Goal: Task Accomplishment & Management: Use online tool/utility

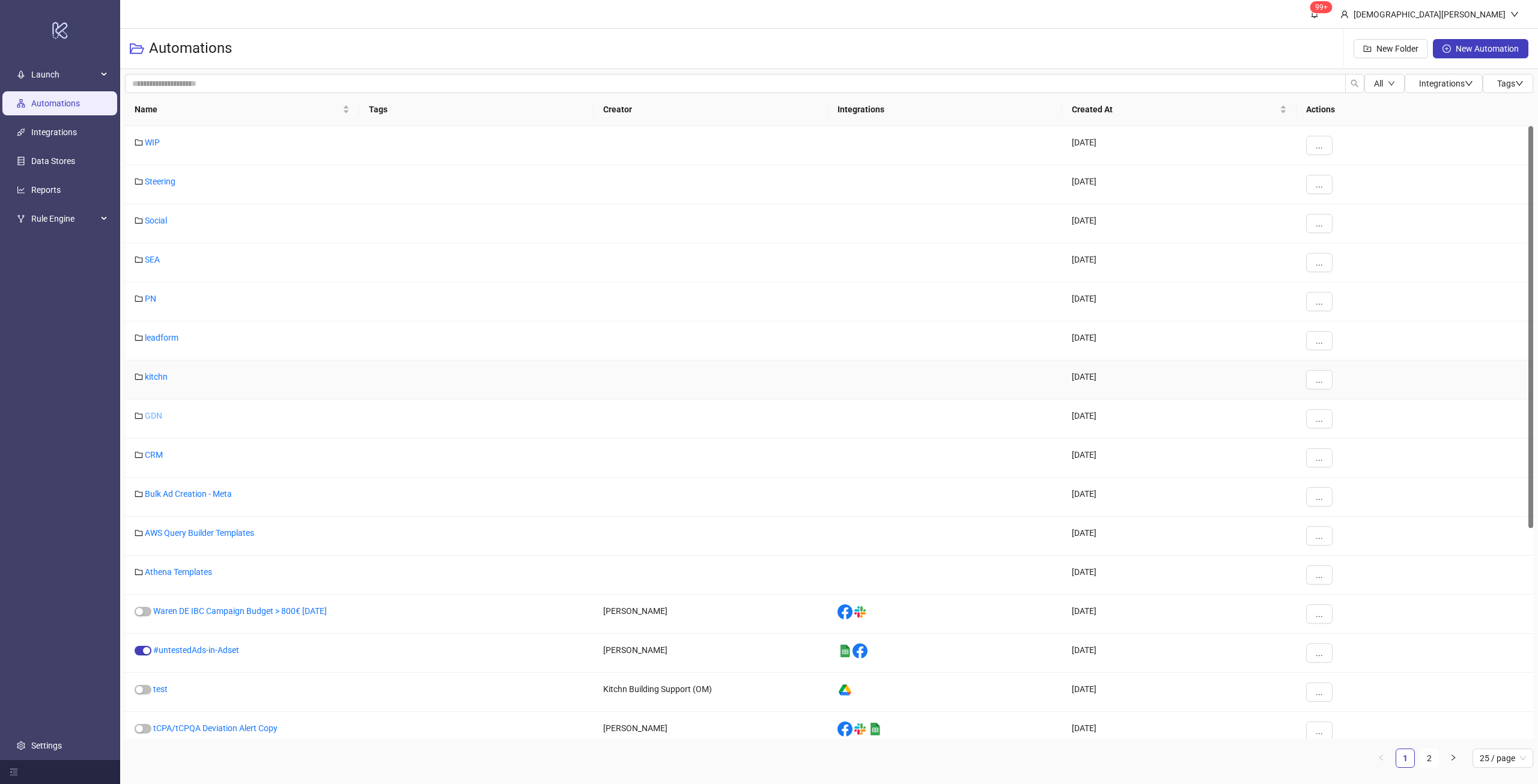
click at [155, 411] on link "GDN" at bounding box center [153, 415] width 17 height 9
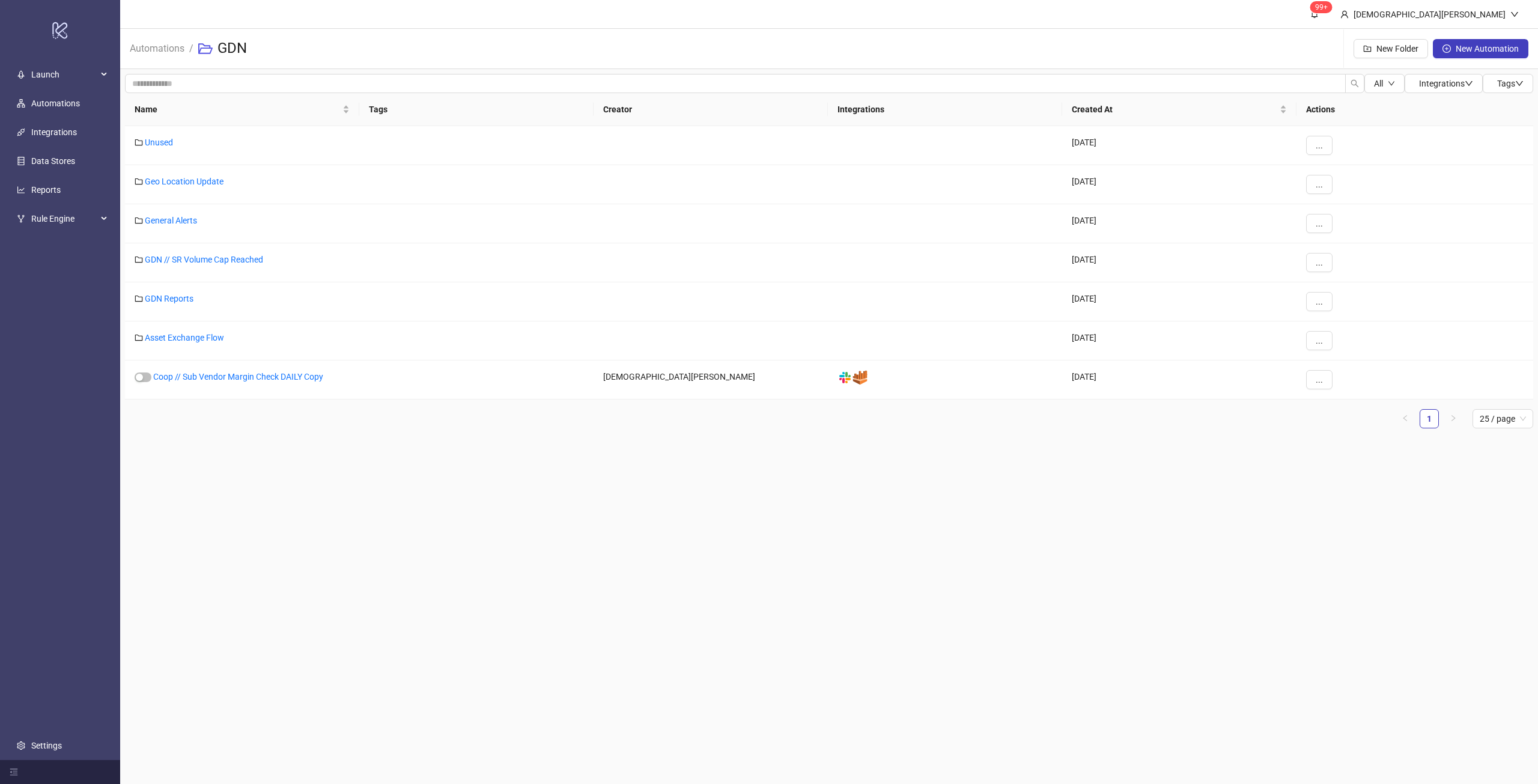
click at [401, 479] on main "99+ [DEMOGRAPHIC_DATA][PERSON_NAME] Automations / GDN New Folder New Automation…" at bounding box center [829, 392] width 1418 height 784
click at [214, 337] on link "Asset Exchange Flow" at bounding box center [184, 337] width 80 height 9
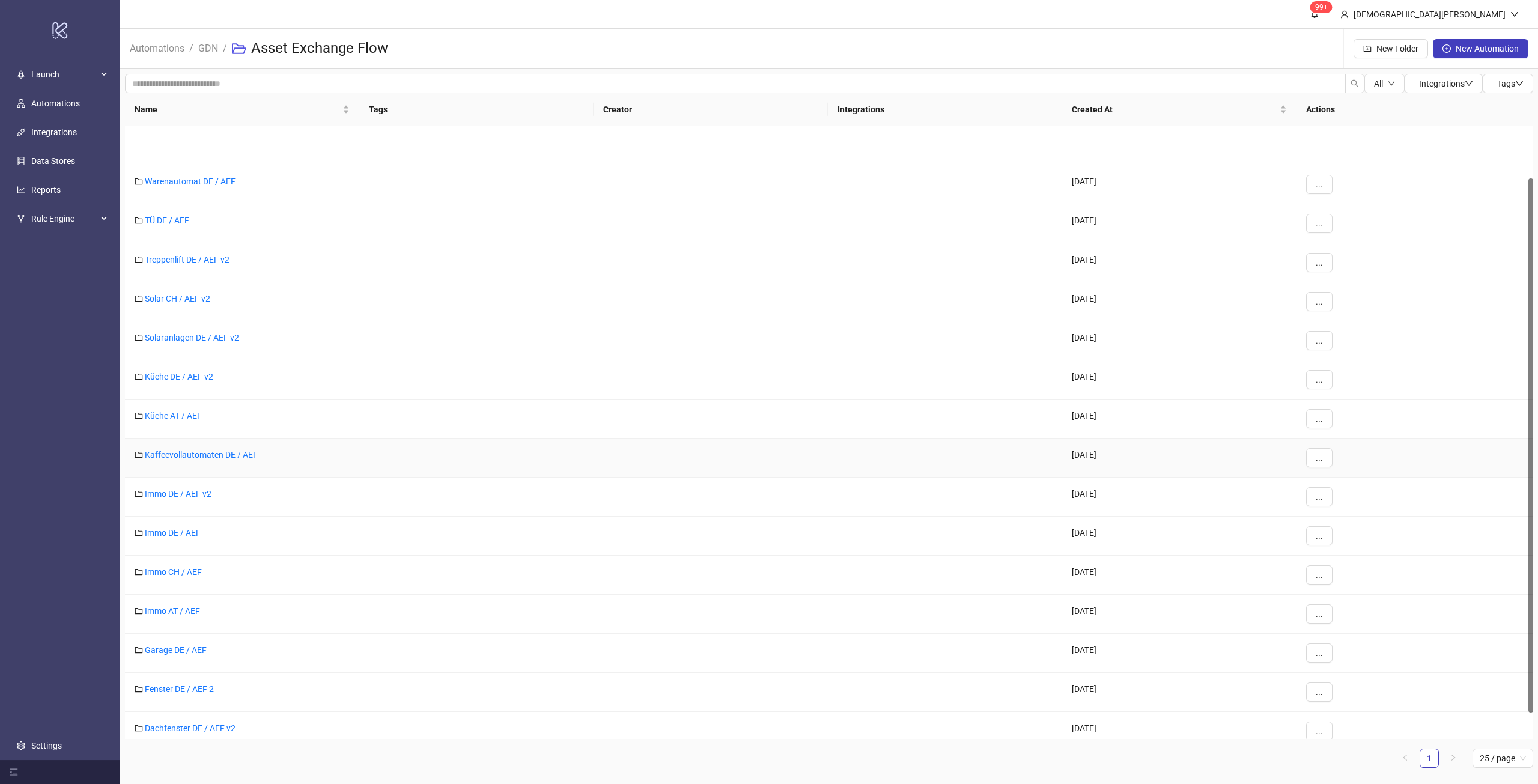
scroll to position [60, 0]
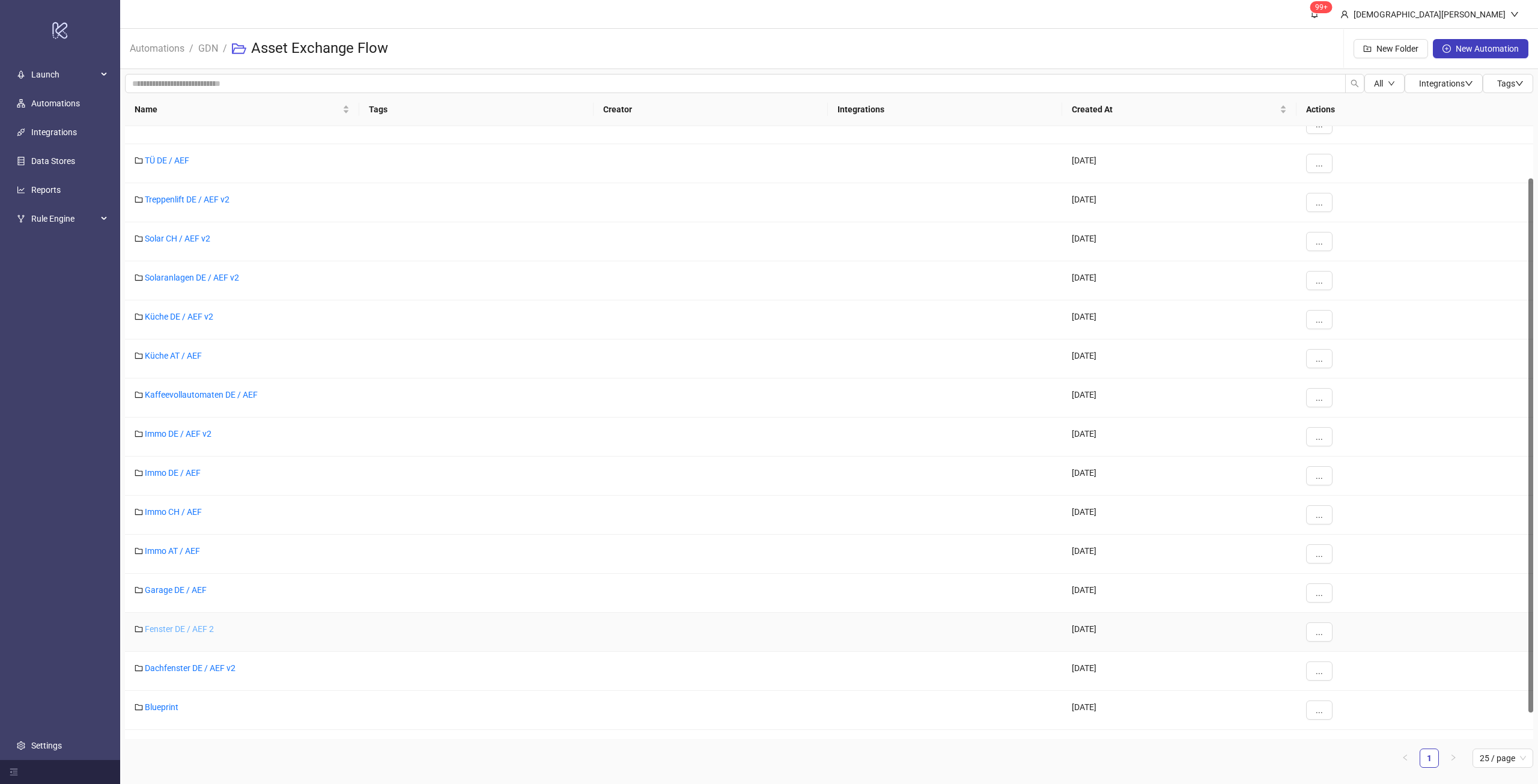
click at [179, 625] on link "Fenster DE / AEF 2" at bounding box center [179, 629] width 69 height 9
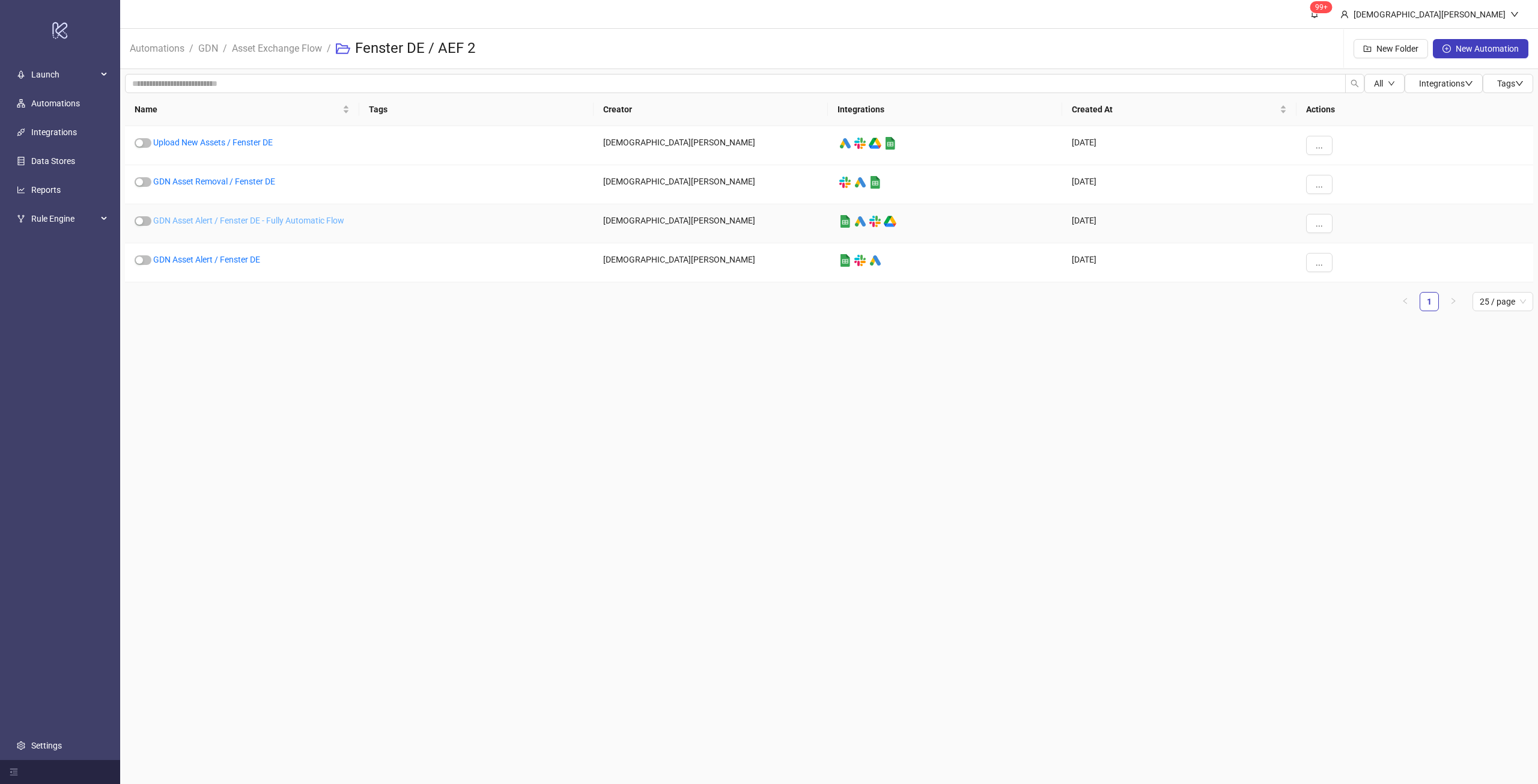
click at [325, 219] on link "GDN Asset Alert / Fenster DE - Fully Automatic Flow" at bounding box center [248, 220] width 191 height 9
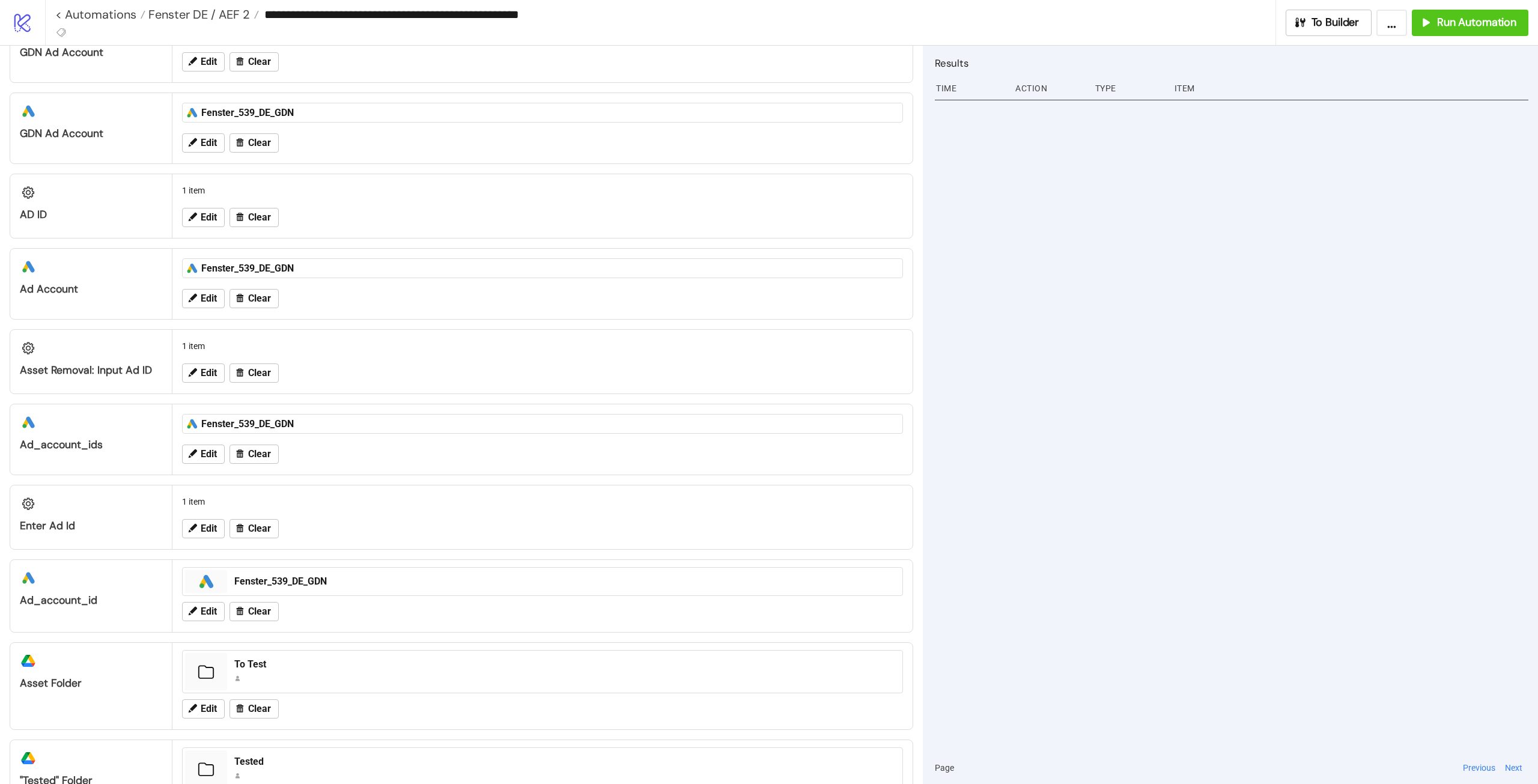
scroll to position [180, 0]
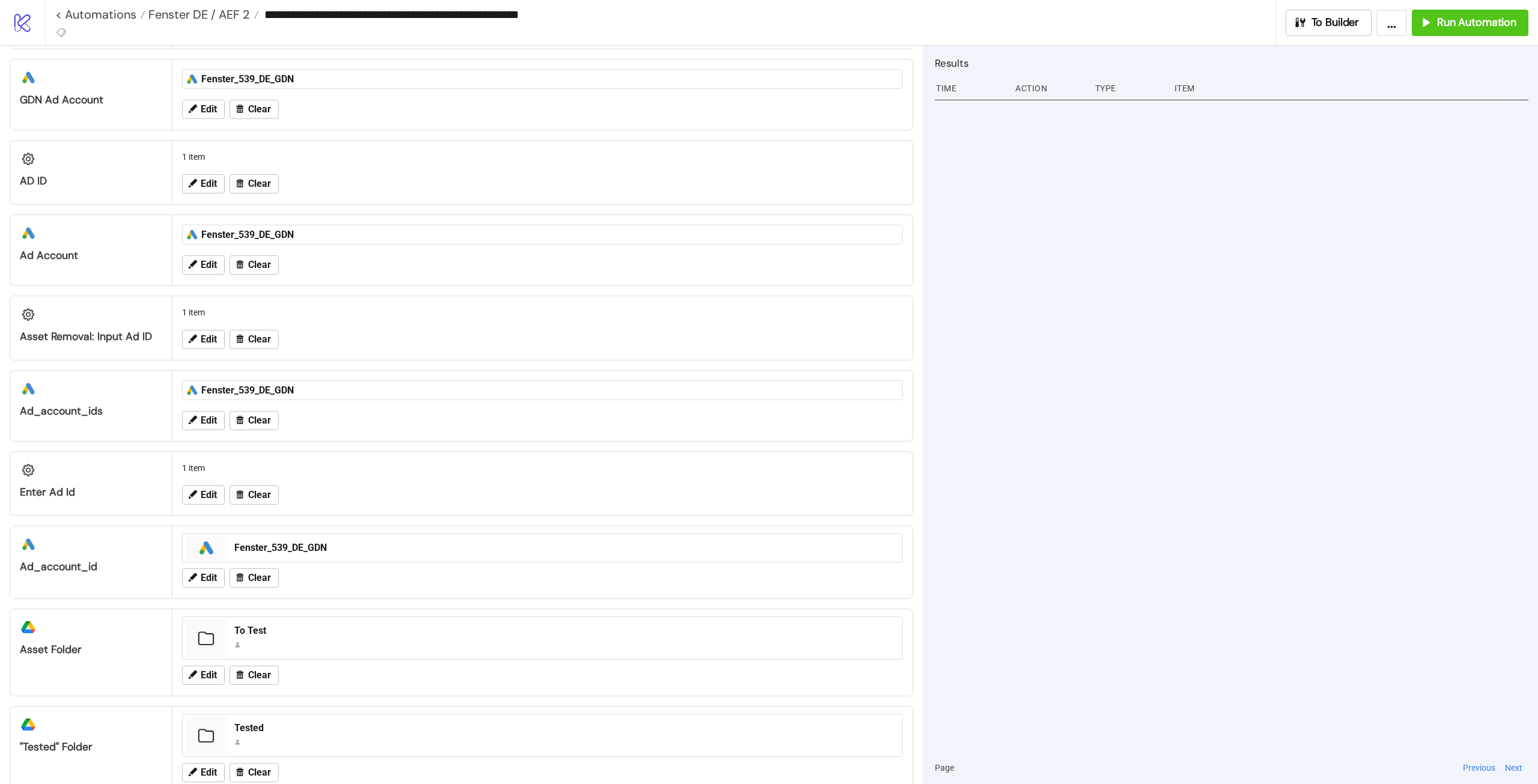
click at [1119, 535] on div at bounding box center [1232, 423] width 594 height 655
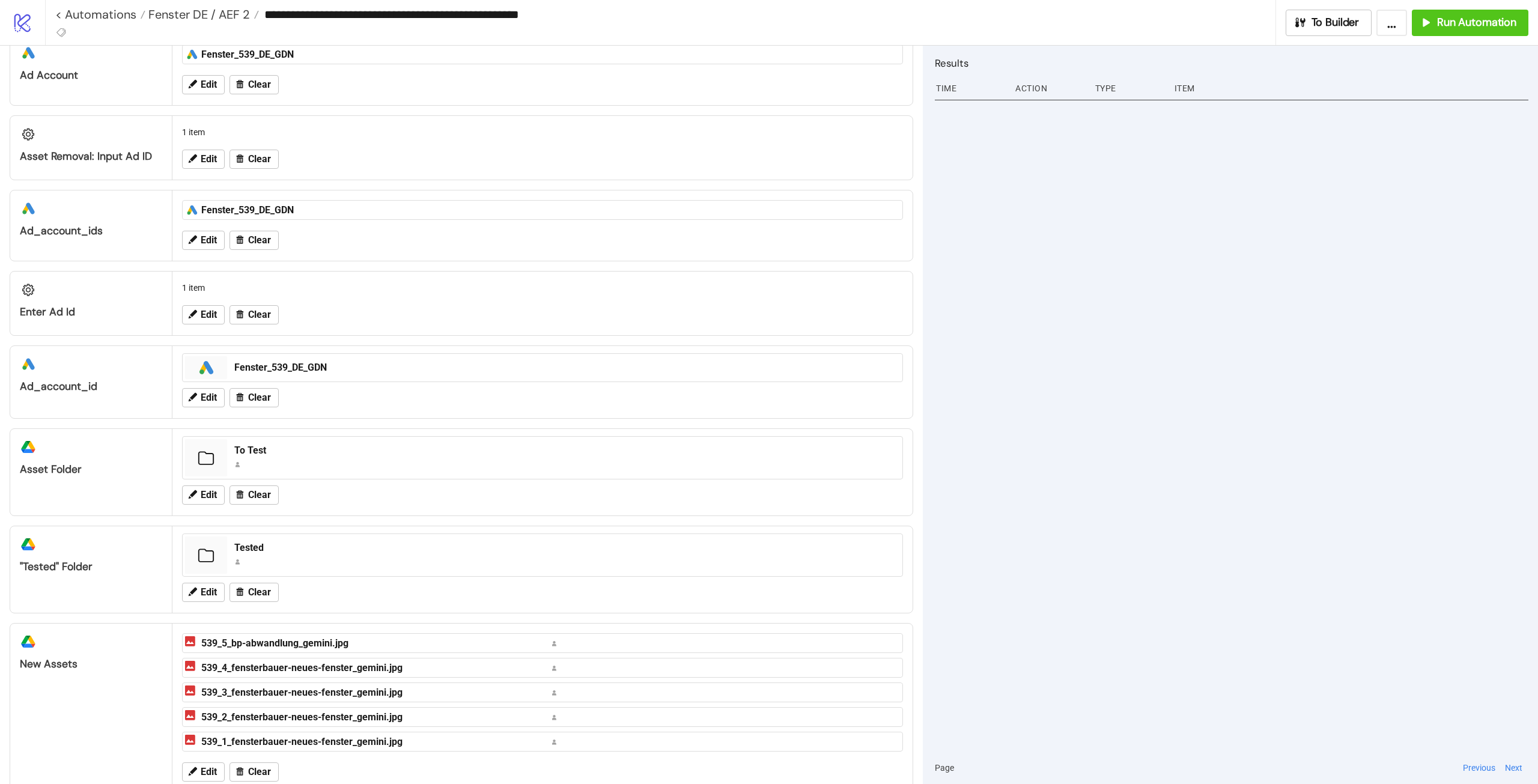
scroll to position [389, 0]
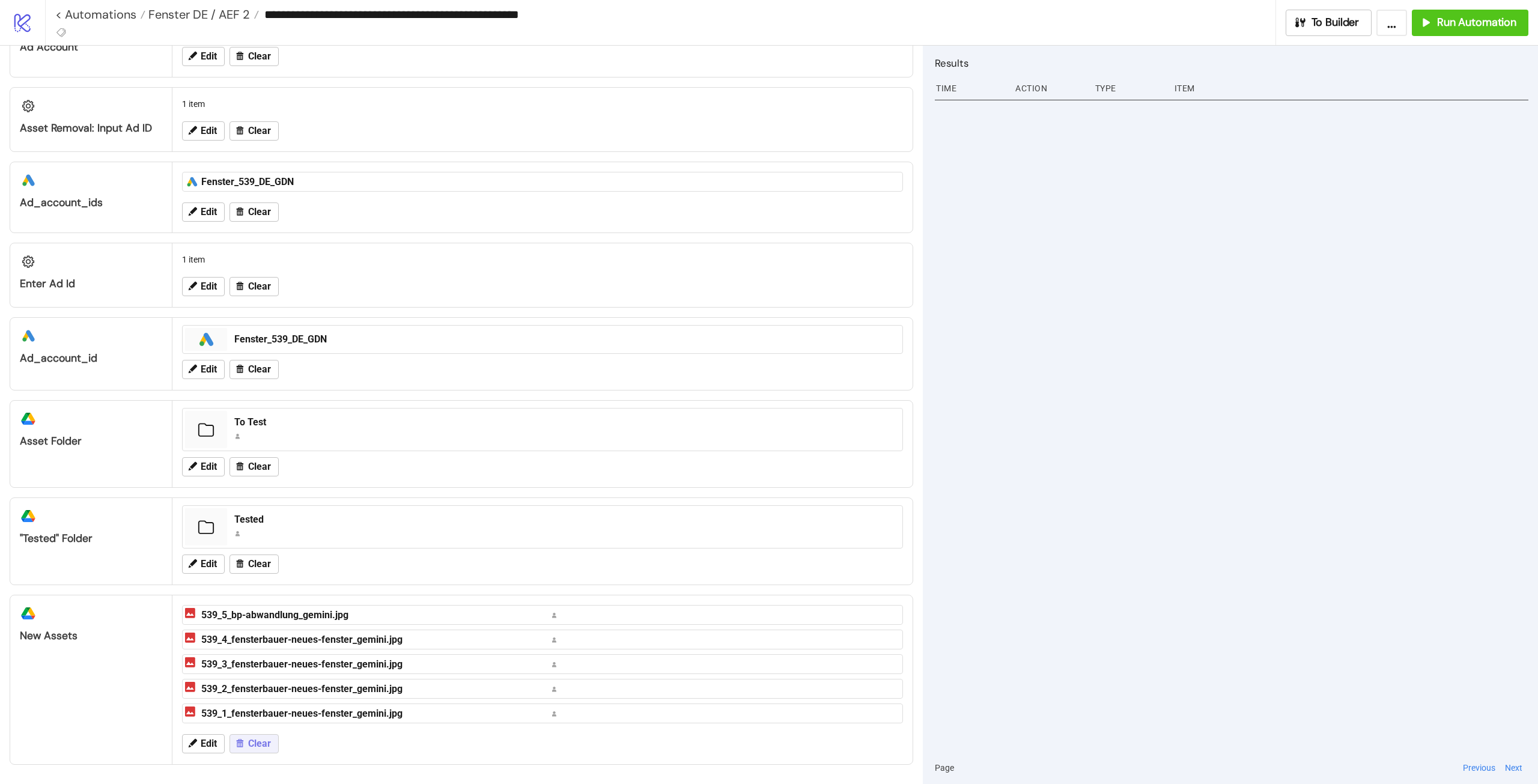
click at [256, 745] on span "Clear" at bounding box center [259, 743] width 23 height 11
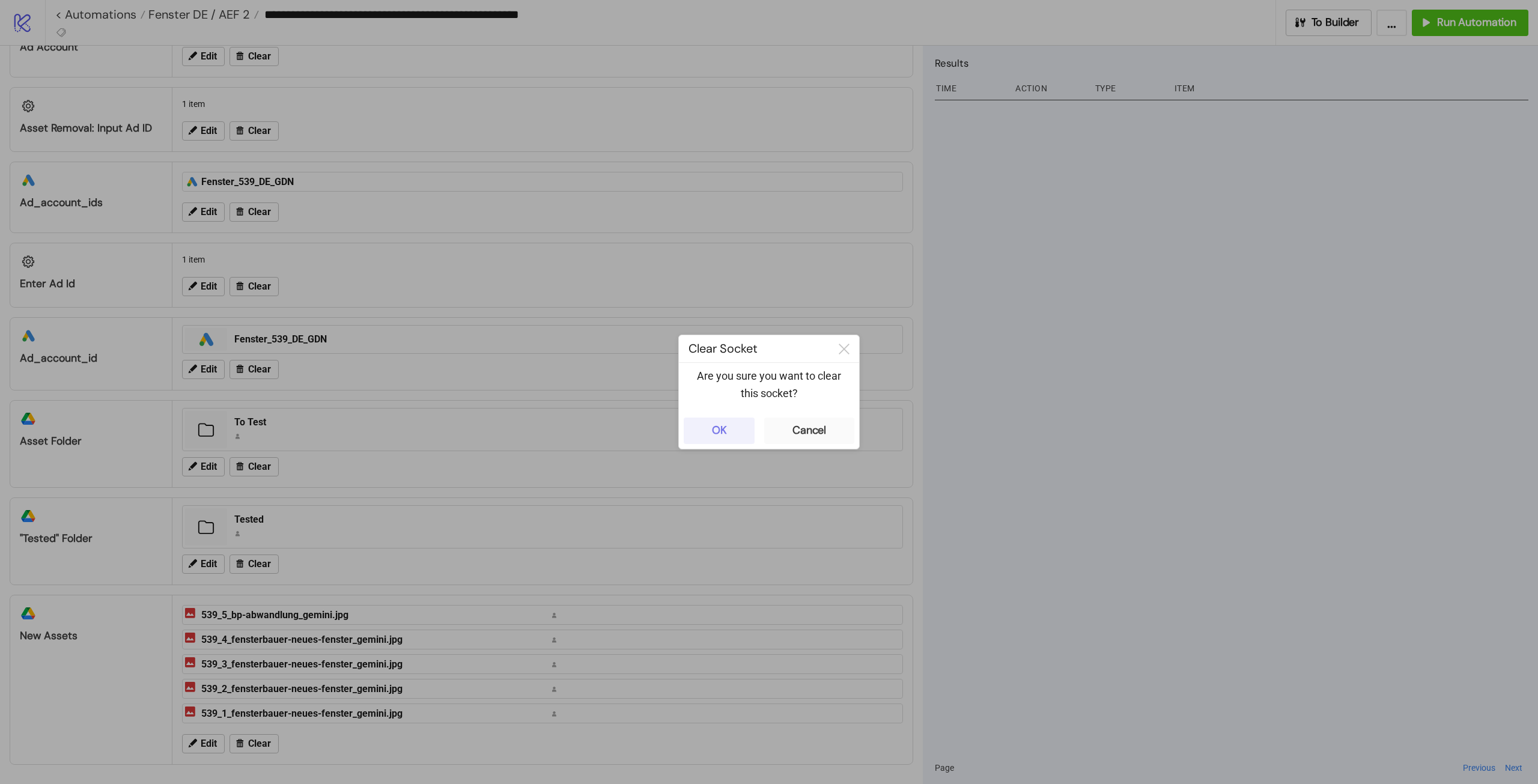
click at [712, 426] on div "OK" at bounding box center [719, 430] width 15 height 14
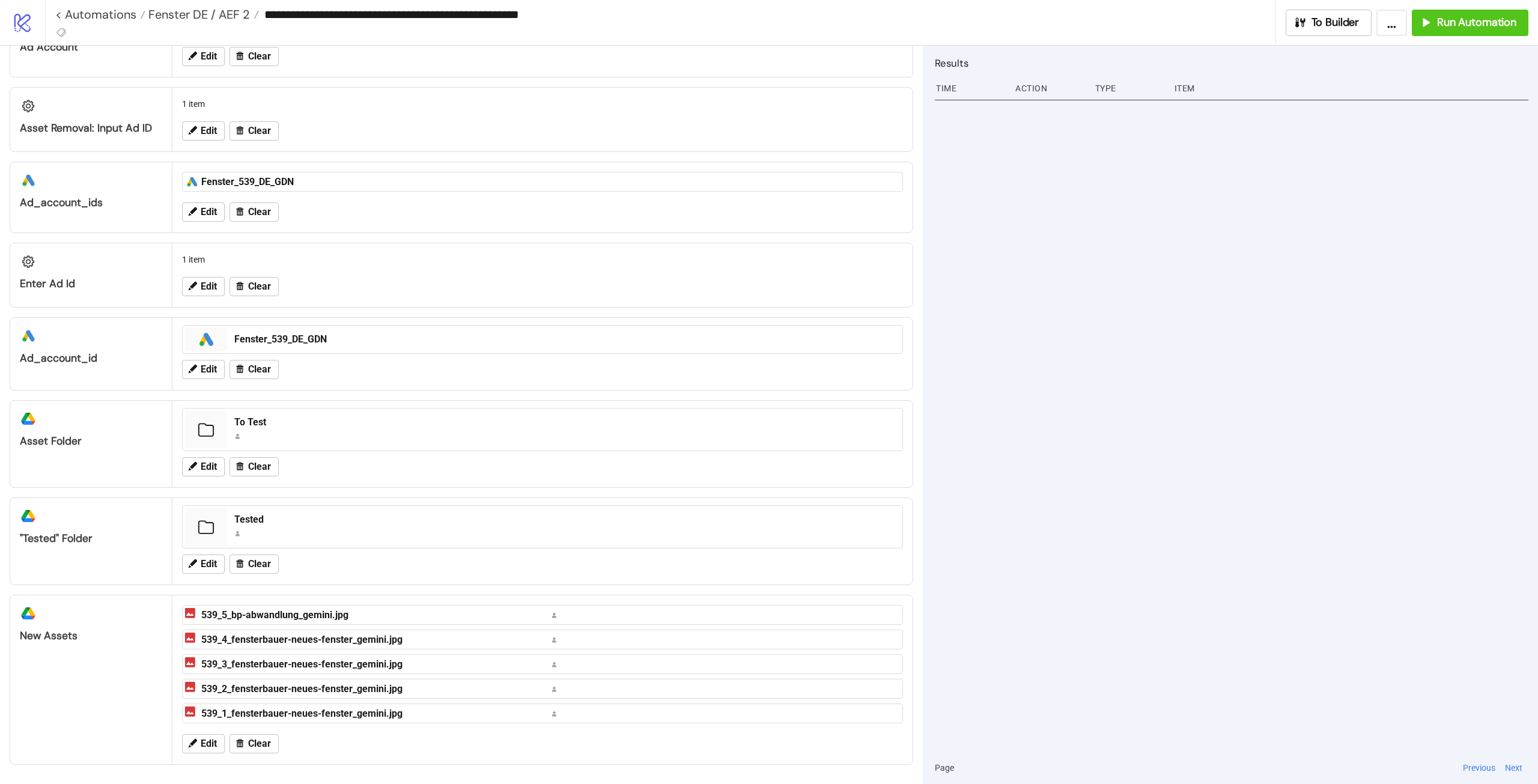
scroll to position [305, 0]
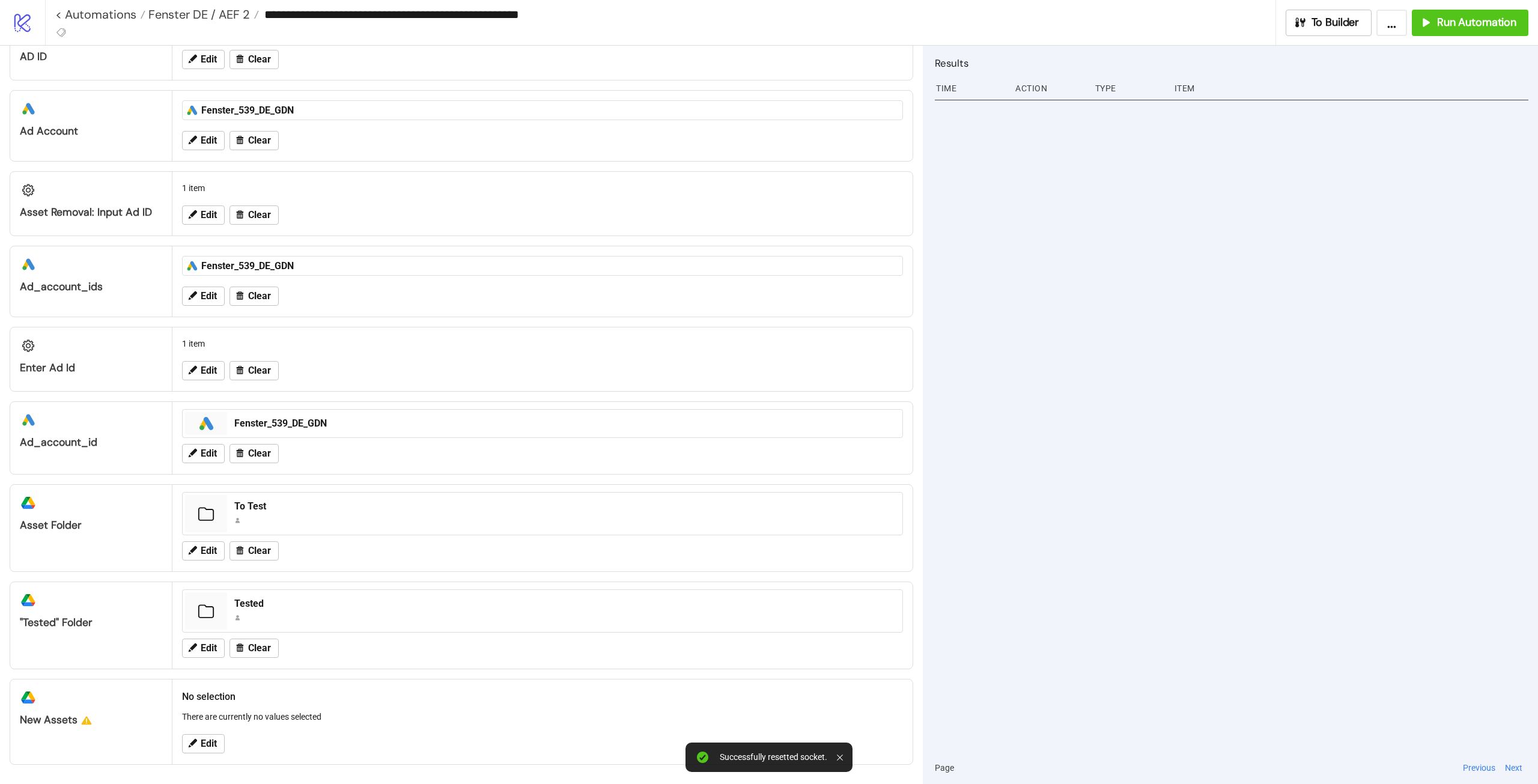
click at [1095, 540] on div at bounding box center [1232, 423] width 594 height 655
click at [250, 506] on div "To Test" at bounding box center [565, 506] width 661 height 13
drag, startPoint x: 1160, startPoint y: 390, endPoint x: 1145, endPoint y: 390, distance: 15.0
click at [1160, 390] on div at bounding box center [1232, 423] width 594 height 655
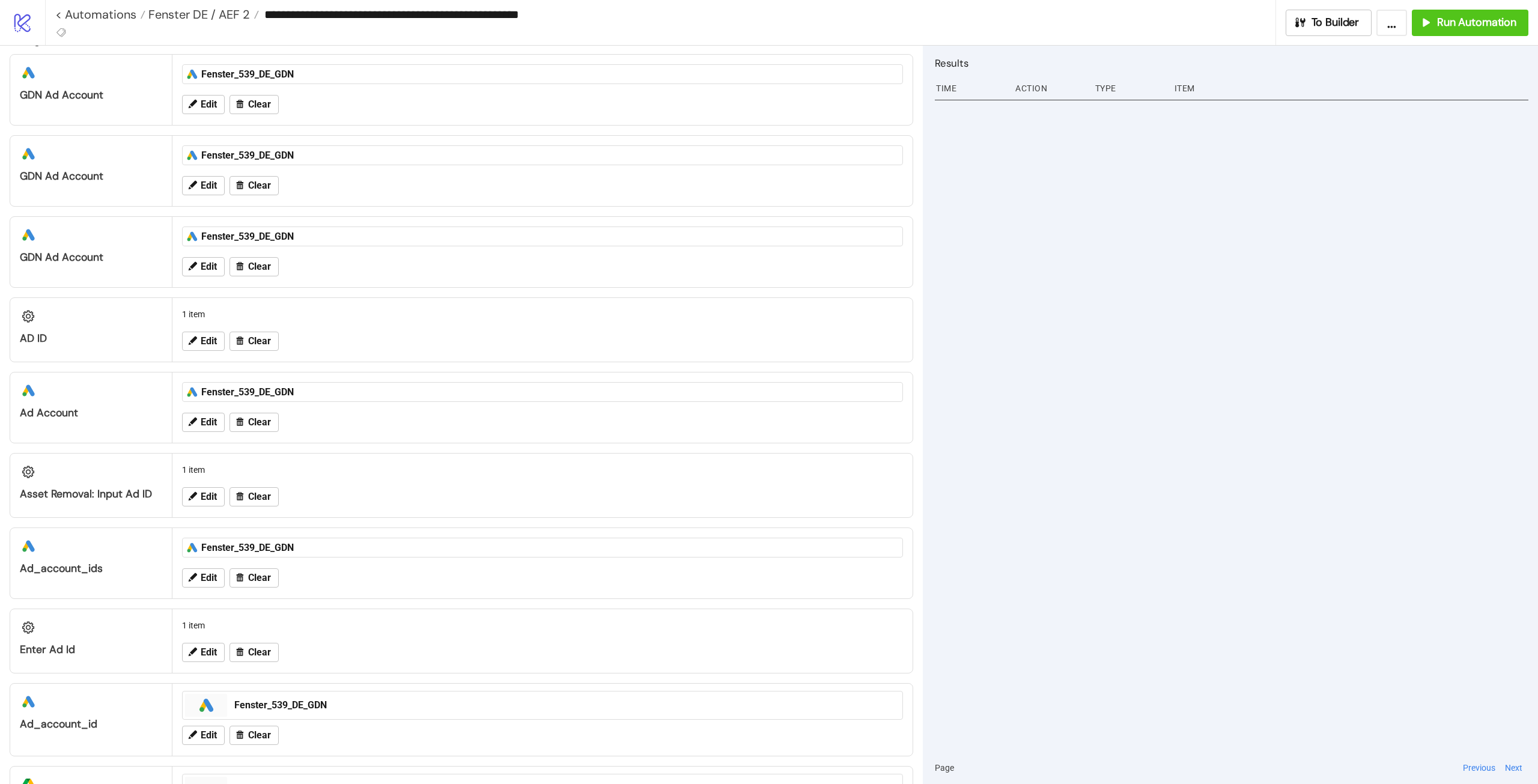
scroll to position [0, 0]
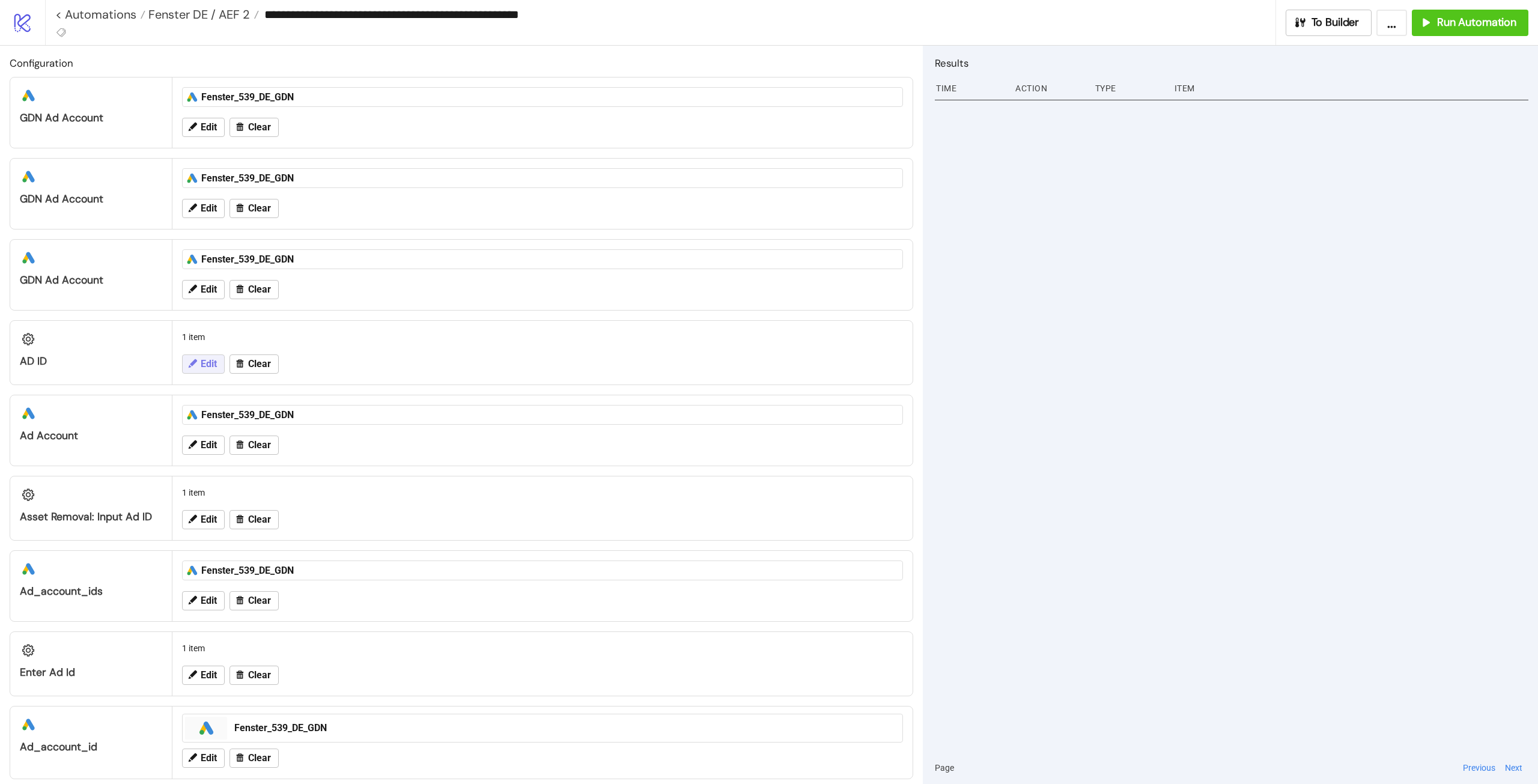
click at [200, 363] on button "Edit" at bounding box center [203, 364] width 43 height 20
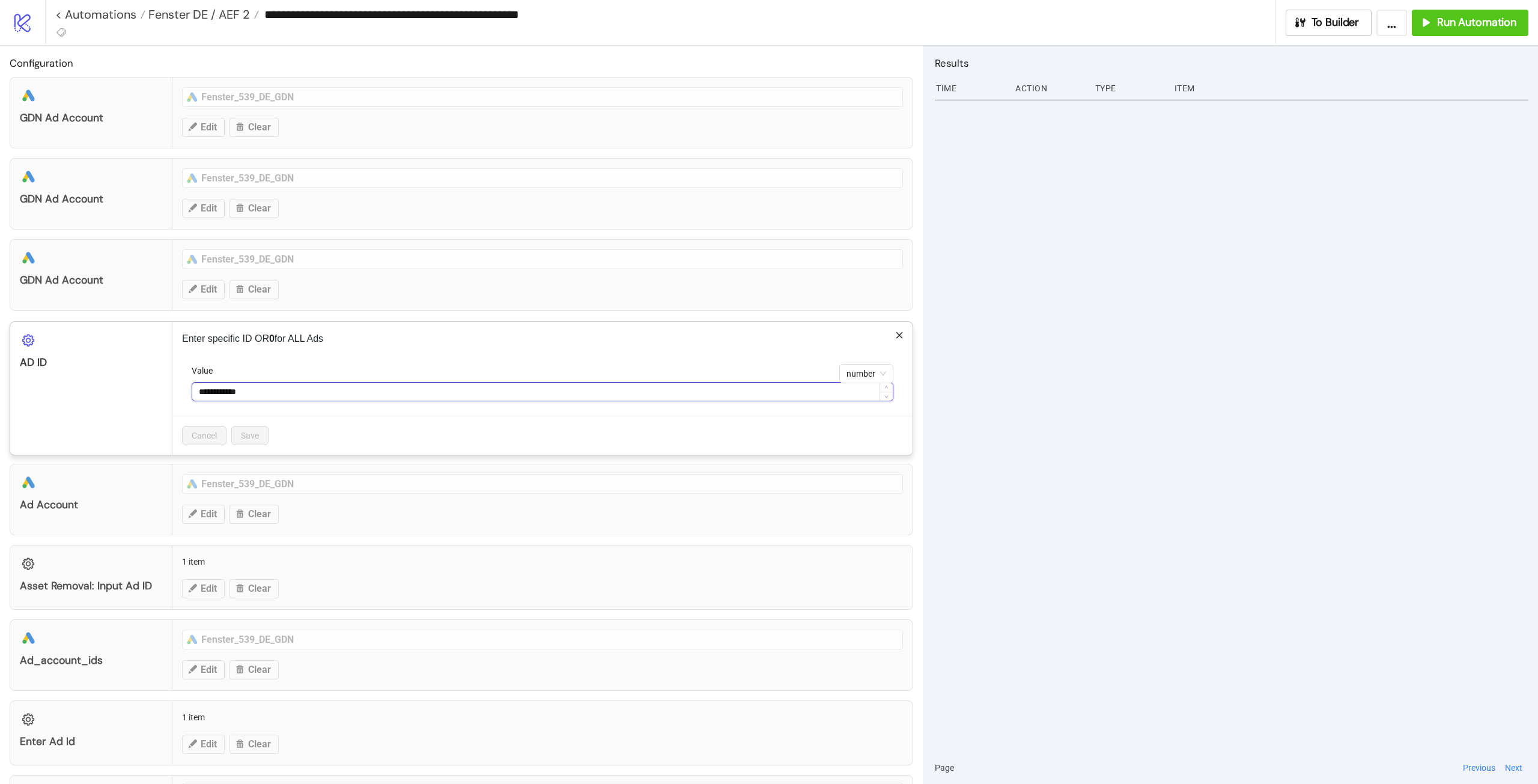
click at [334, 387] on input "**********" at bounding box center [542, 391] width 701 height 18
click at [487, 376] on div "Value" at bounding box center [542, 372] width 701 height 18
click at [895, 332] on icon "close" at bounding box center [899, 335] width 9 height 9
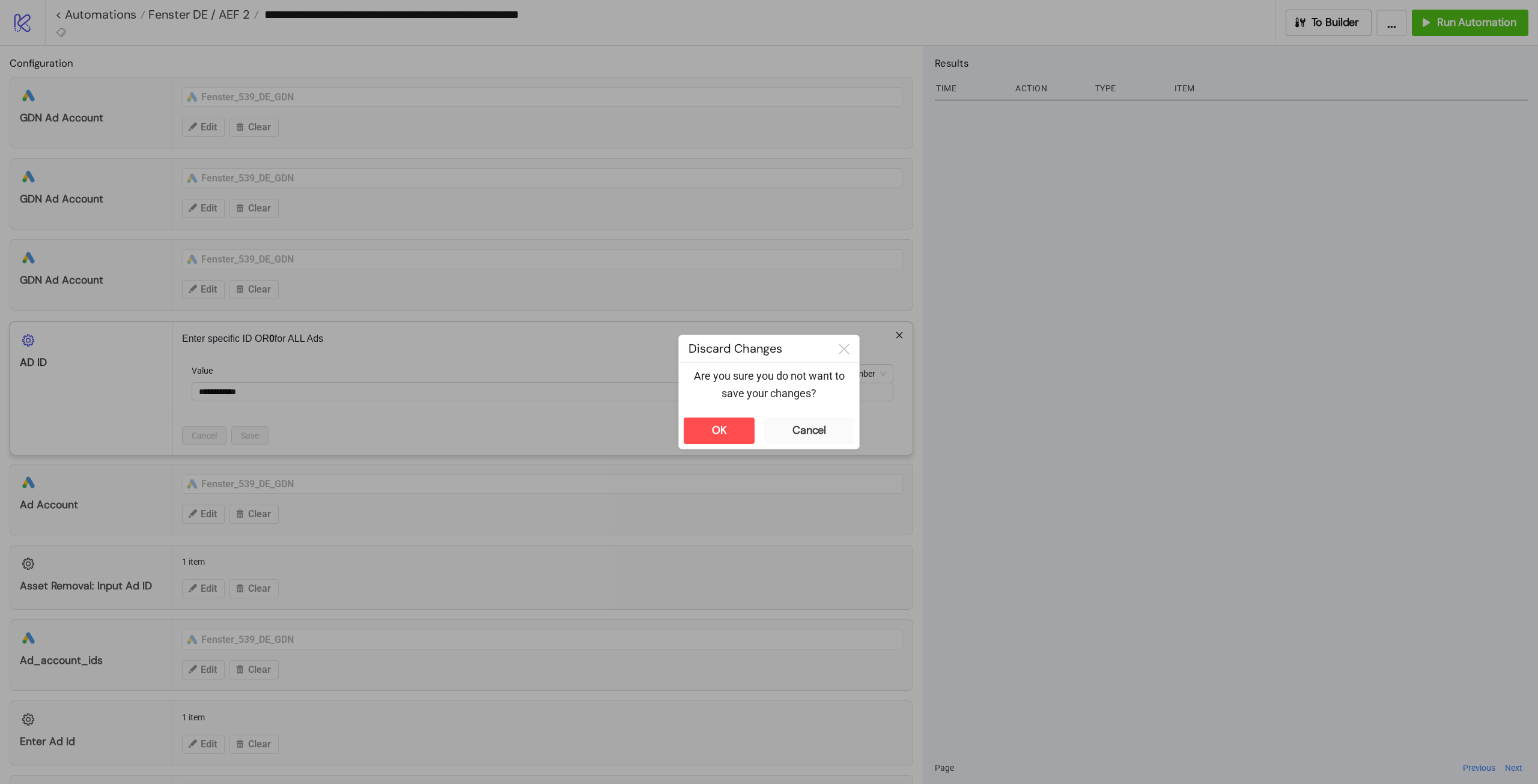
click at [712, 412] on div "Are you sure you do not want to save your changes?" at bounding box center [769, 388] width 180 height 50
click at [714, 418] on button "OK" at bounding box center [719, 431] width 71 height 27
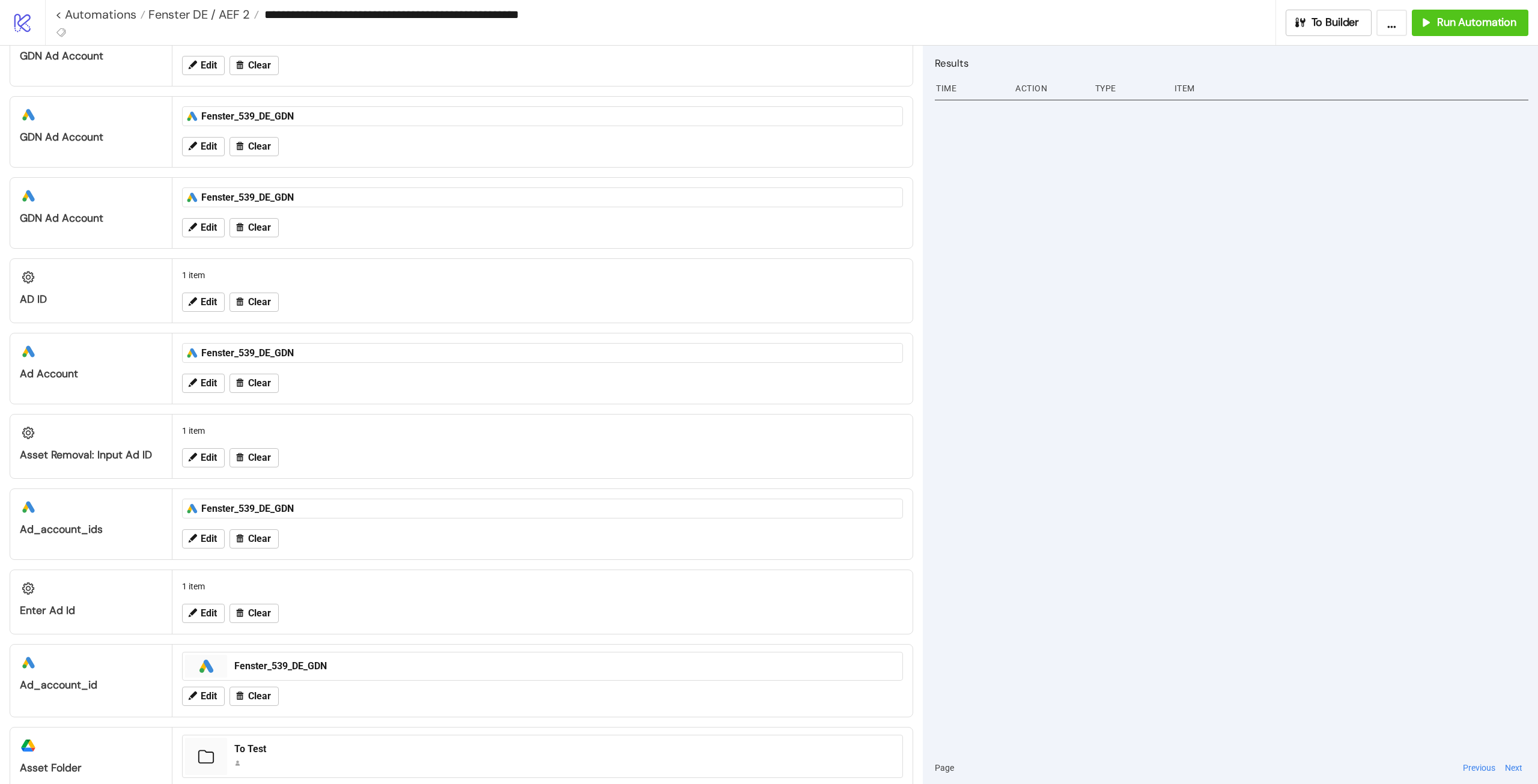
scroll to position [120, 0]
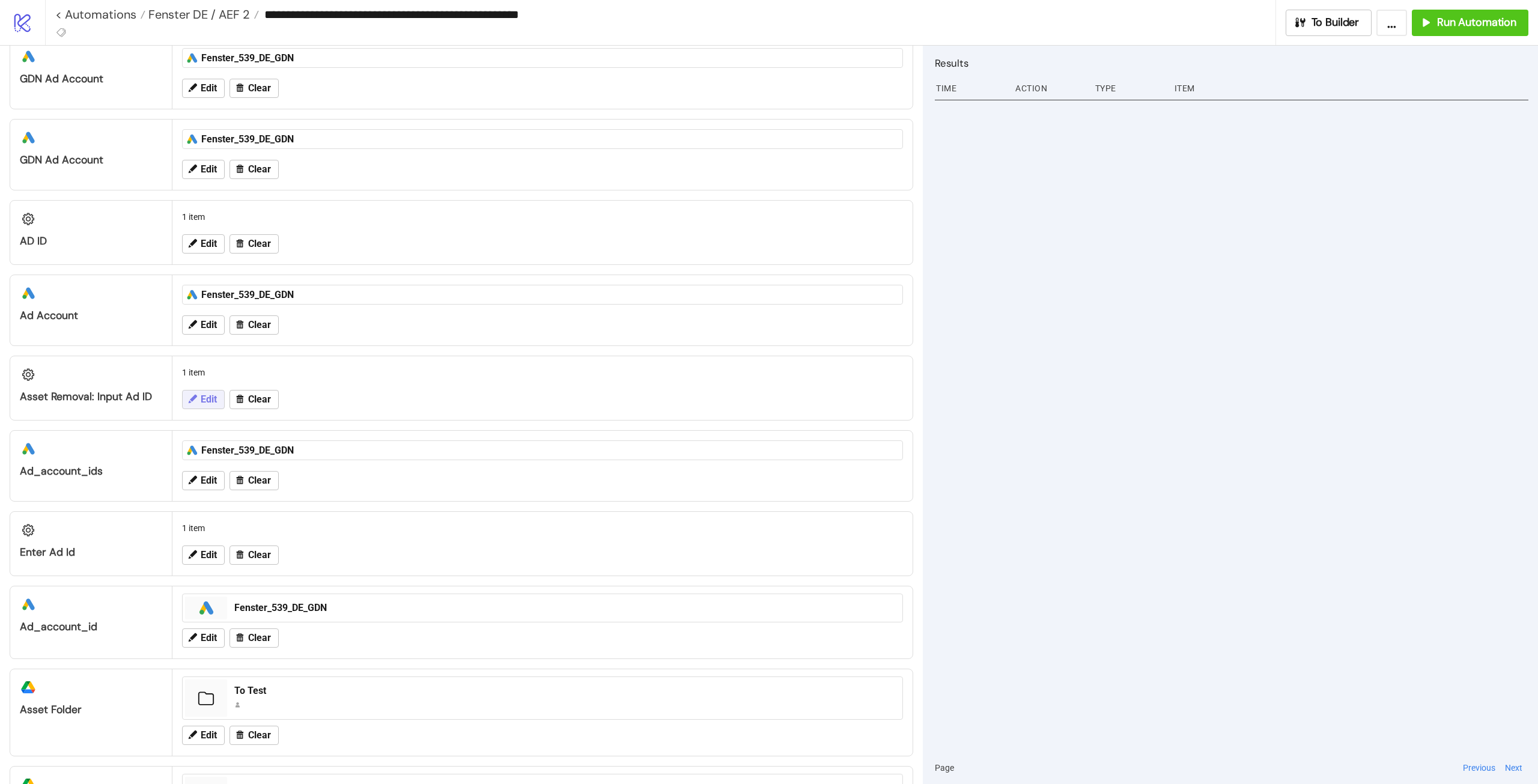
click at [189, 401] on icon at bounding box center [193, 398] width 9 height 9
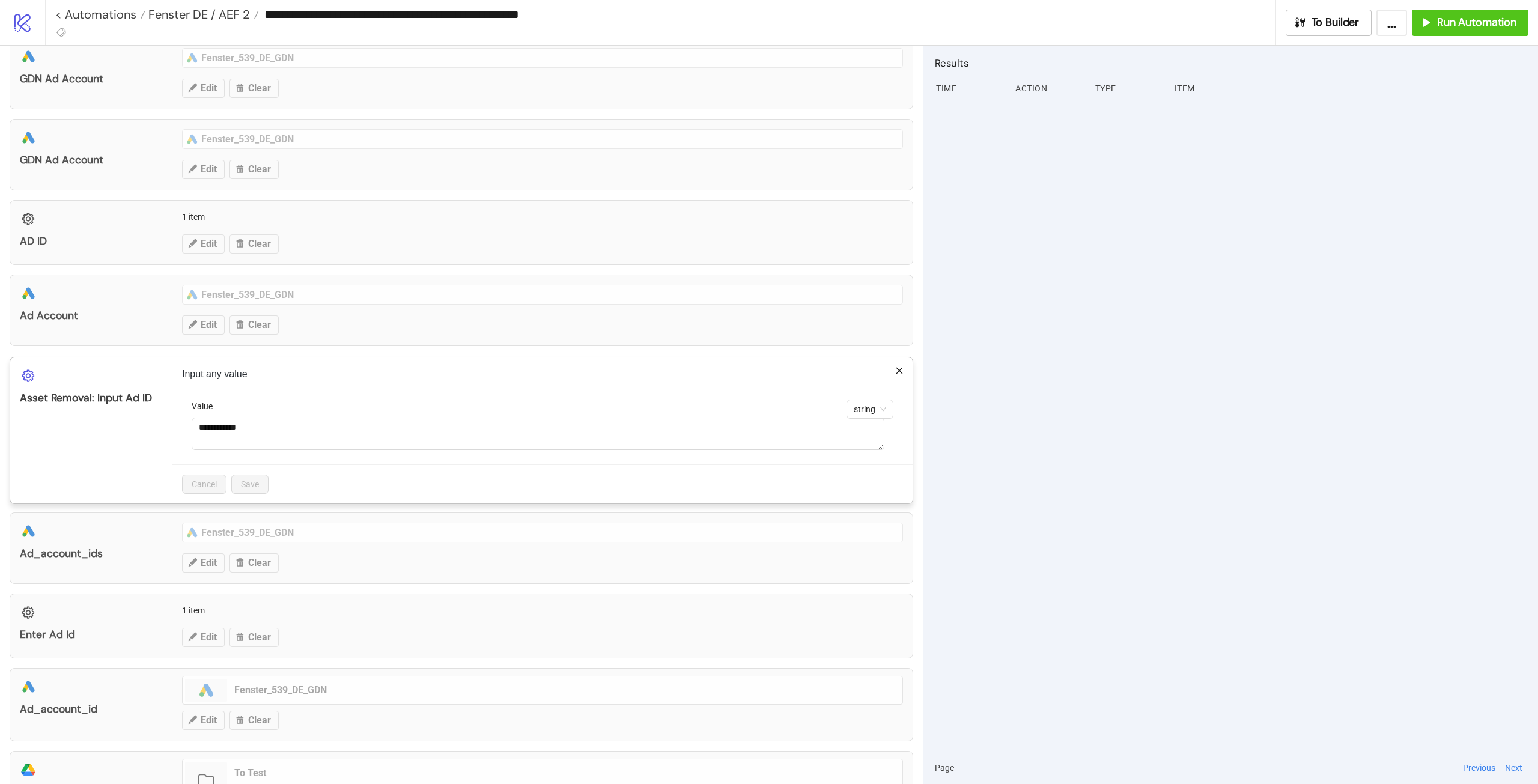
click at [884, 371] on p "Input any value" at bounding box center [542, 374] width 721 height 14
click at [885, 370] on p "Input any value" at bounding box center [542, 374] width 721 height 14
click at [895, 370] on icon "close" at bounding box center [899, 370] width 9 height 9
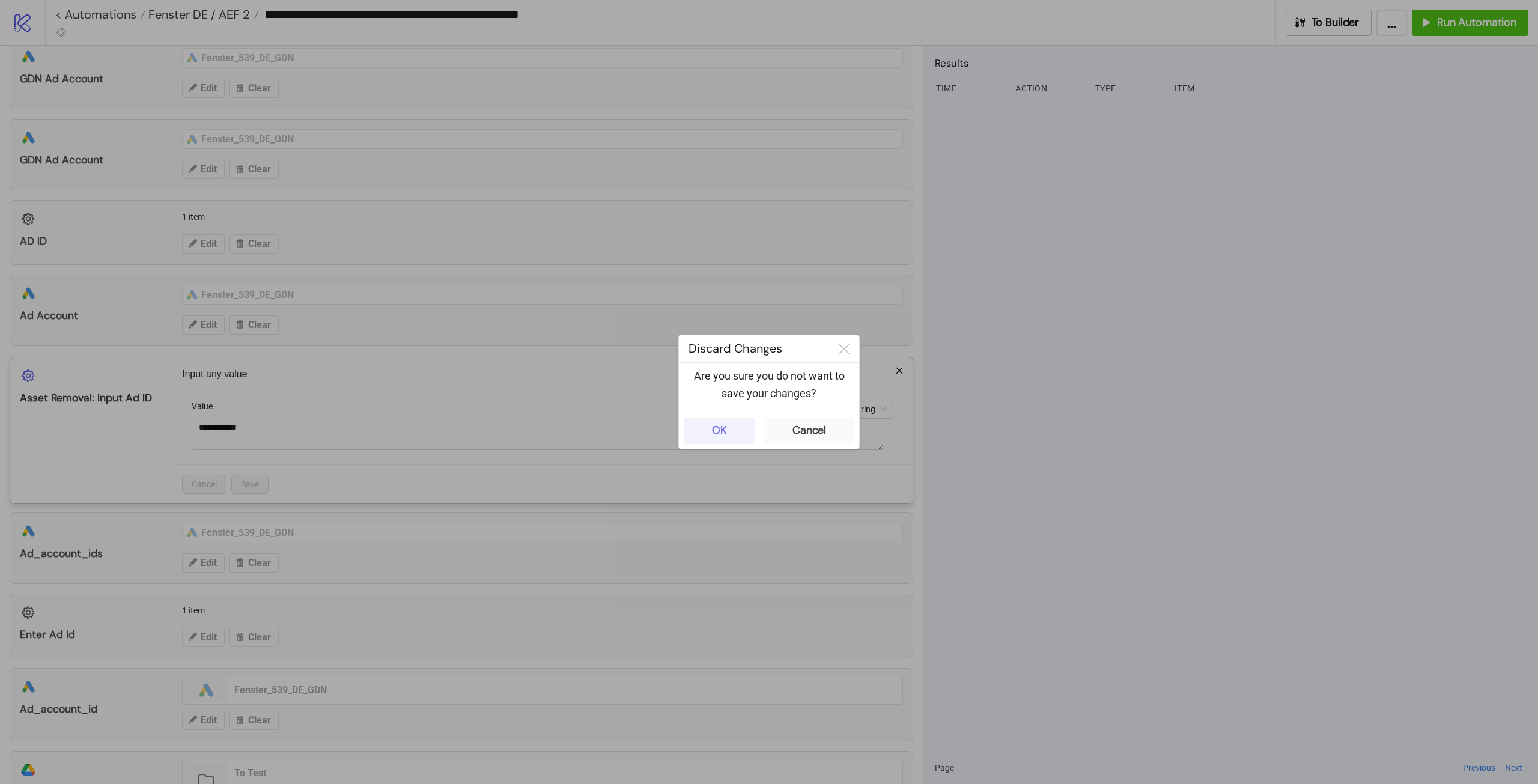
click at [712, 428] on div "OK" at bounding box center [719, 430] width 15 height 14
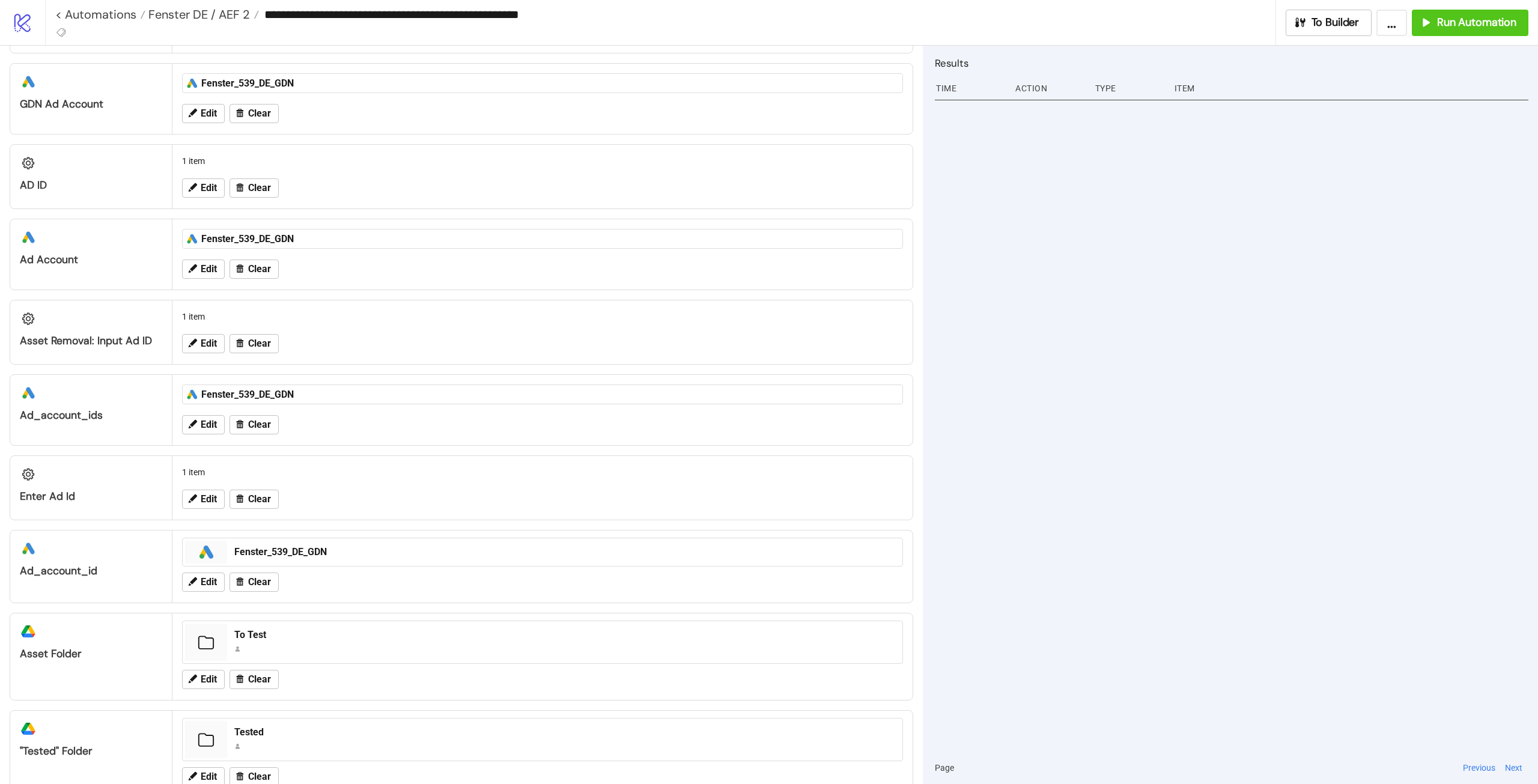
scroll to position [241, 0]
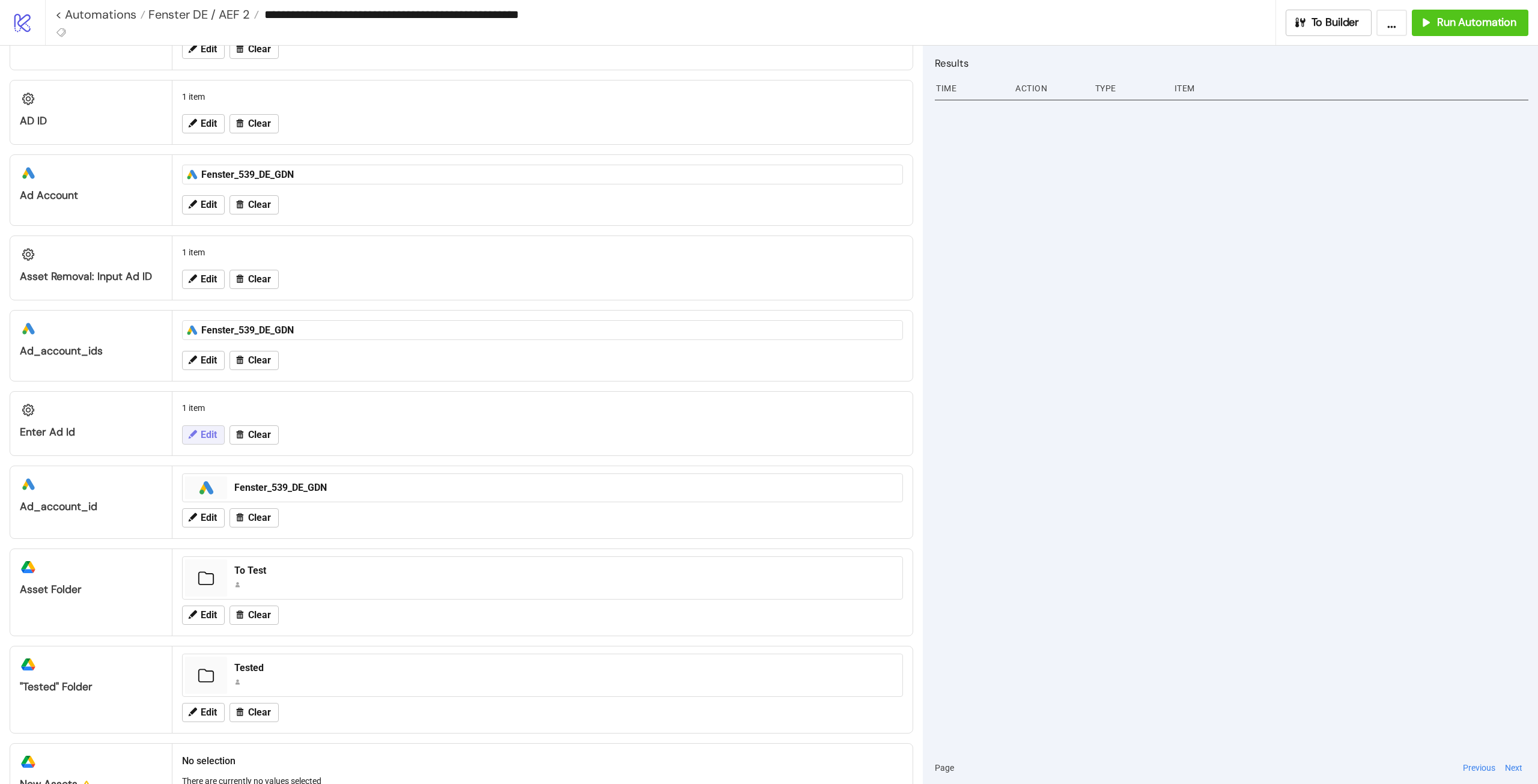
click at [217, 433] on button "Edit" at bounding box center [203, 435] width 43 height 20
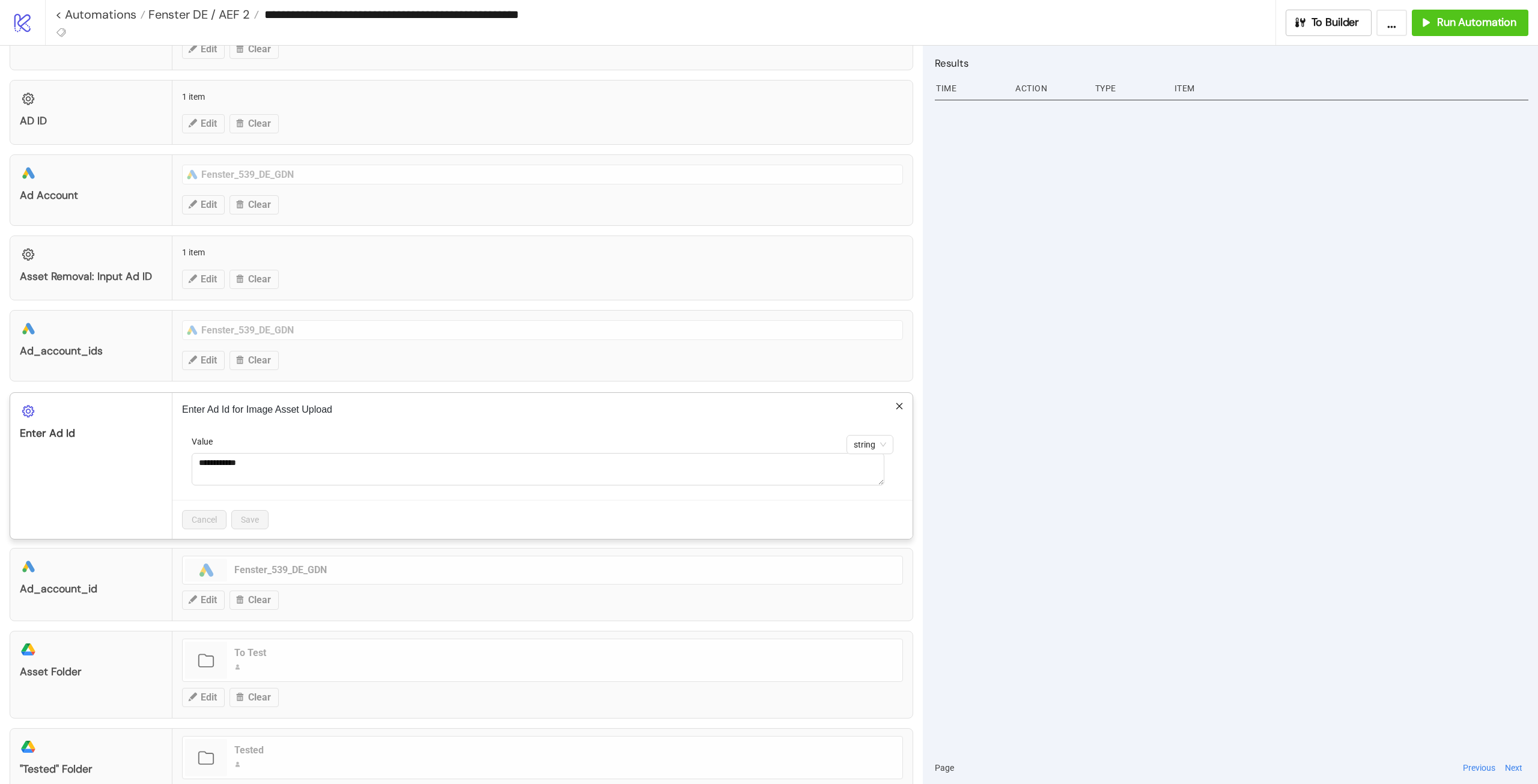
drag, startPoint x: 883, startPoint y: 404, endPoint x: 892, endPoint y: 407, distance: 9.5
click at [883, 404] on p "Enter Ad Id for Image Asset Upload" at bounding box center [542, 409] width 721 height 14
click at [895, 407] on icon "close" at bounding box center [899, 406] width 9 height 9
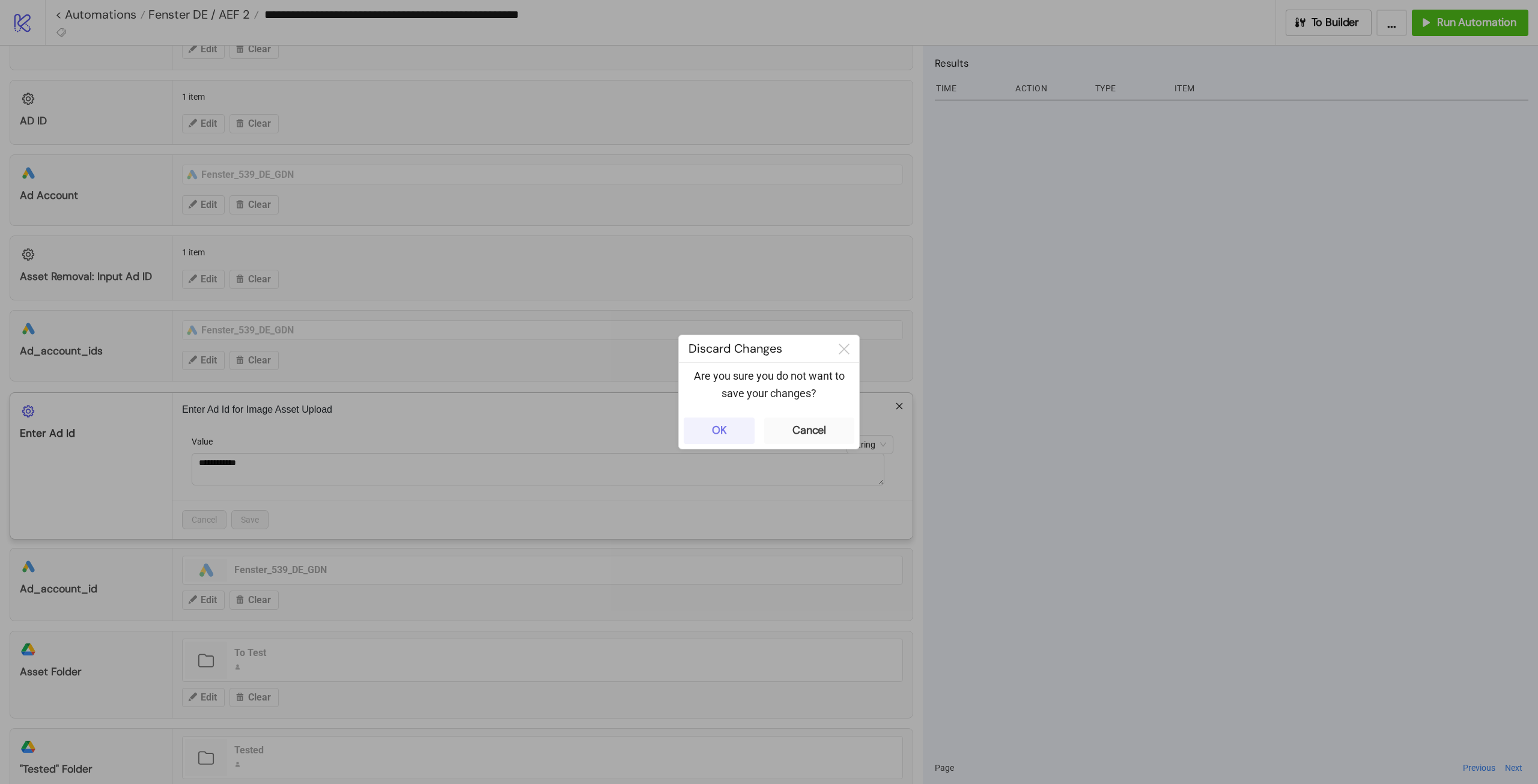
click at [749, 432] on button "OK" at bounding box center [719, 431] width 71 height 27
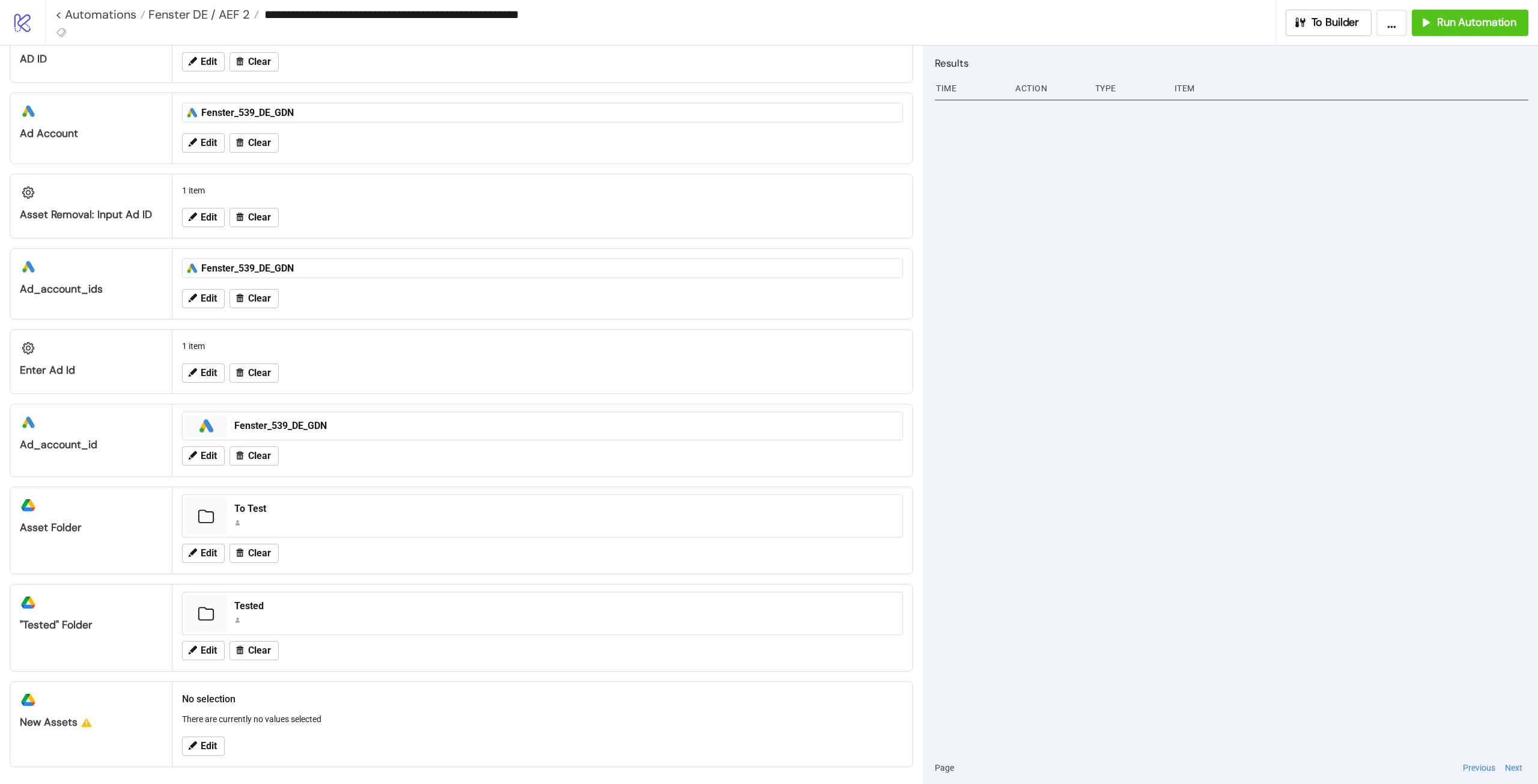
scroll to position [305, 0]
click at [209, 748] on span "Edit" at bounding box center [209, 743] width 16 height 11
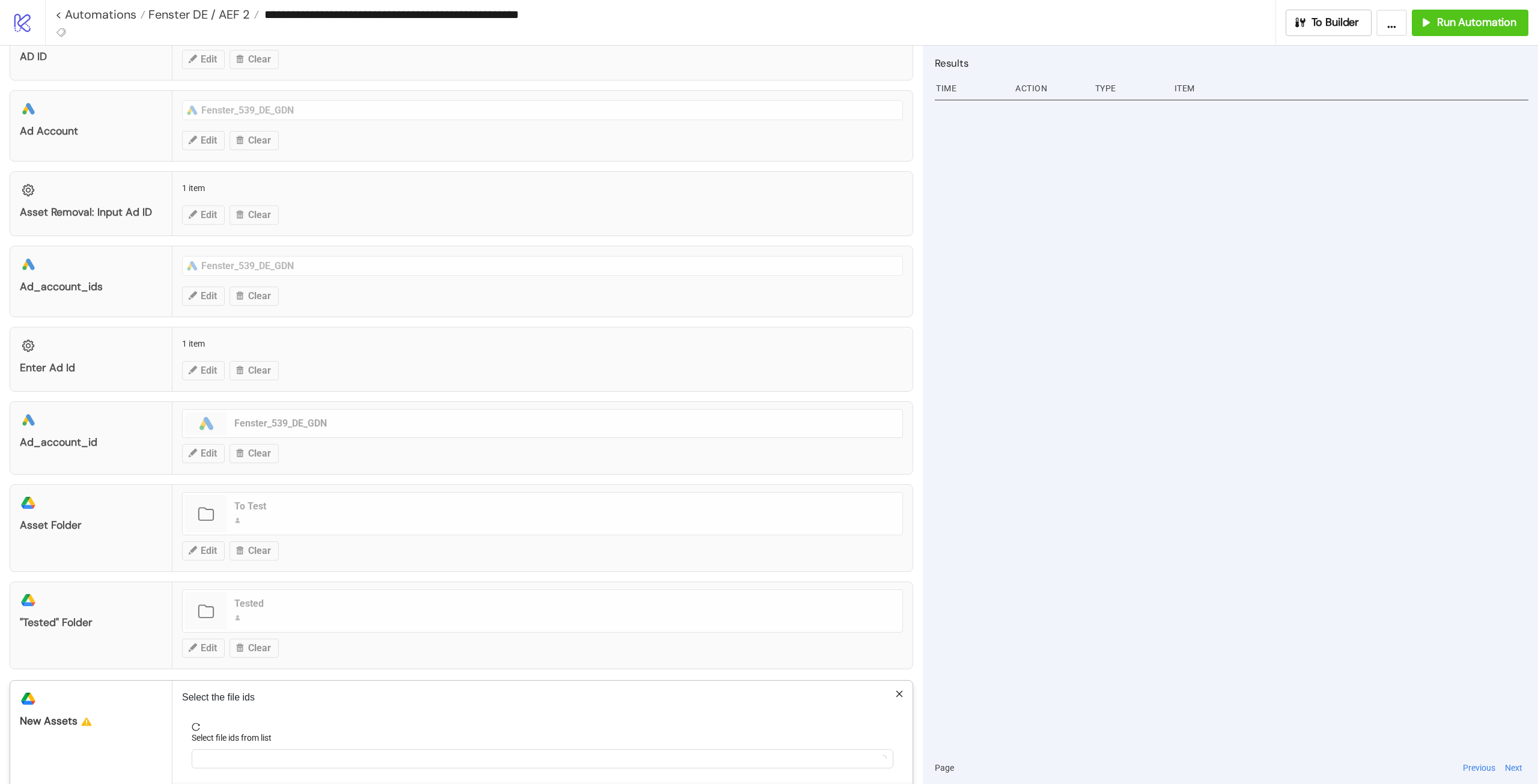
click at [288, 748] on div "Select file ids from list" at bounding box center [542, 739] width 701 height 18
click at [302, 756] on div at bounding box center [536, 759] width 684 height 17
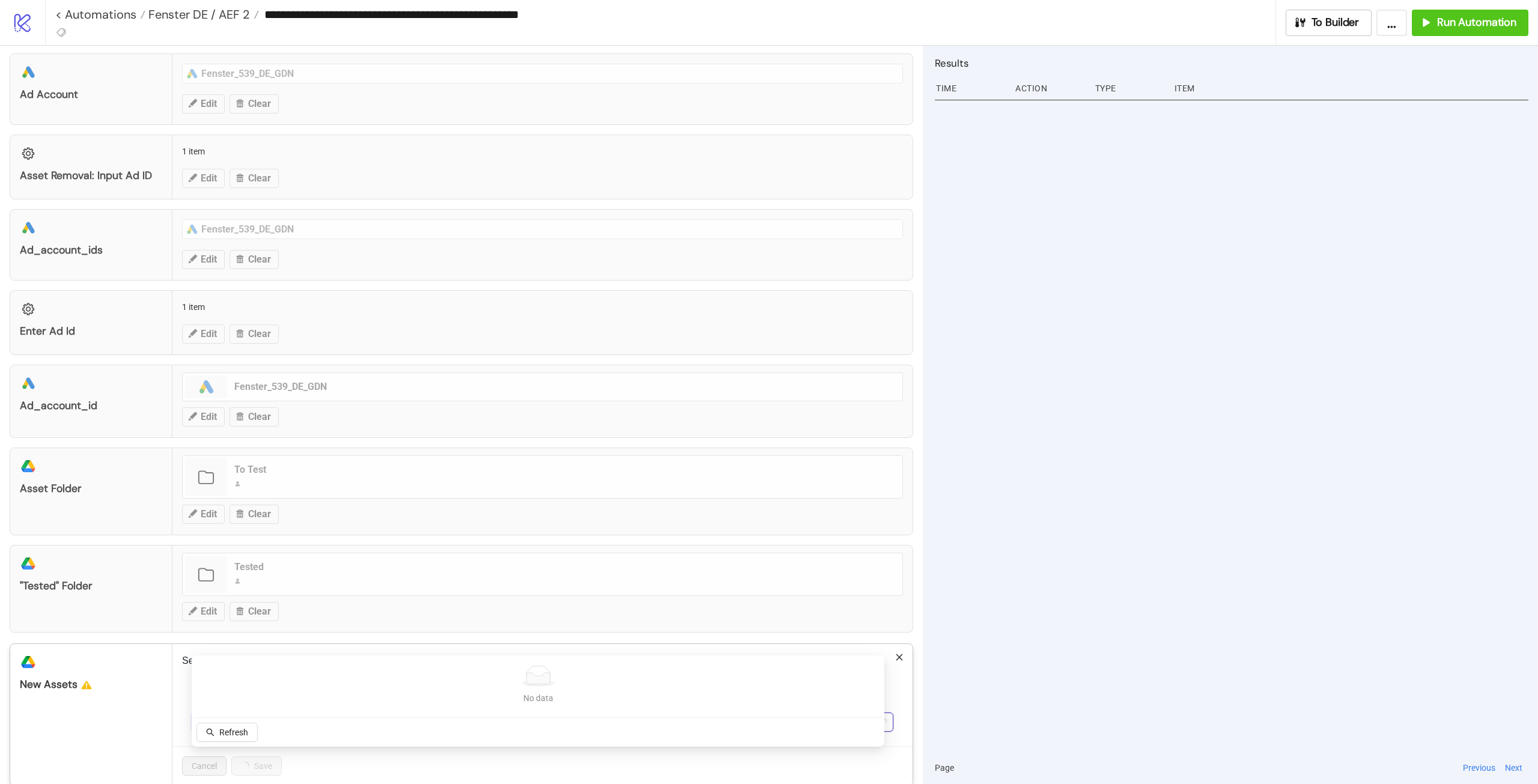
scroll to position [361, 0]
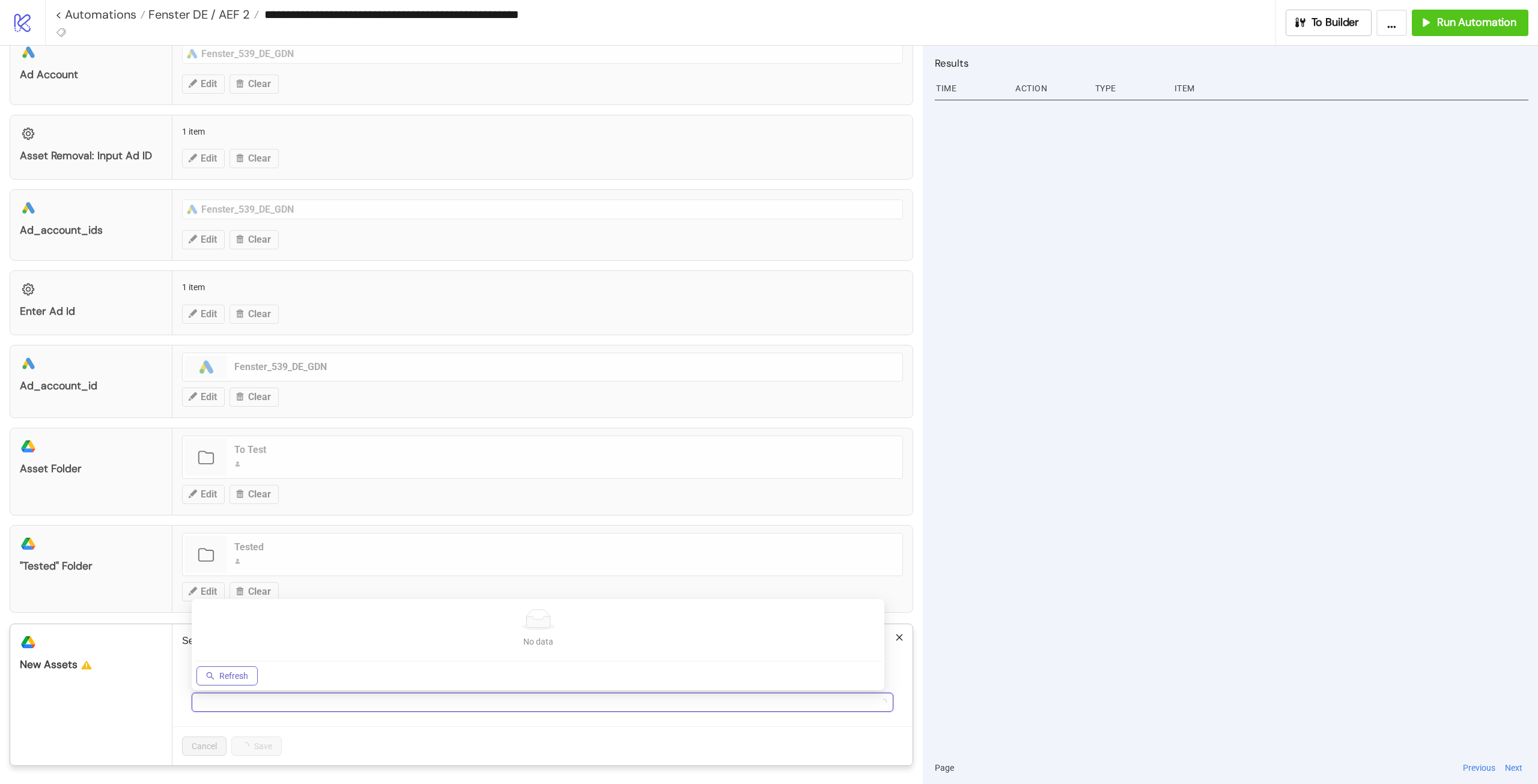
click at [230, 679] on span "Refresh" at bounding box center [234, 675] width 29 height 9
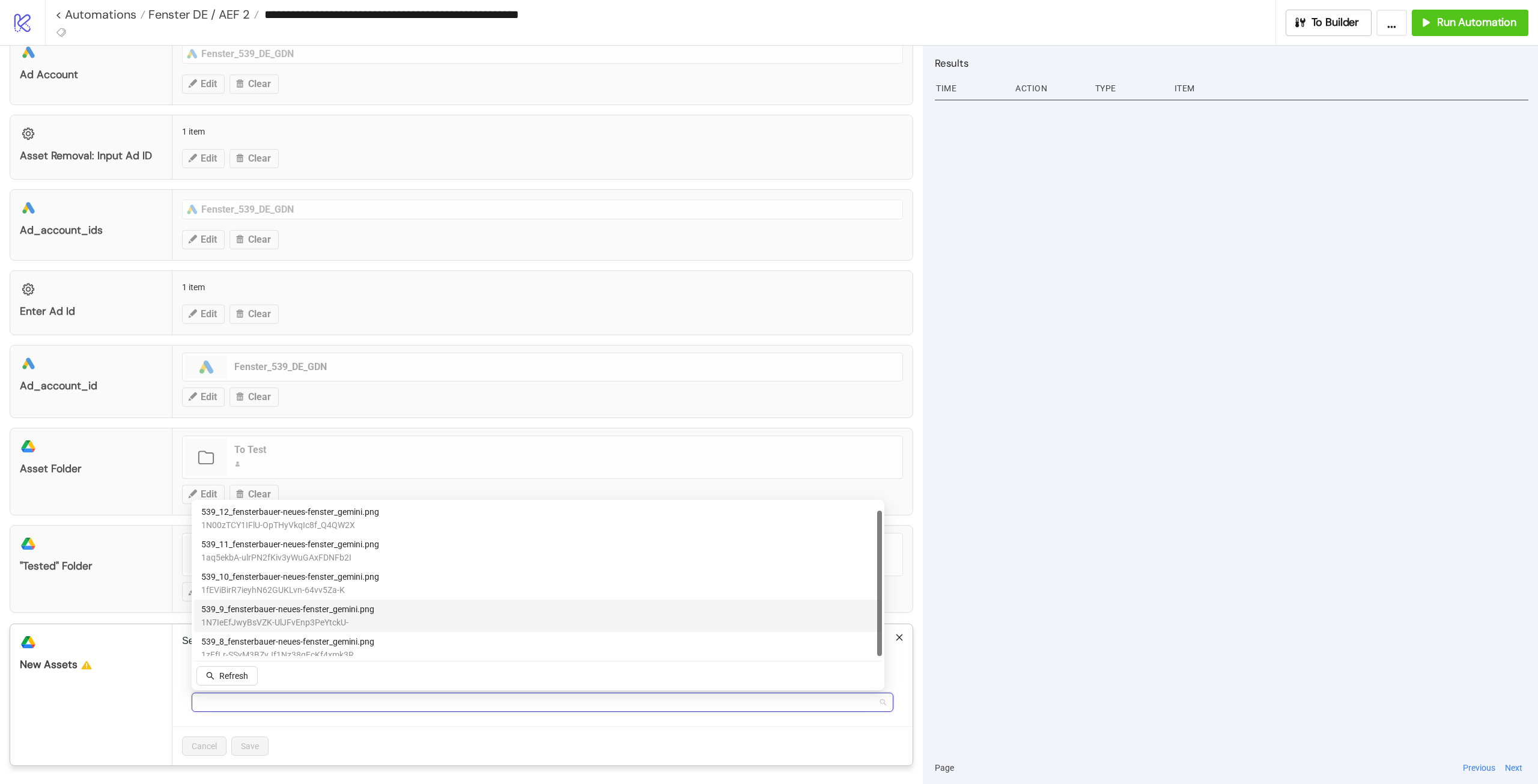
scroll to position [9, 0]
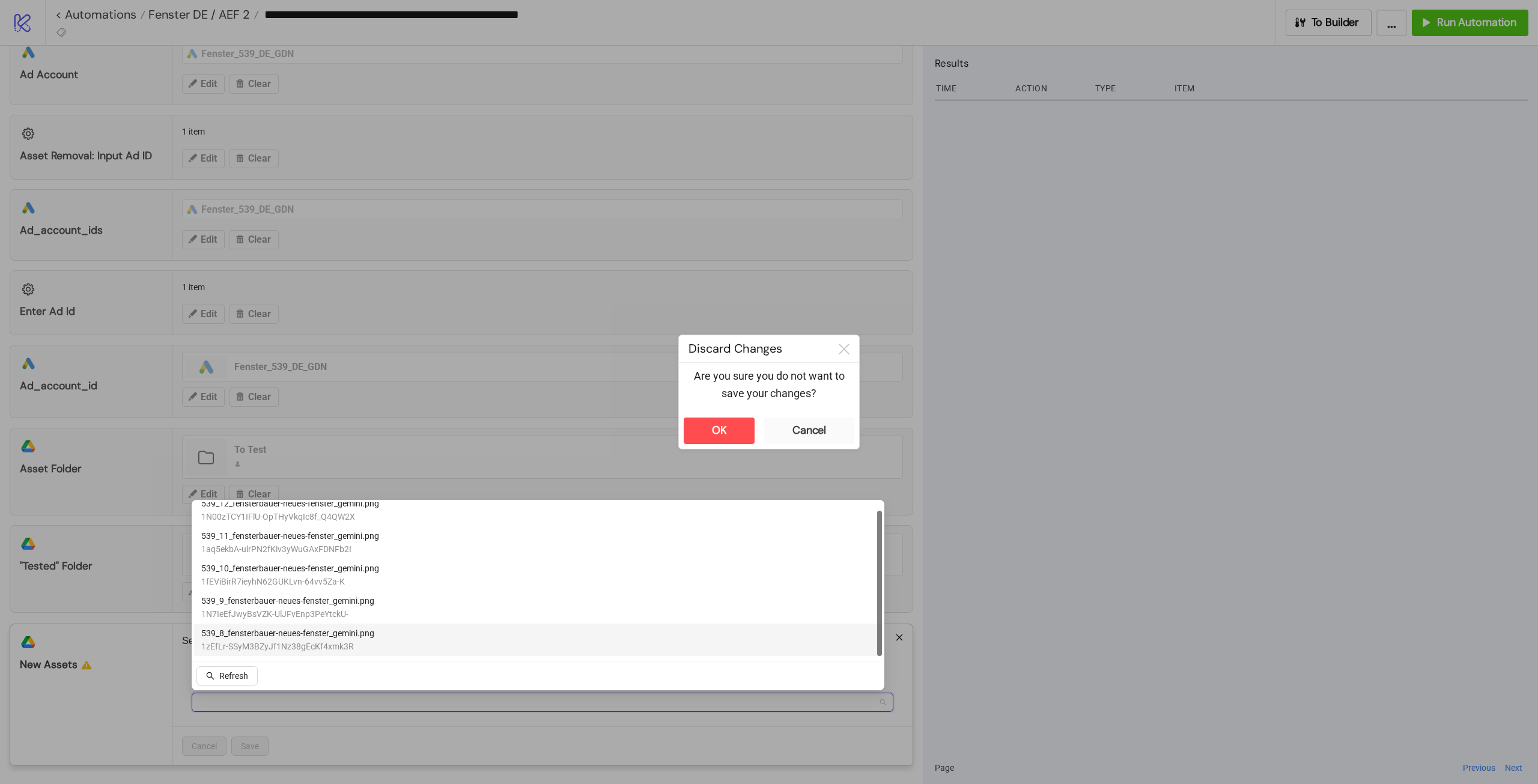
click at [277, 639] on span "539_8_fensterbauer-neues-fenster_gemini.png" at bounding box center [288, 633] width 173 height 13
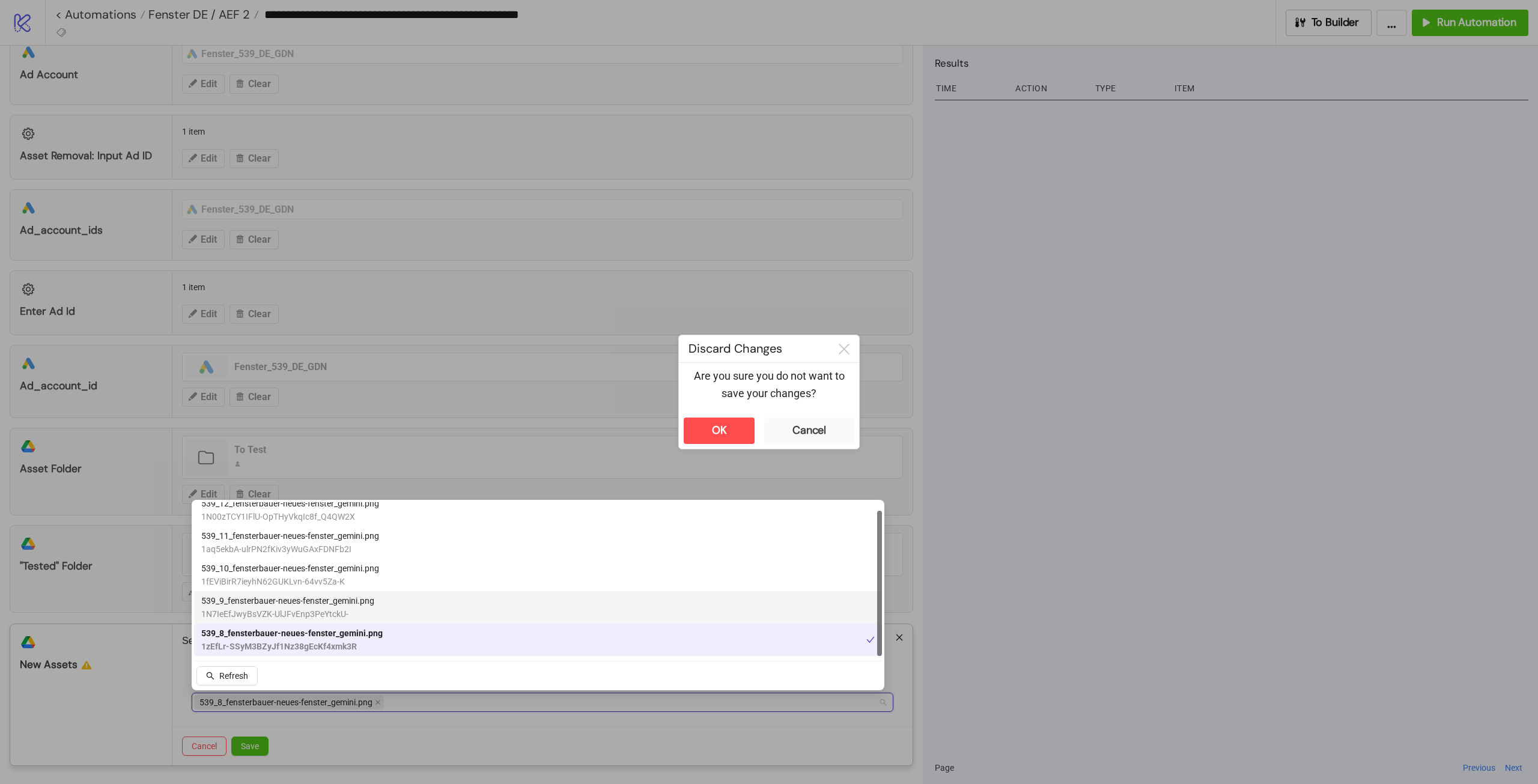
click at [269, 603] on span "539_9_fensterbauer-neues-fenster_gemini.png" at bounding box center [288, 600] width 173 height 13
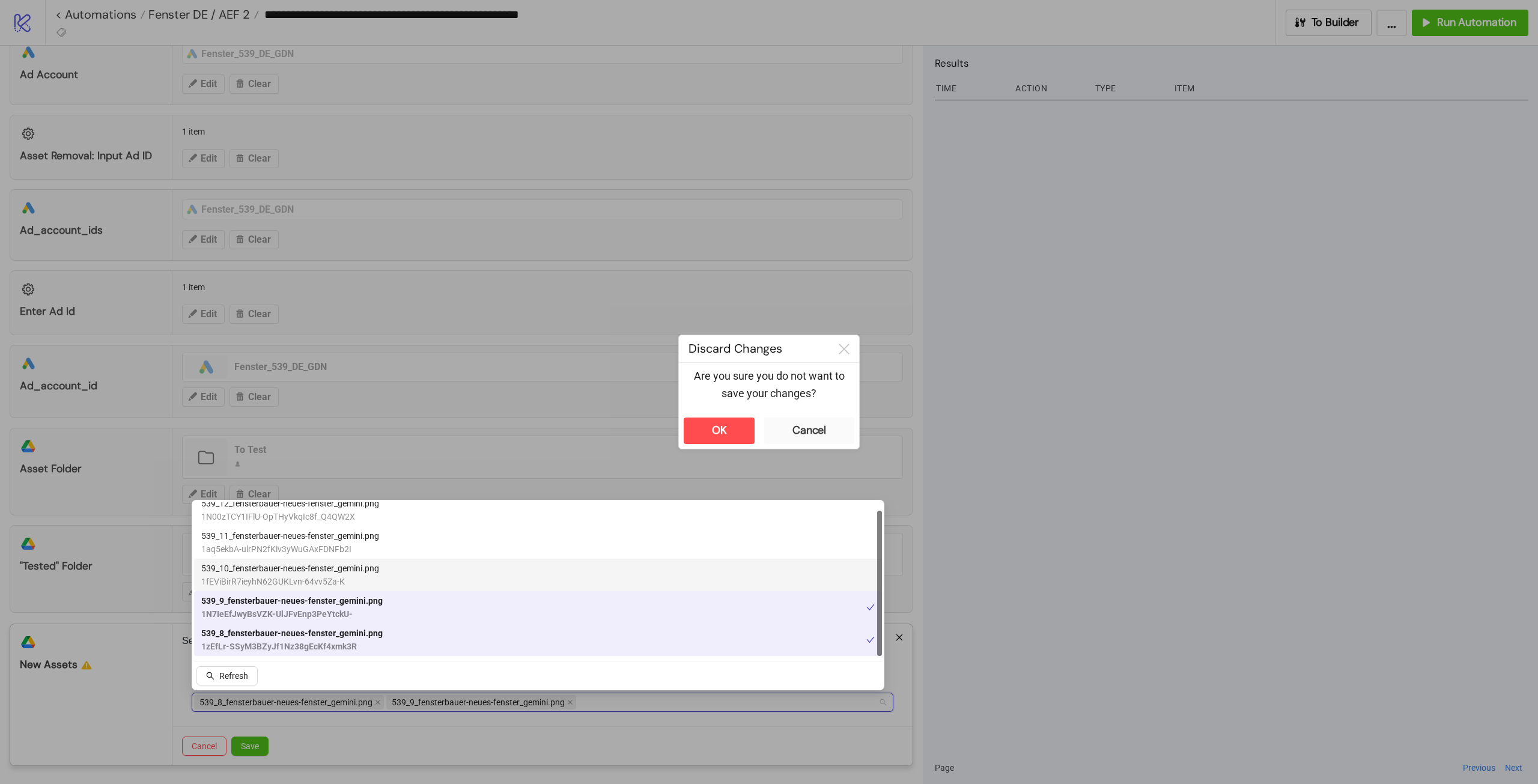
click at [296, 568] on span "539_10_fensterbauer-neues-fenster_gemini.png" at bounding box center [291, 568] width 178 height 13
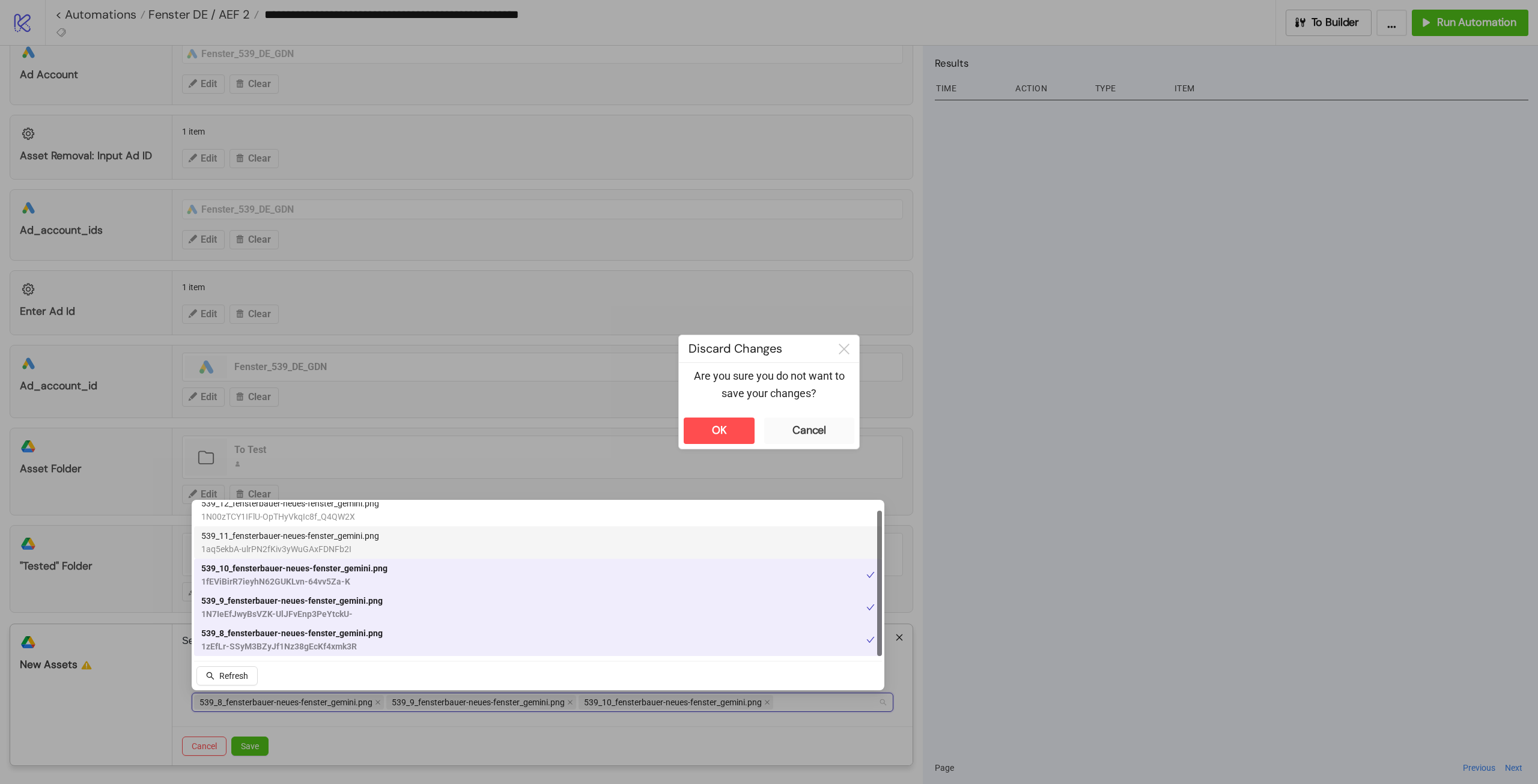
click at [299, 540] on span "539_11_fensterbauer-neues-fenster_gemini.png" at bounding box center [291, 536] width 178 height 13
click at [297, 514] on span "1N00zTCY1IFlU-OpTHyVkqIc8f_Q4QW2X" at bounding box center [291, 516] width 178 height 13
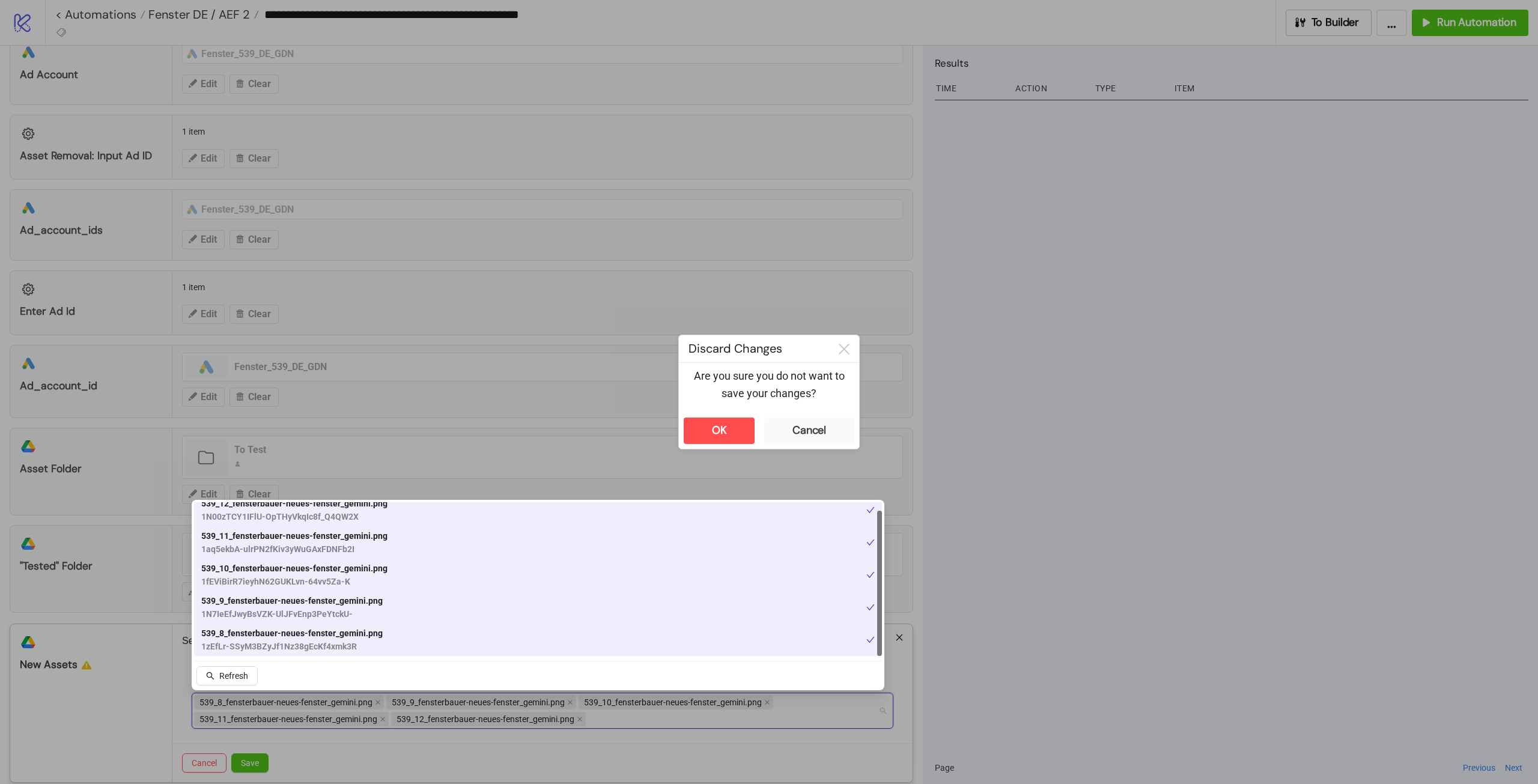
scroll to position [0, 0]
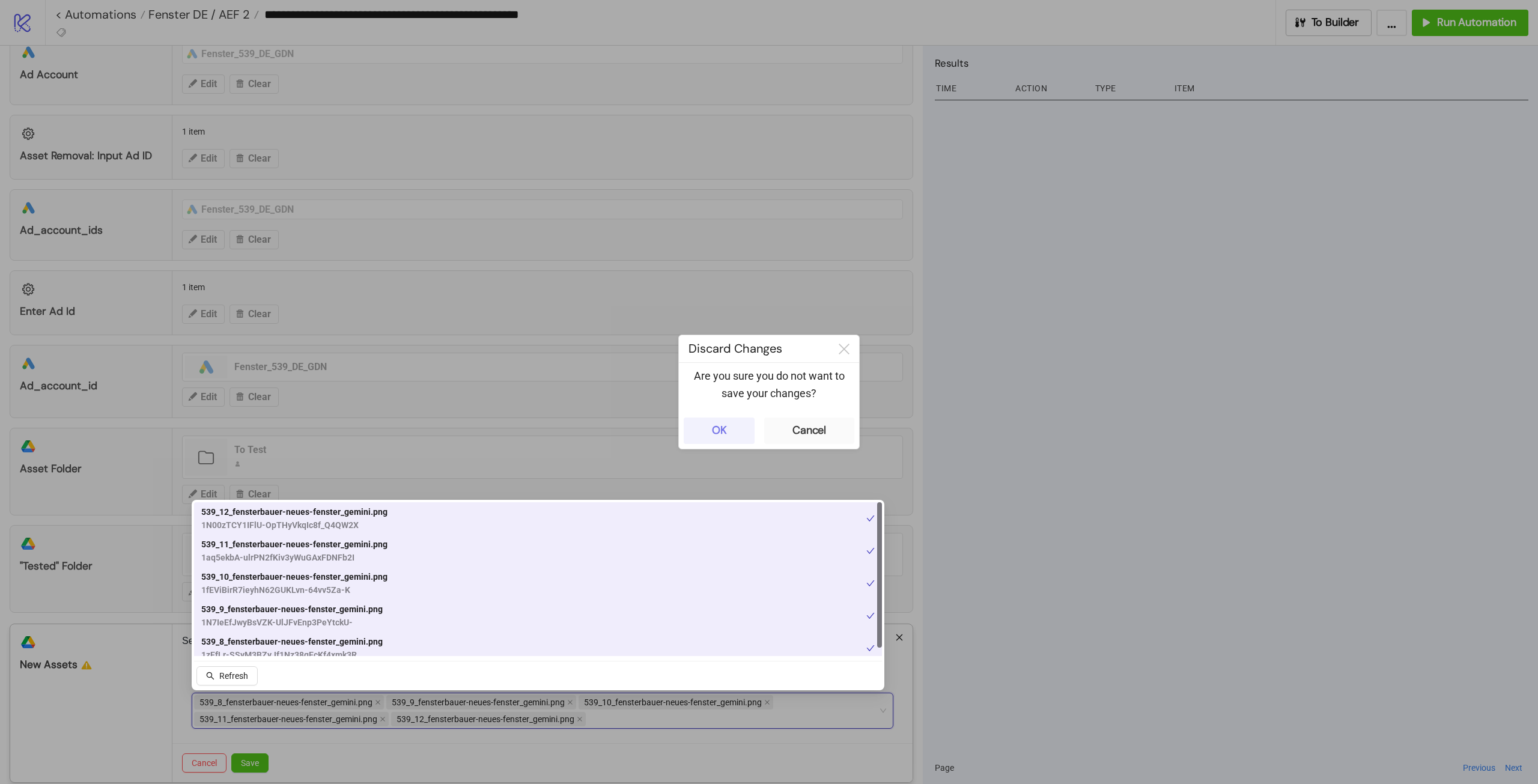
click at [709, 429] on button "OK" at bounding box center [719, 431] width 71 height 27
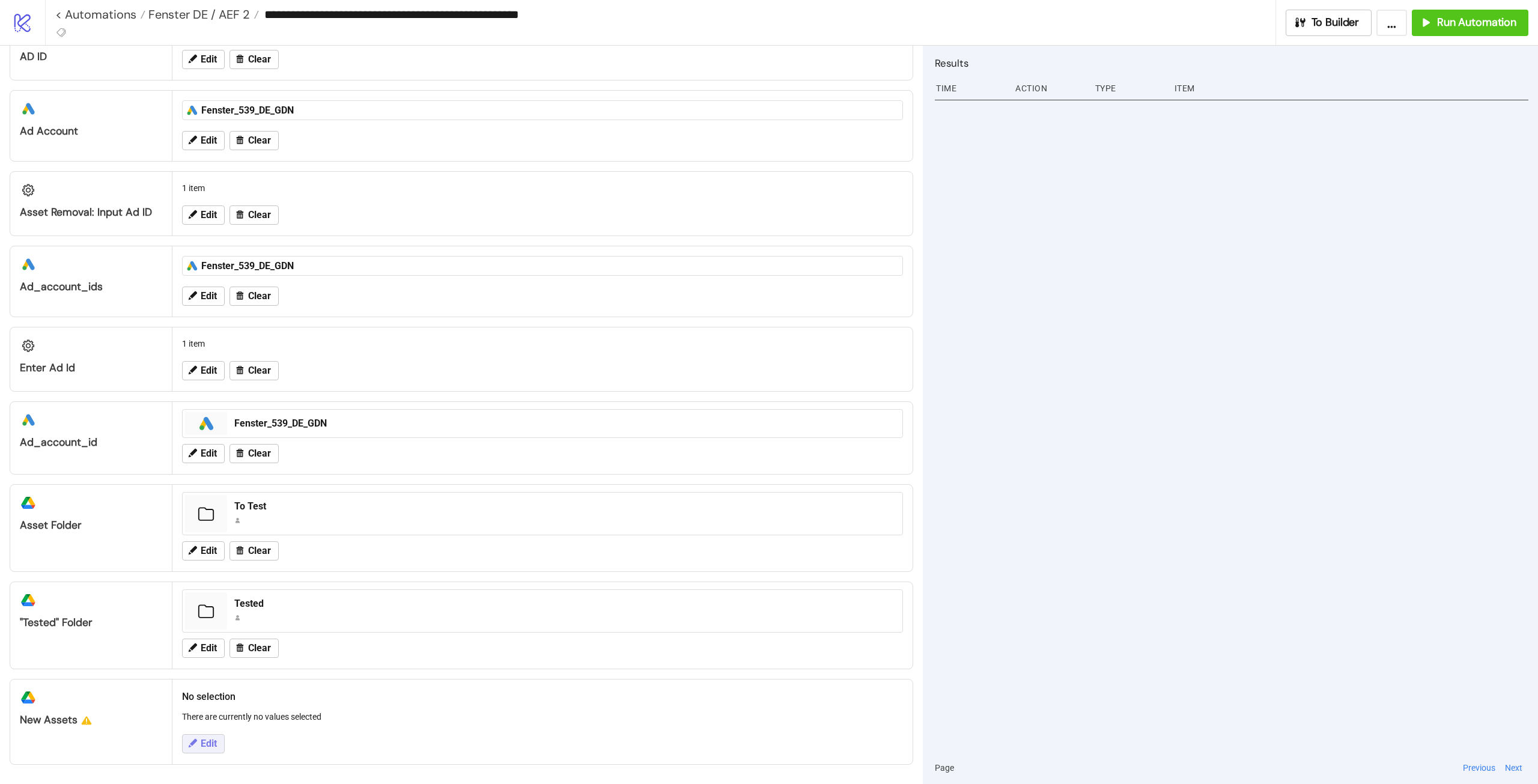
click at [205, 740] on span "Edit" at bounding box center [209, 743] width 16 height 11
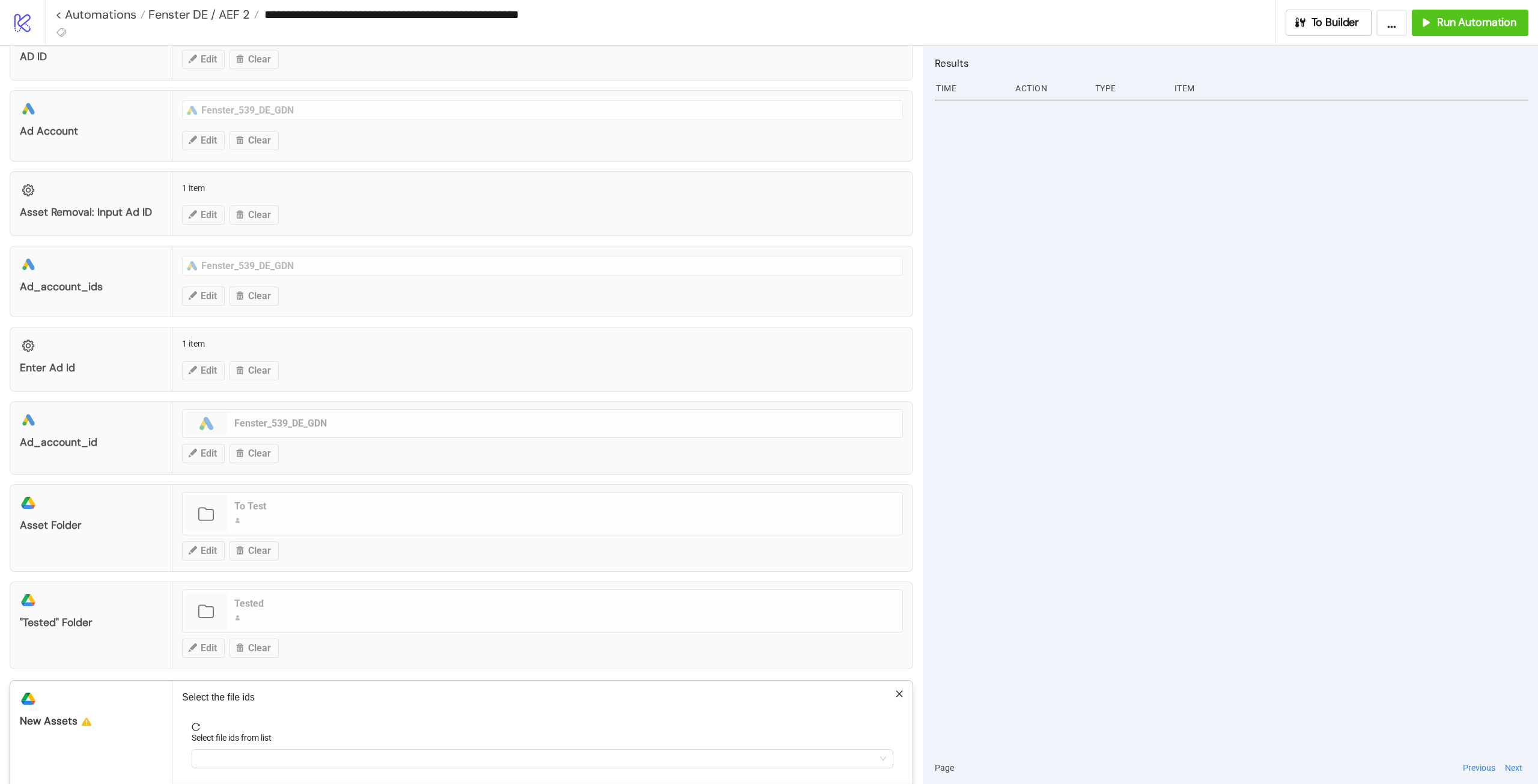
click at [252, 745] on div "Select file ids from list" at bounding box center [542, 739] width 701 height 18
click at [261, 757] on div at bounding box center [536, 759] width 684 height 17
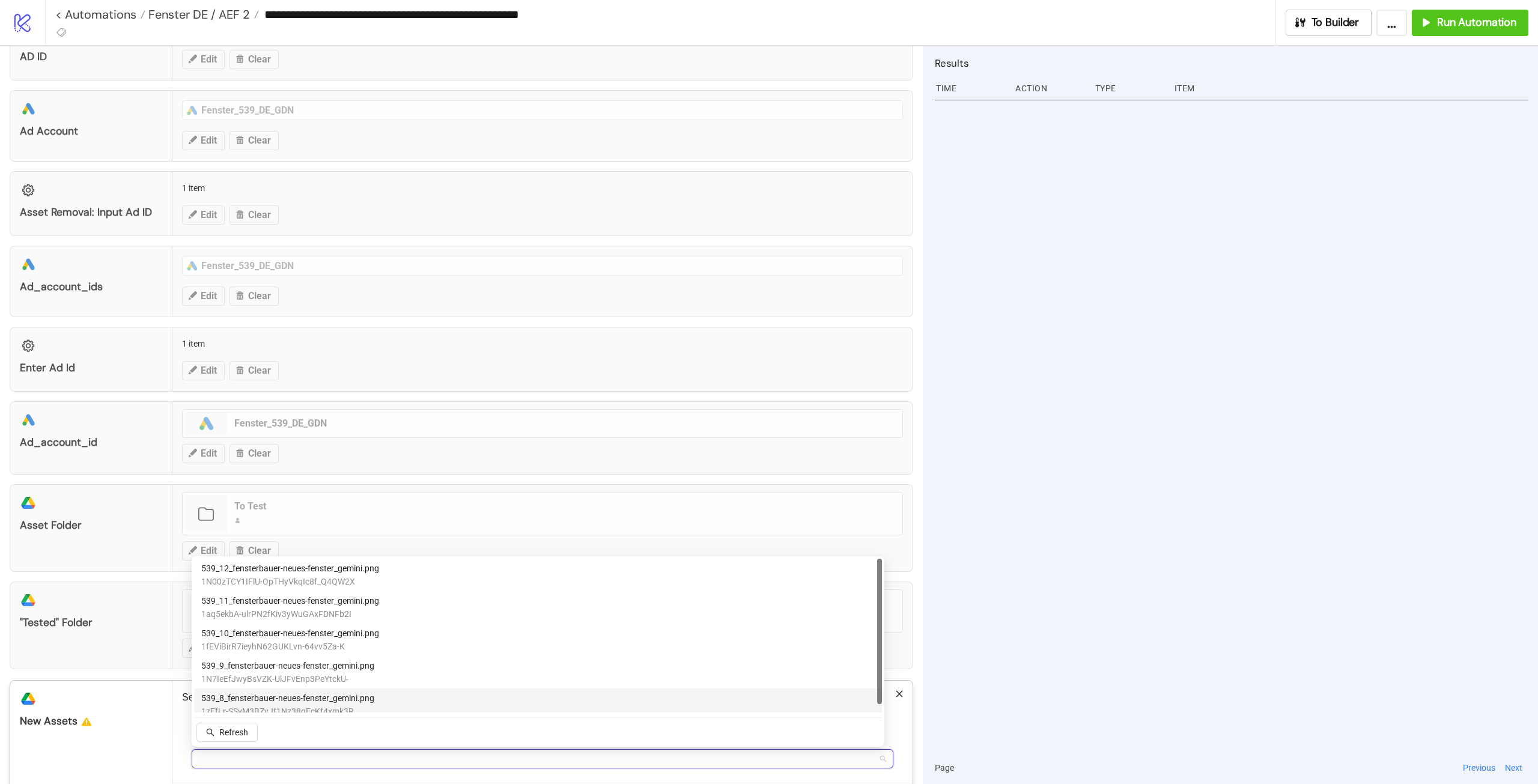
click at [277, 707] on span "1zEfLr-SSyM3BZyJf1Nz38gEcKf4xmk3R" at bounding box center [288, 711] width 173 height 13
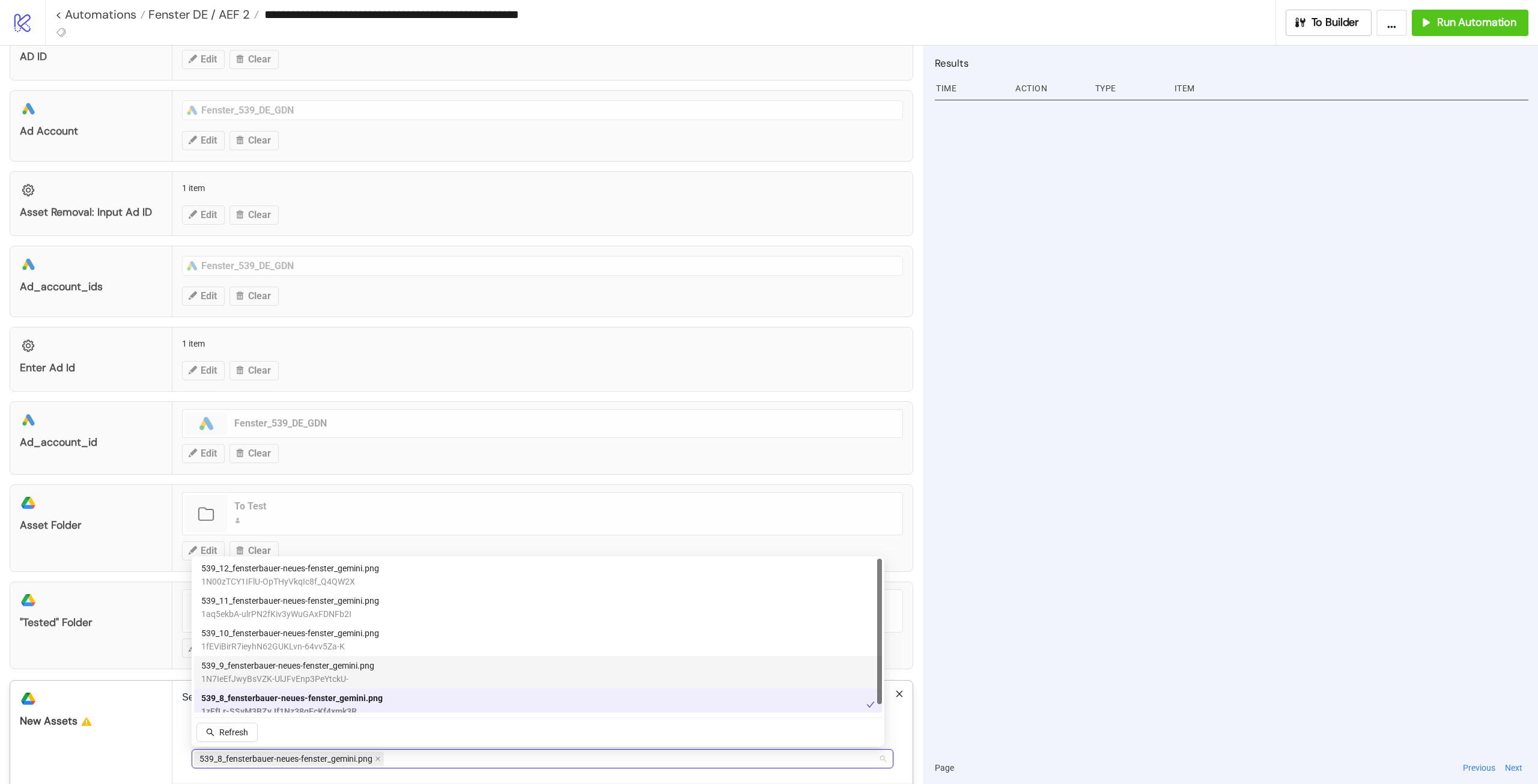
click at [275, 652] on span "1fEViBirR7ieyhN62GUKLvn-64vv5Za-K" at bounding box center [291, 646] width 178 height 13
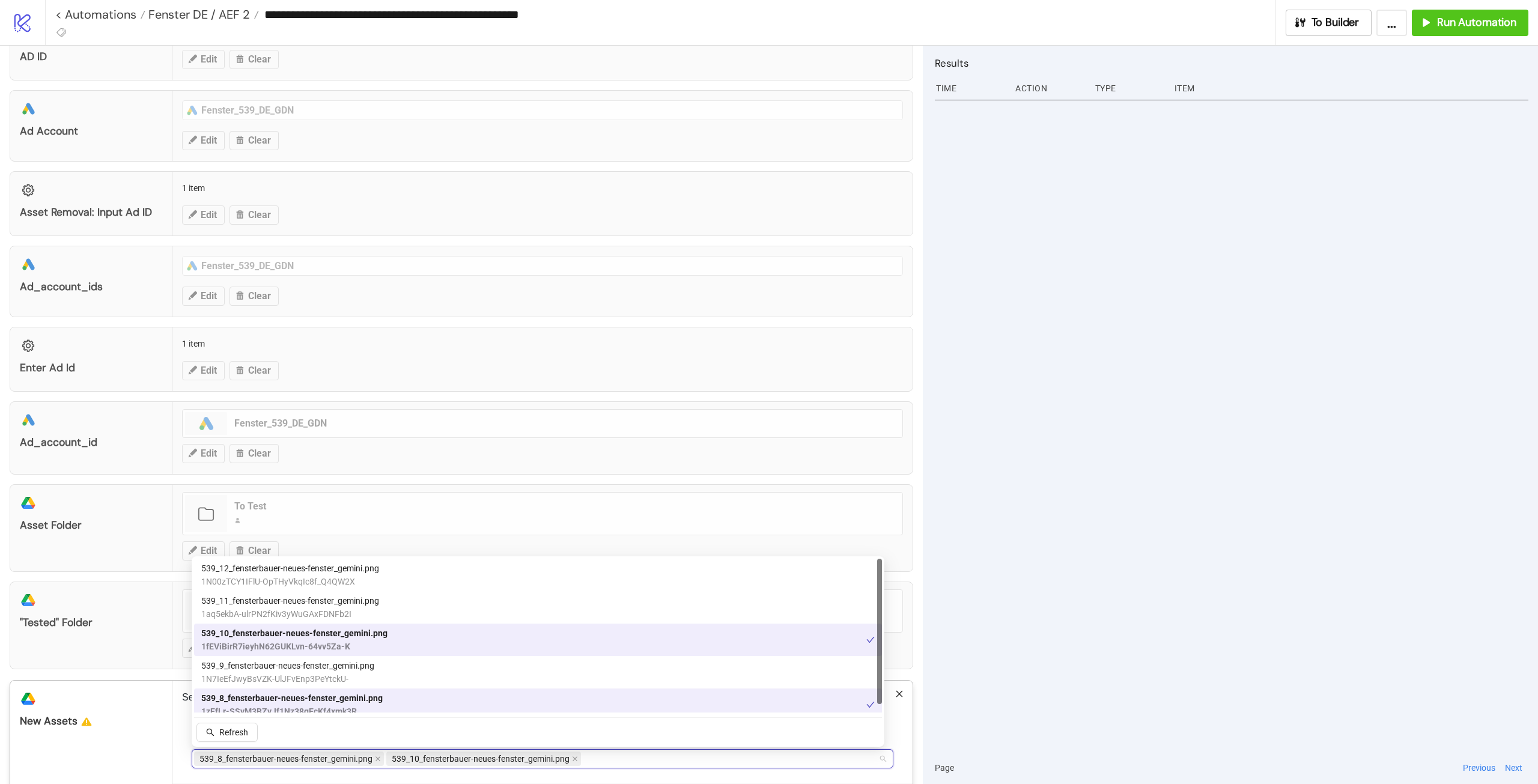
click at [269, 595] on span "539_11_fensterbauer-neues-fenster_gemini.png" at bounding box center [291, 600] width 178 height 13
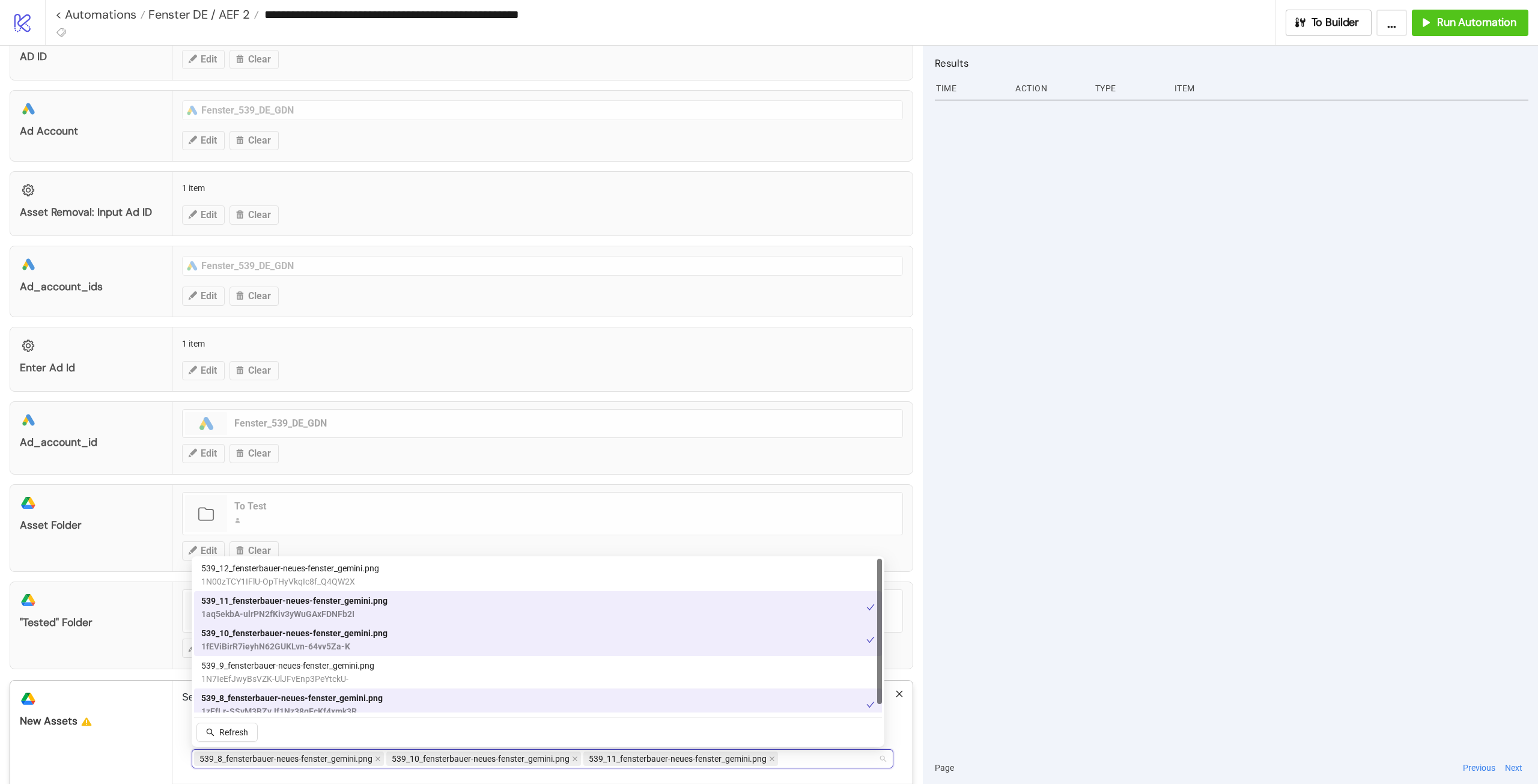
click at [270, 580] on span "1N00zTCY1IFlU-OpTHyVkqIc8f_Q4QW2X" at bounding box center [291, 581] width 178 height 13
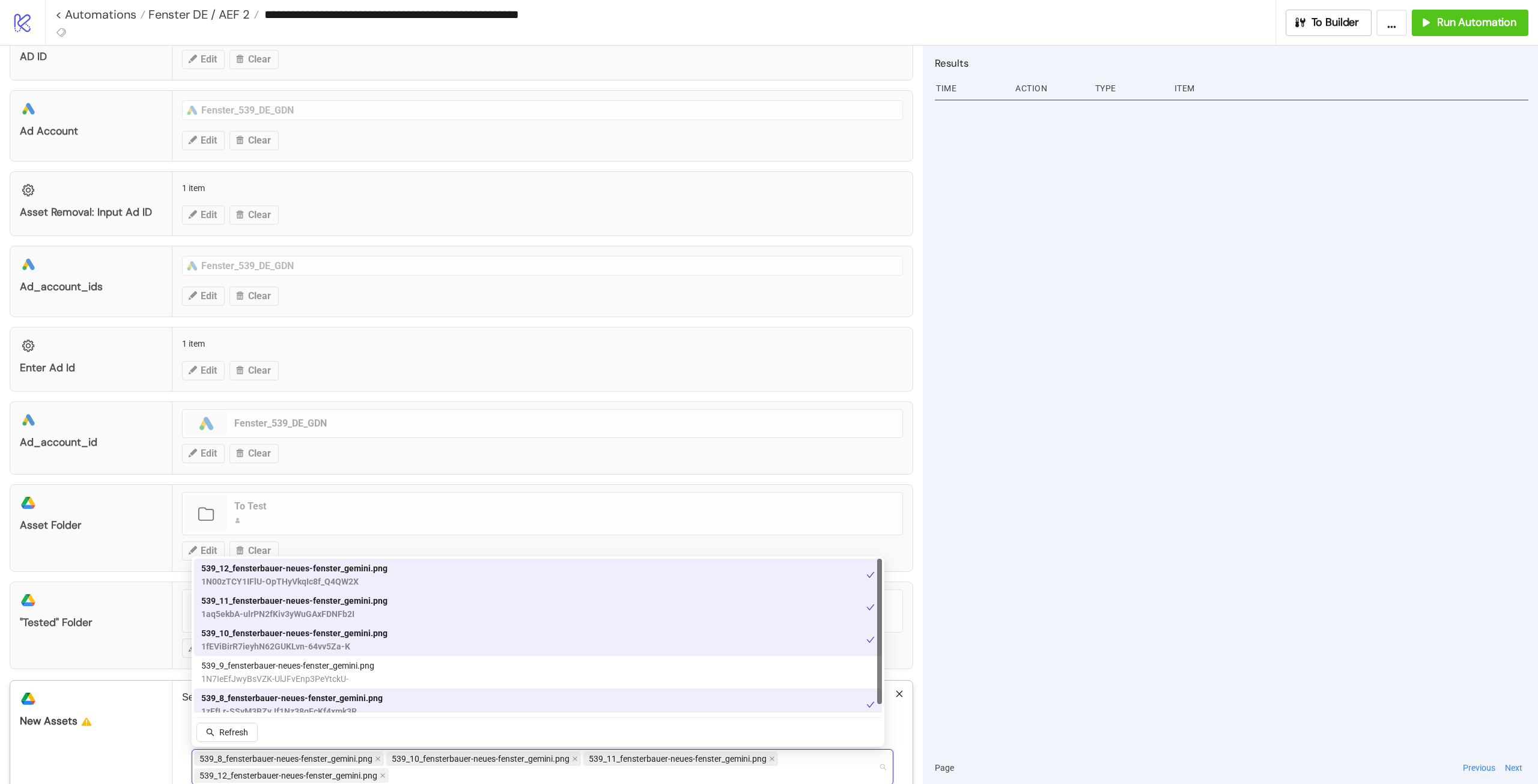
click at [266, 667] on span "539_9_fensterbauer-neues-fenster_gemini.png" at bounding box center [288, 665] width 173 height 13
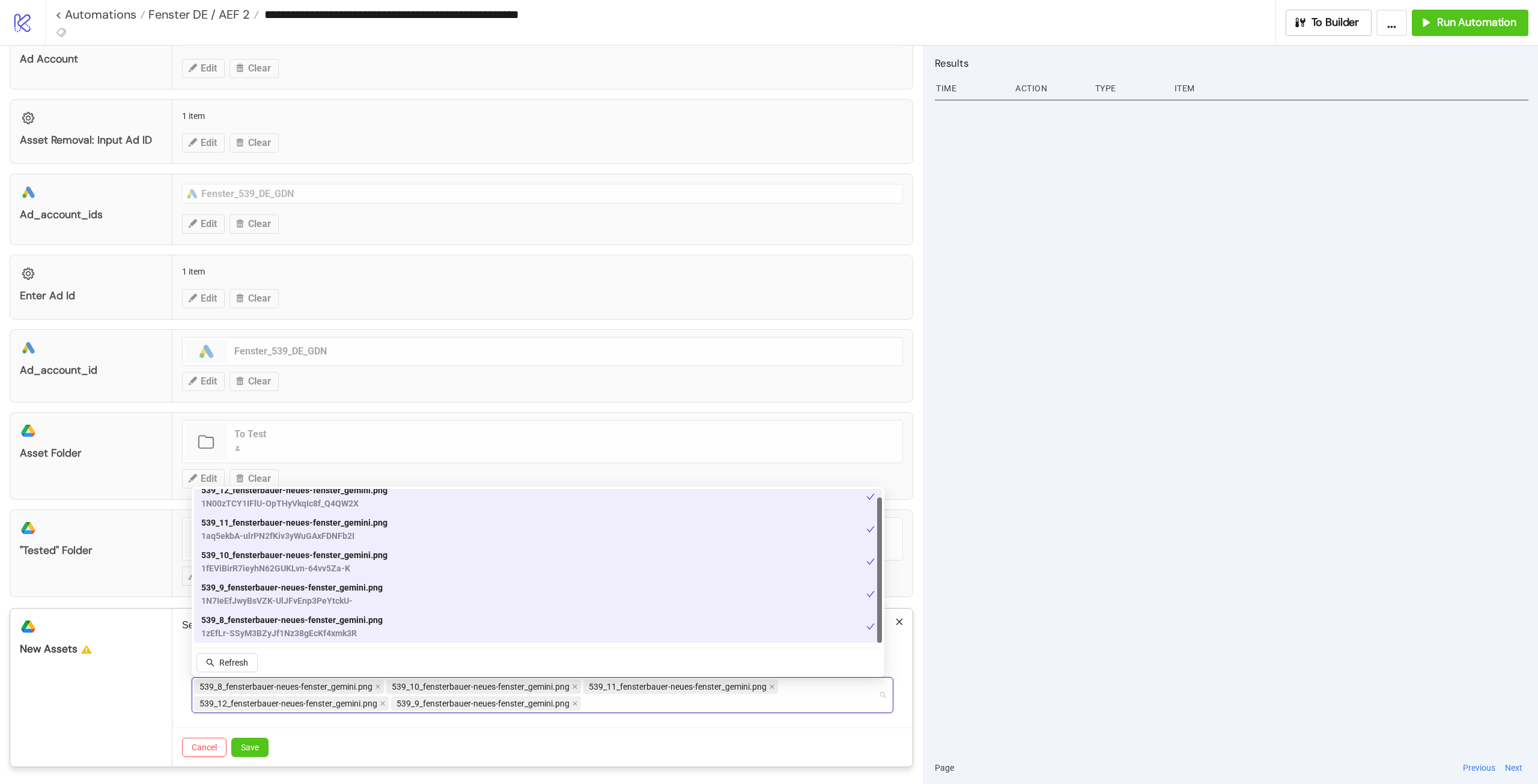
scroll to position [378, 0]
click at [259, 748] on button "Save" at bounding box center [250, 746] width 37 height 20
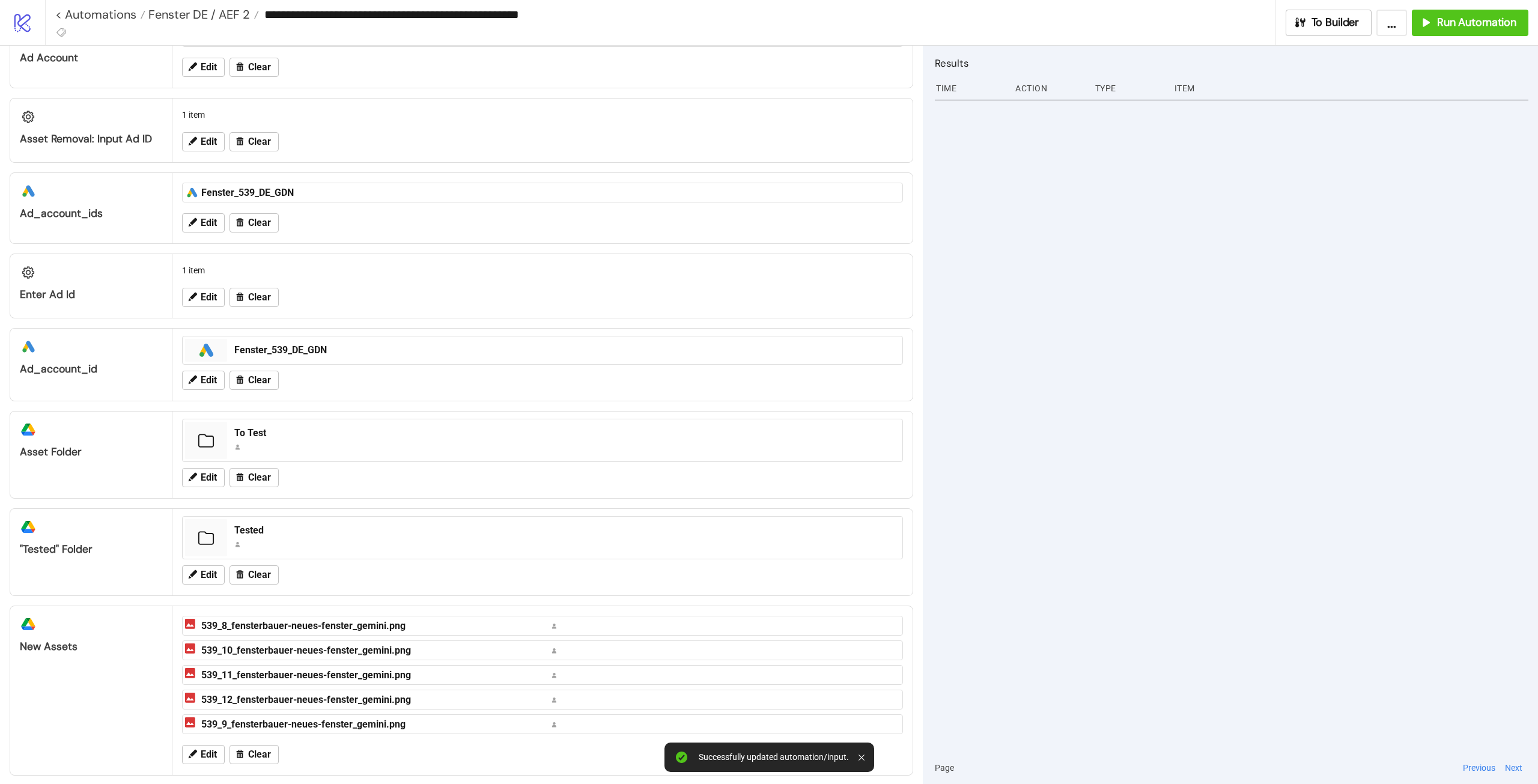
click at [1017, 532] on div at bounding box center [1232, 423] width 594 height 655
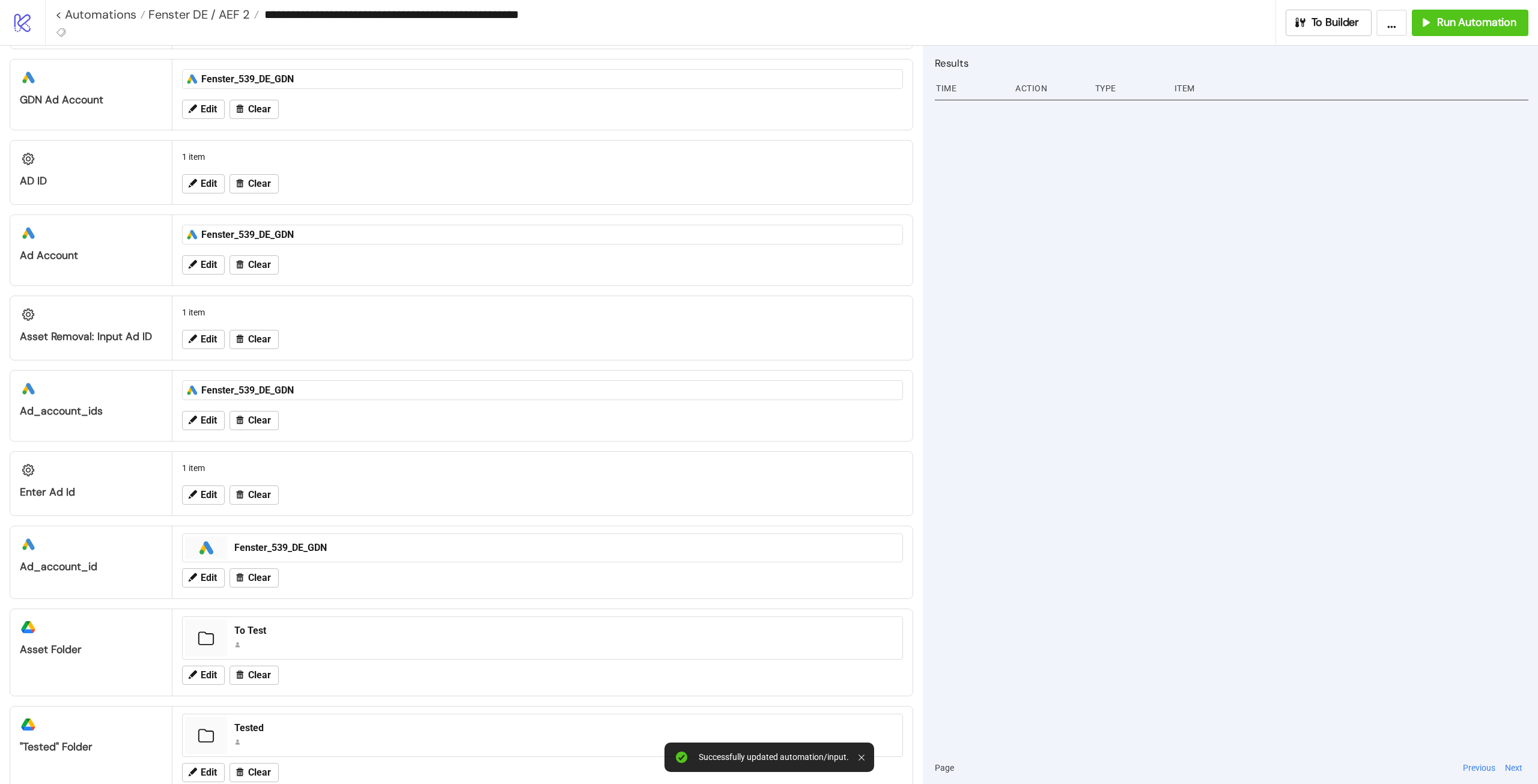
scroll to position [60, 0]
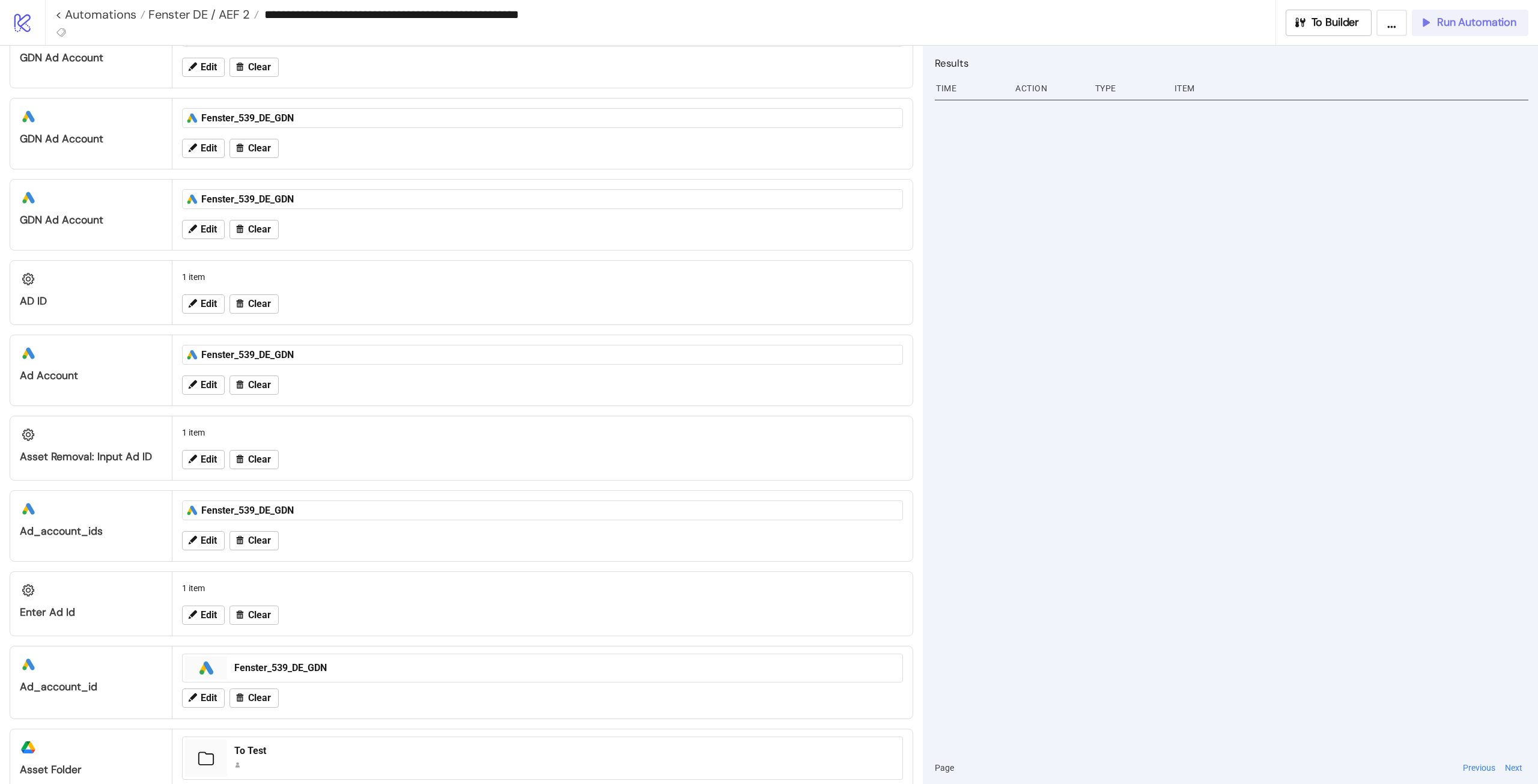
click at [1440, 31] on button "Run Automation" at bounding box center [1470, 23] width 116 height 27
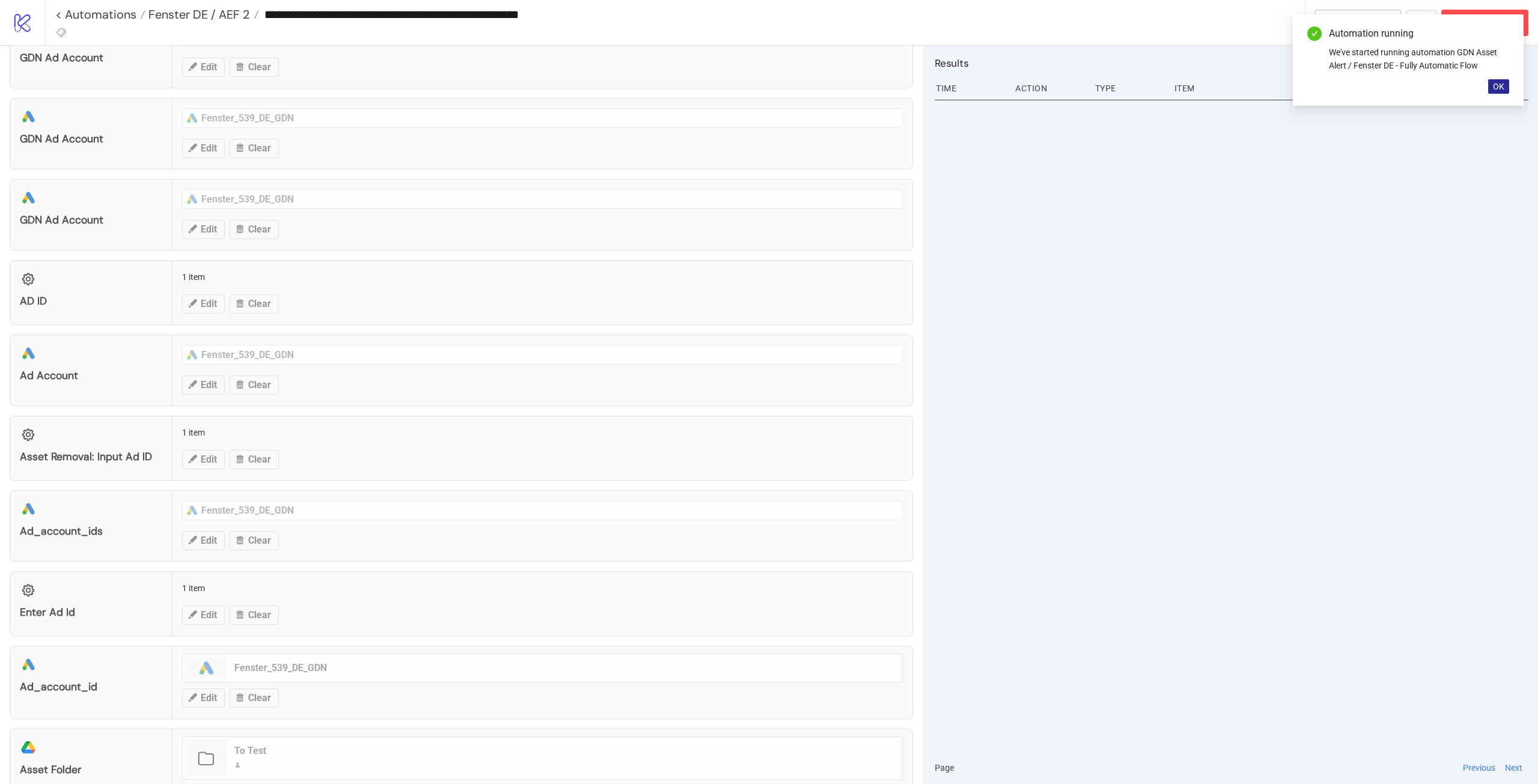
click at [1499, 91] on span "OK" at bounding box center [1499, 87] width 12 height 9
click at [1347, 30] on button "To Builder" at bounding box center [1358, 23] width 87 height 27
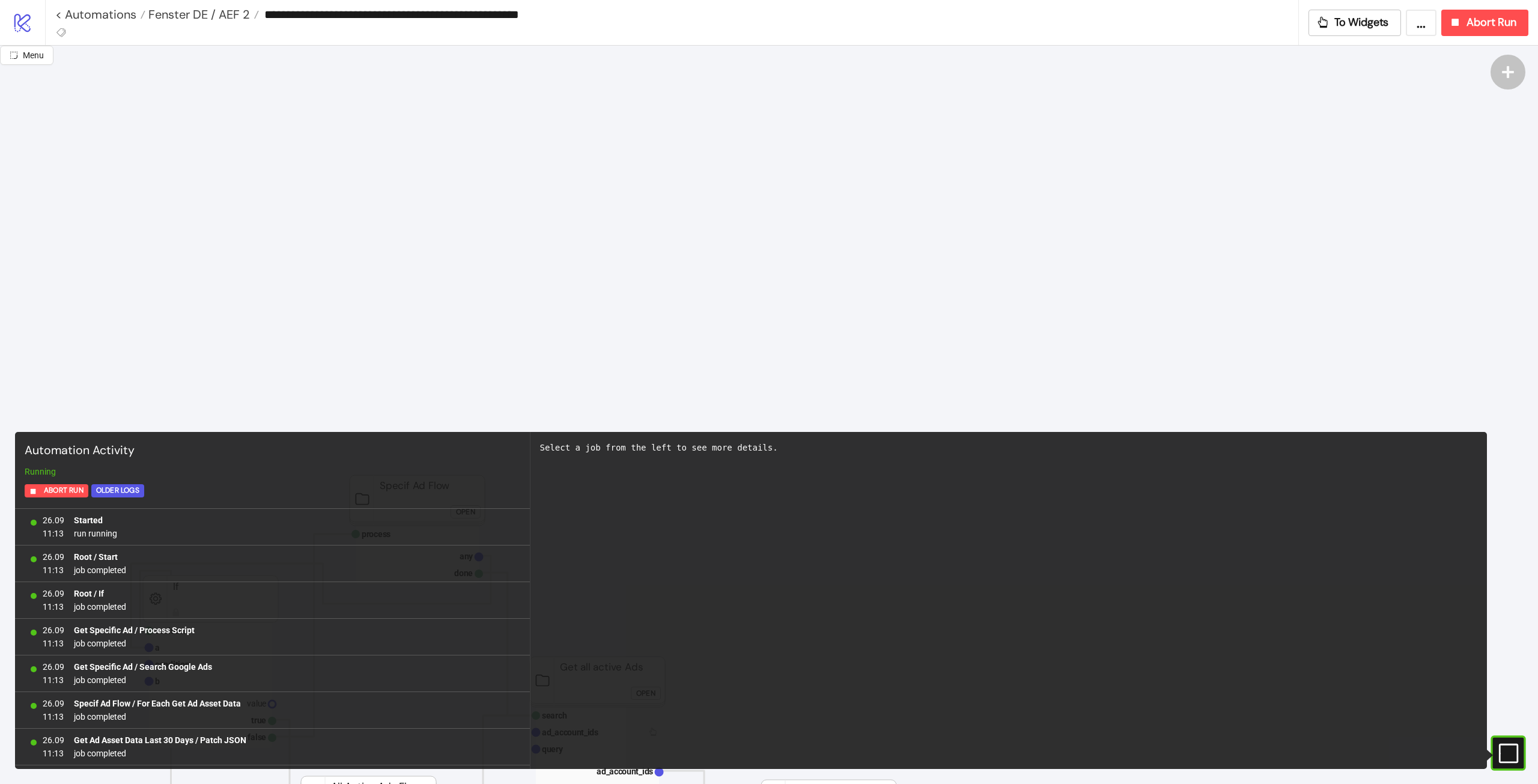
scroll to position [3148, 0]
click at [1500, 751] on rect at bounding box center [1508, 753] width 18 height 18
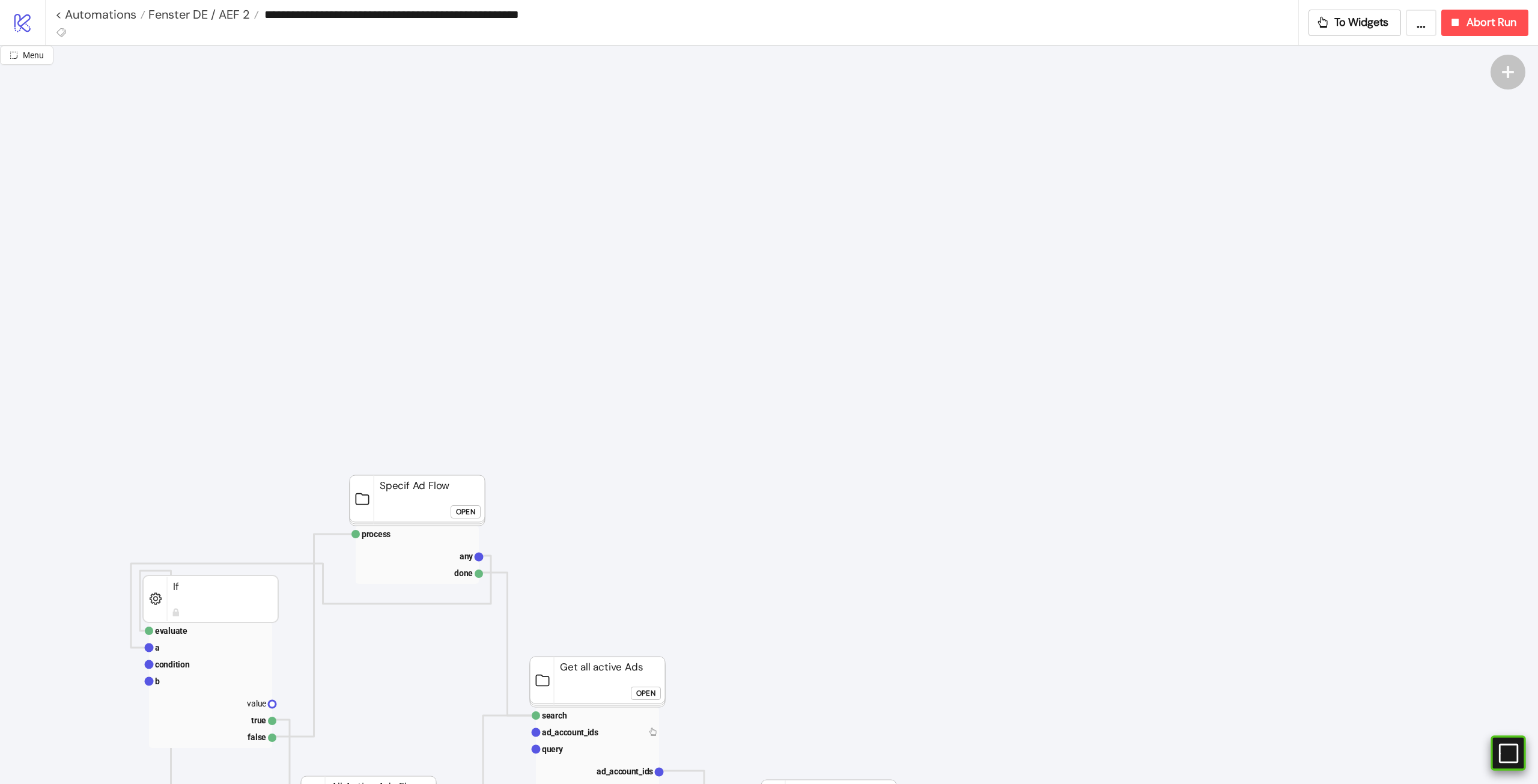
click at [1508, 751] on rect at bounding box center [1498, 753] width 18 height 18
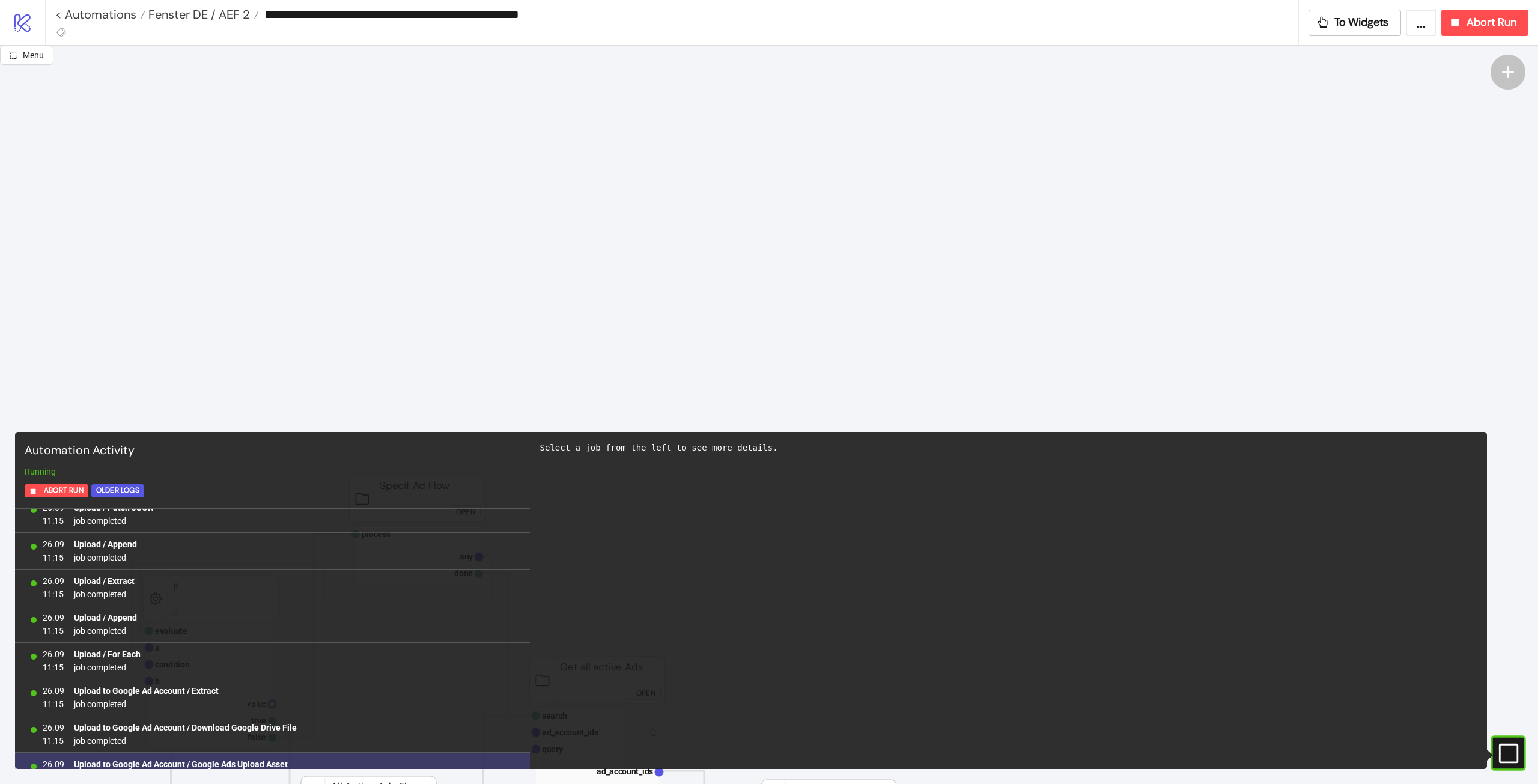
scroll to position [3880, 0]
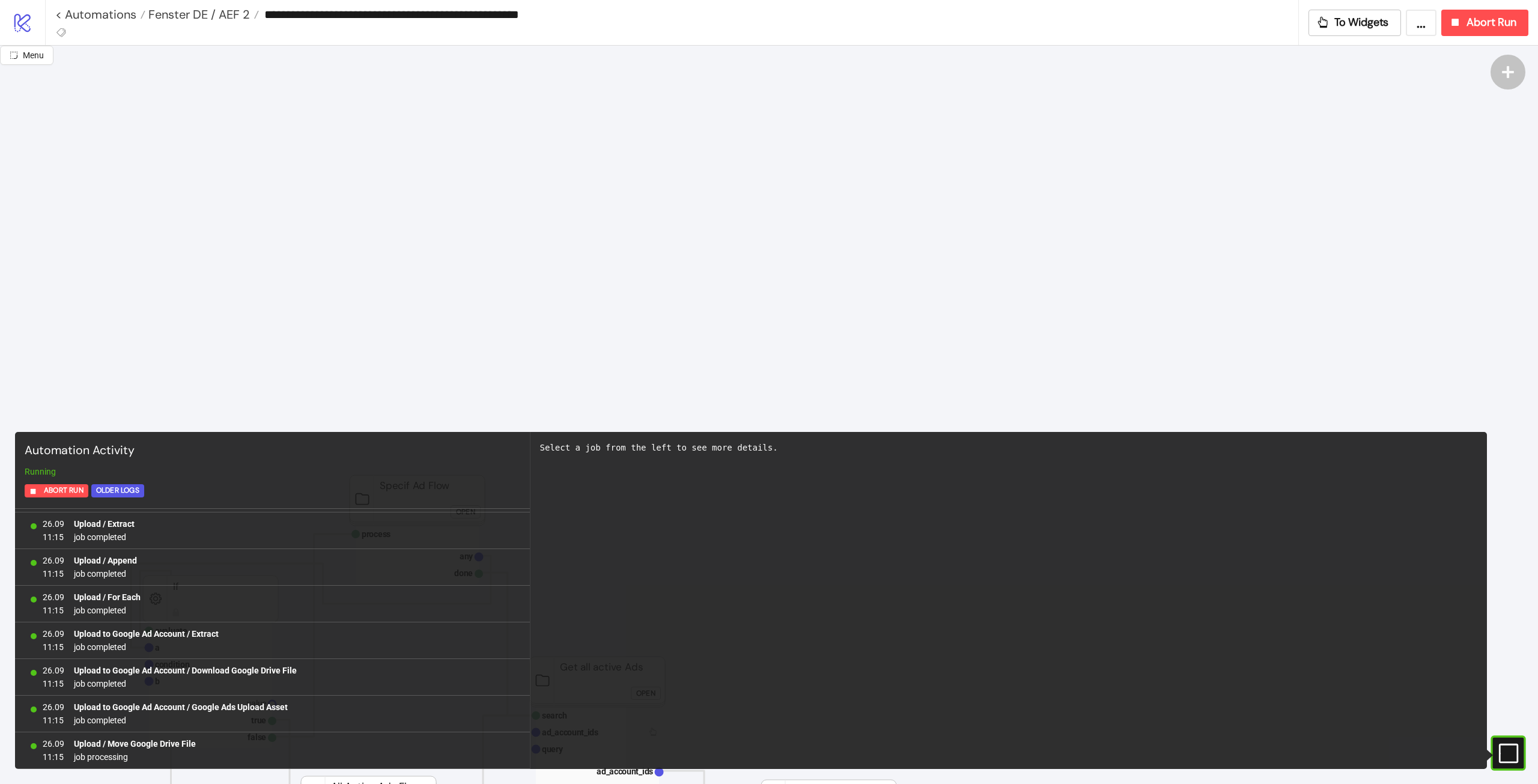
click at [1499, 743] on icon "#e9k1n36qviq57_to { animation: e9k1n36qviq57_to__to 2000ms linear infinite norm…" at bounding box center [1508, 753] width 21 height 21
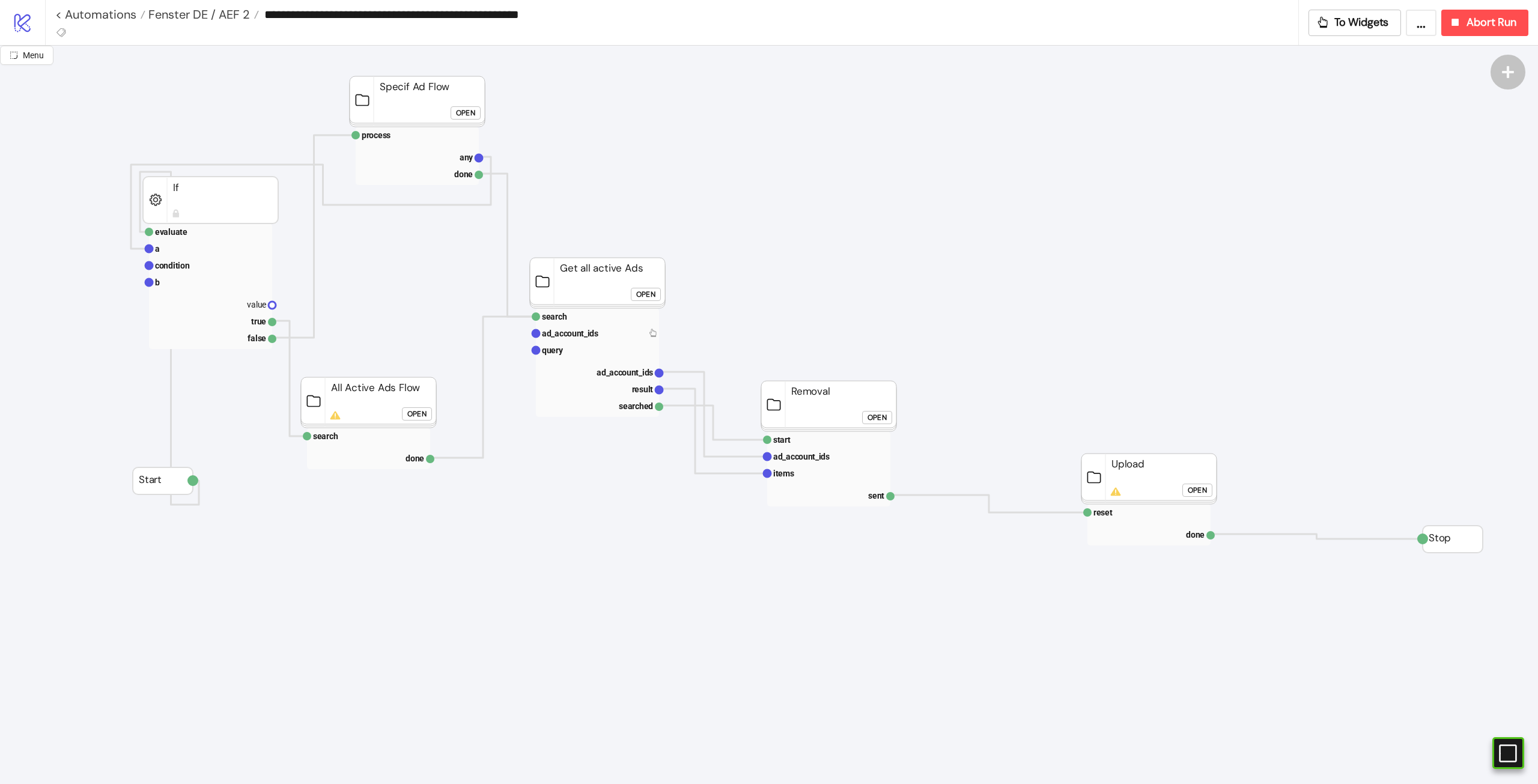
scroll to position [420, 0]
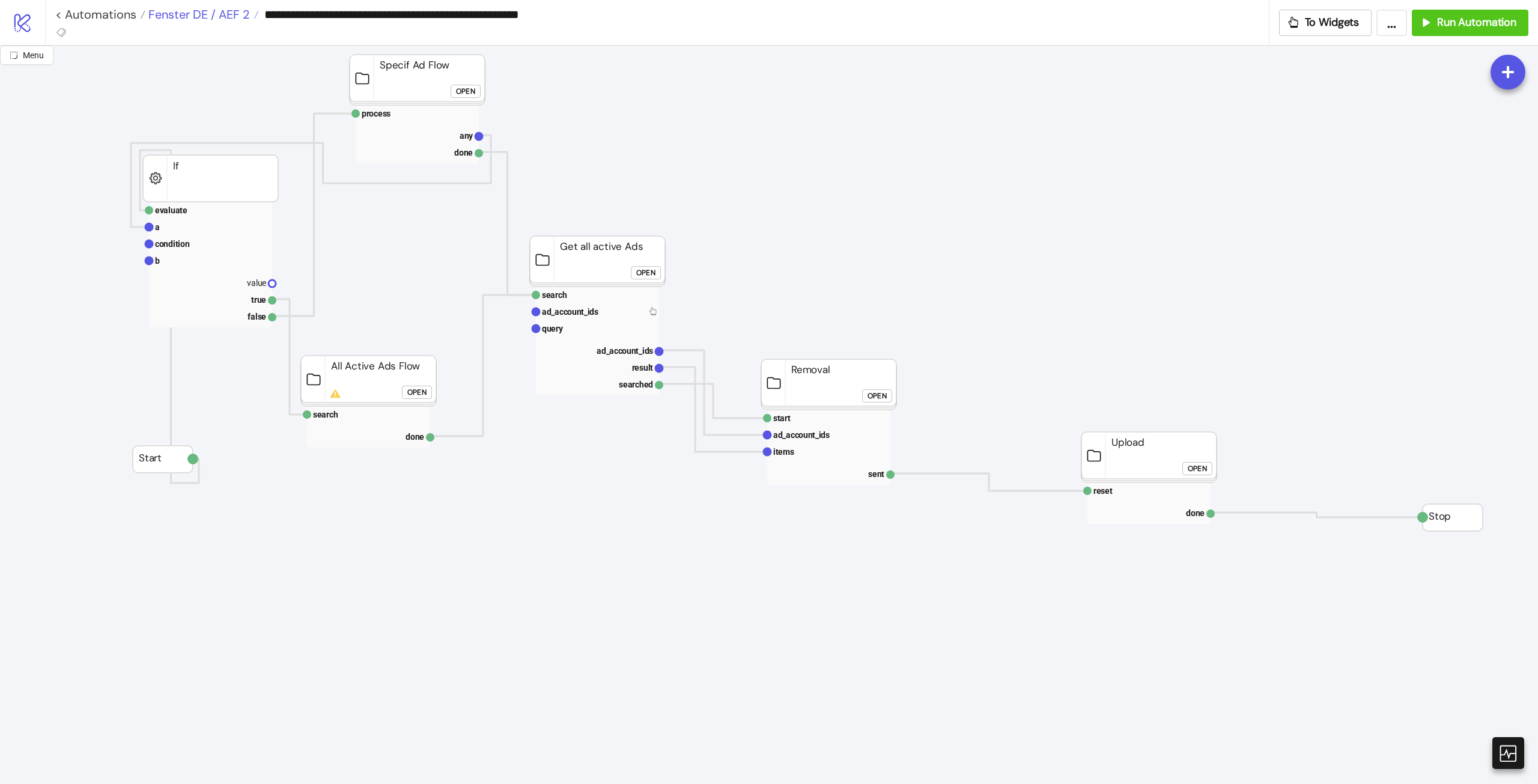
click at [206, 17] on span "Fenster DE / AEF 2" at bounding box center [198, 14] width 105 height 16
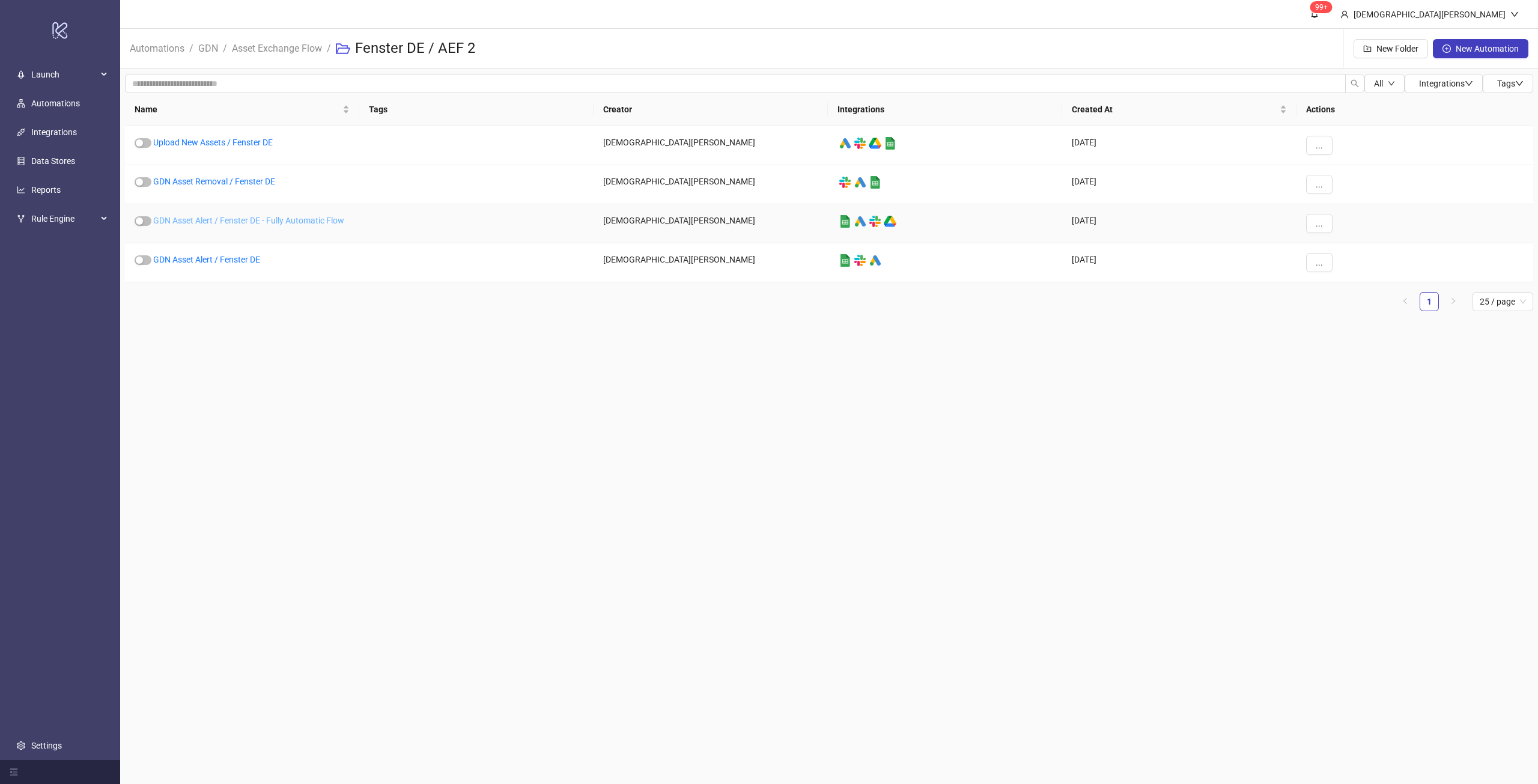
click at [282, 220] on link "GDN Asset Alert / Fenster DE - Fully Automatic Flow" at bounding box center [248, 220] width 191 height 9
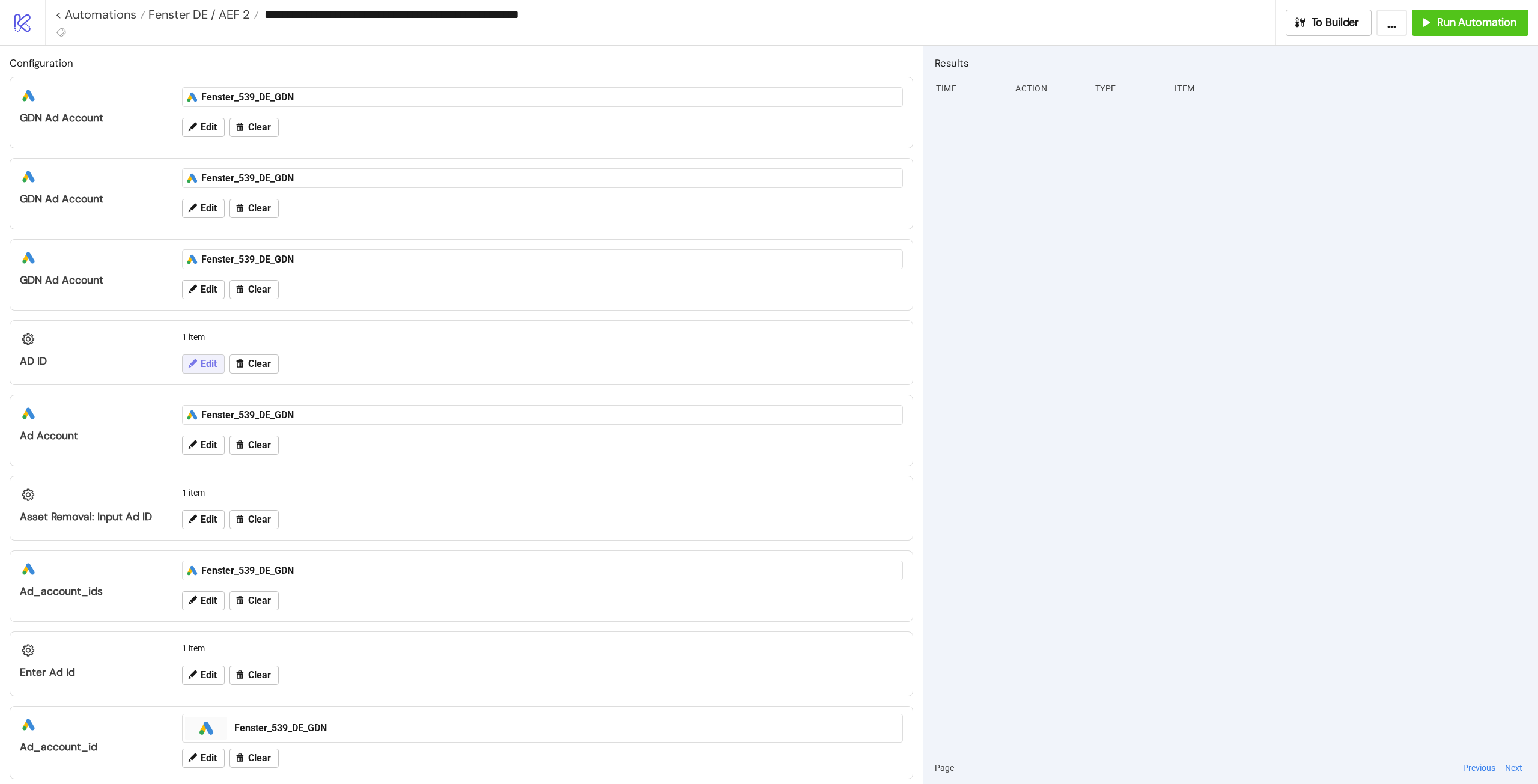
click at [205, 367] on span "Edit" at bounding box center [209, 364] width 16 height 11
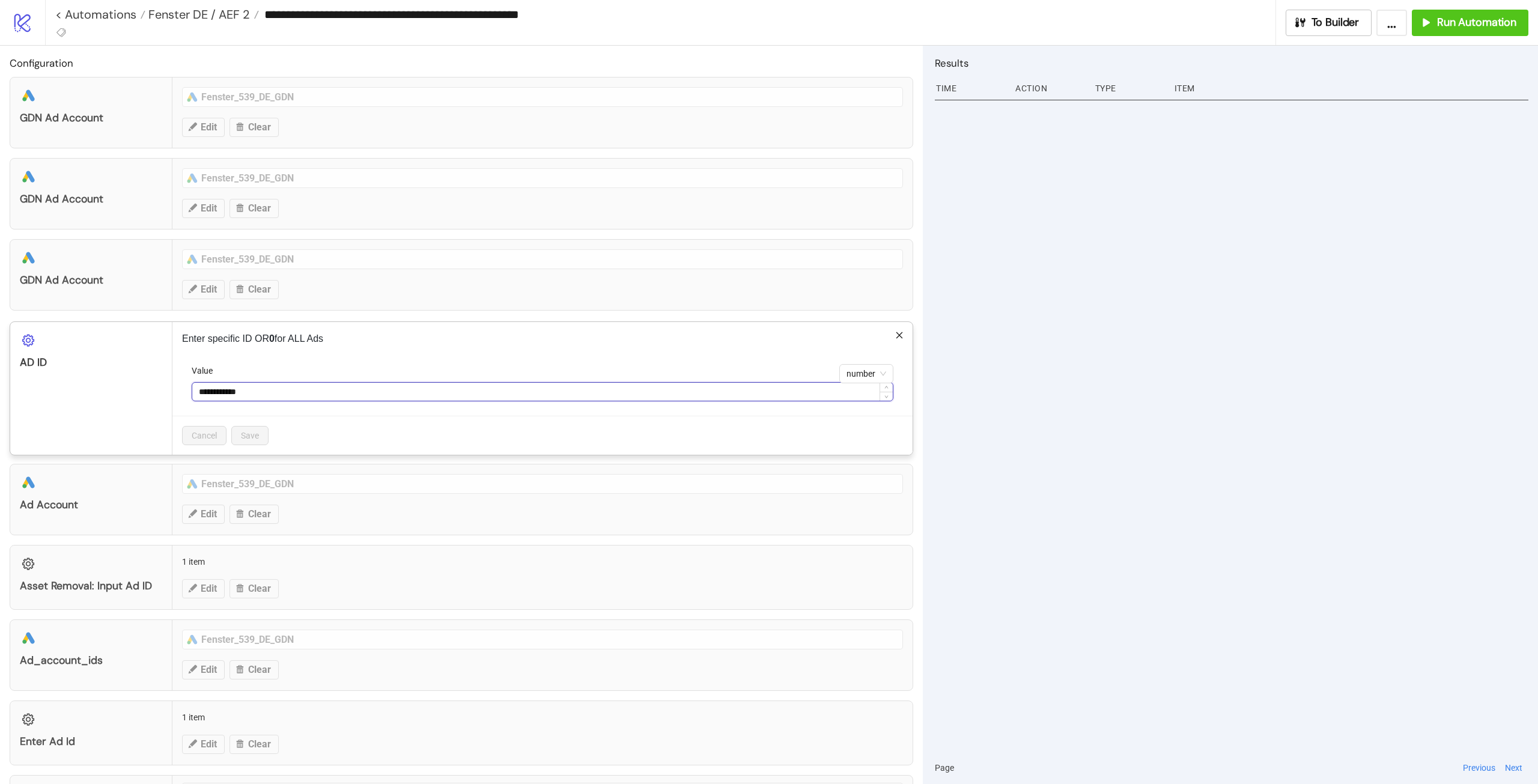
click at [267, 395] on input "**********" at bounding box center [542, 391] width 701 height 18
paste input
type input "**********"
click at [259, 433] on span "Save" at bounding box center [249, 436] width 18 height 9
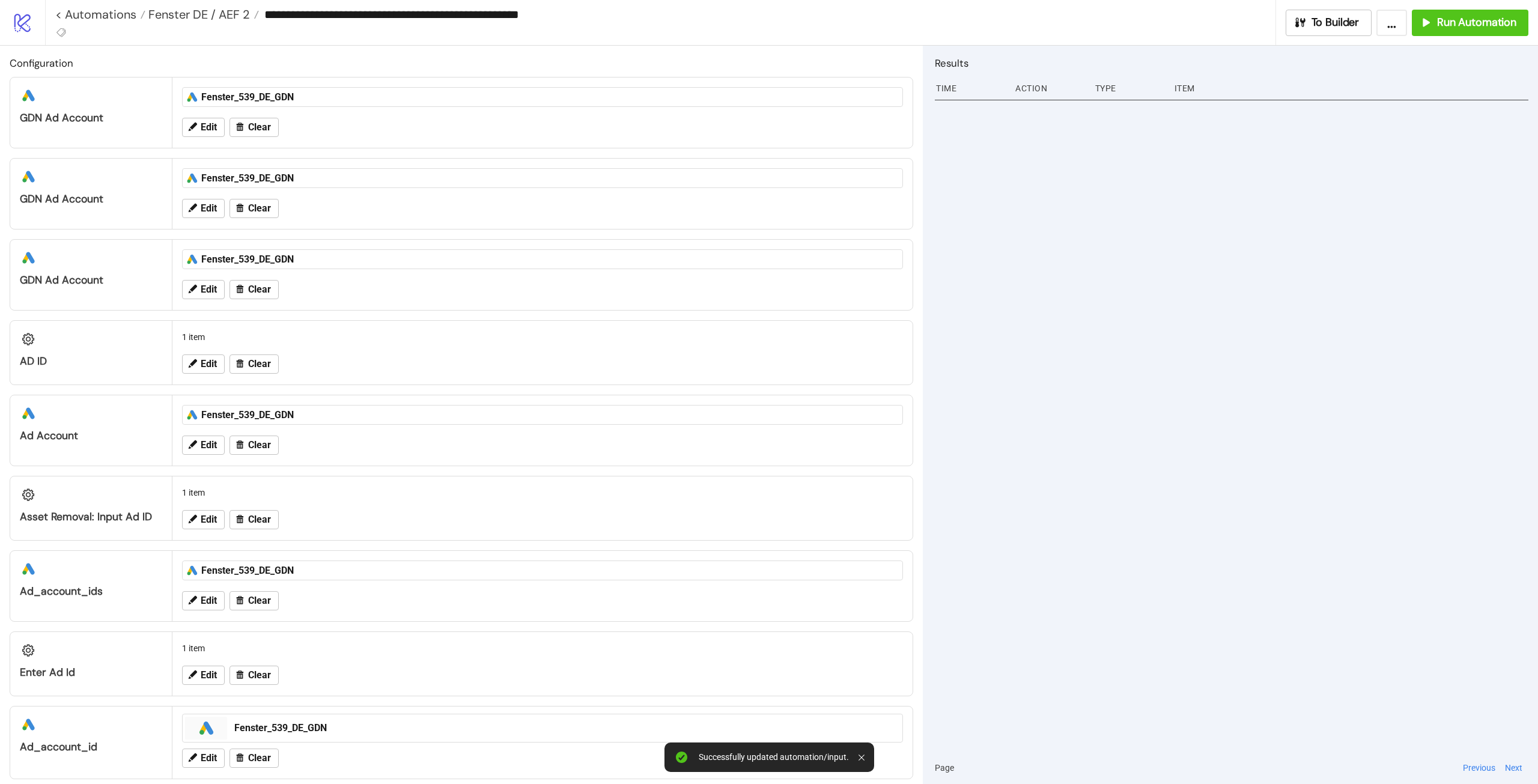
click at [216, 535] on div "Edit Clear" at bounding box center [542, 519] width 730 height 31
click at [207, 525] on span "Edit" at bounding box center [209, 519] width 16 height 11
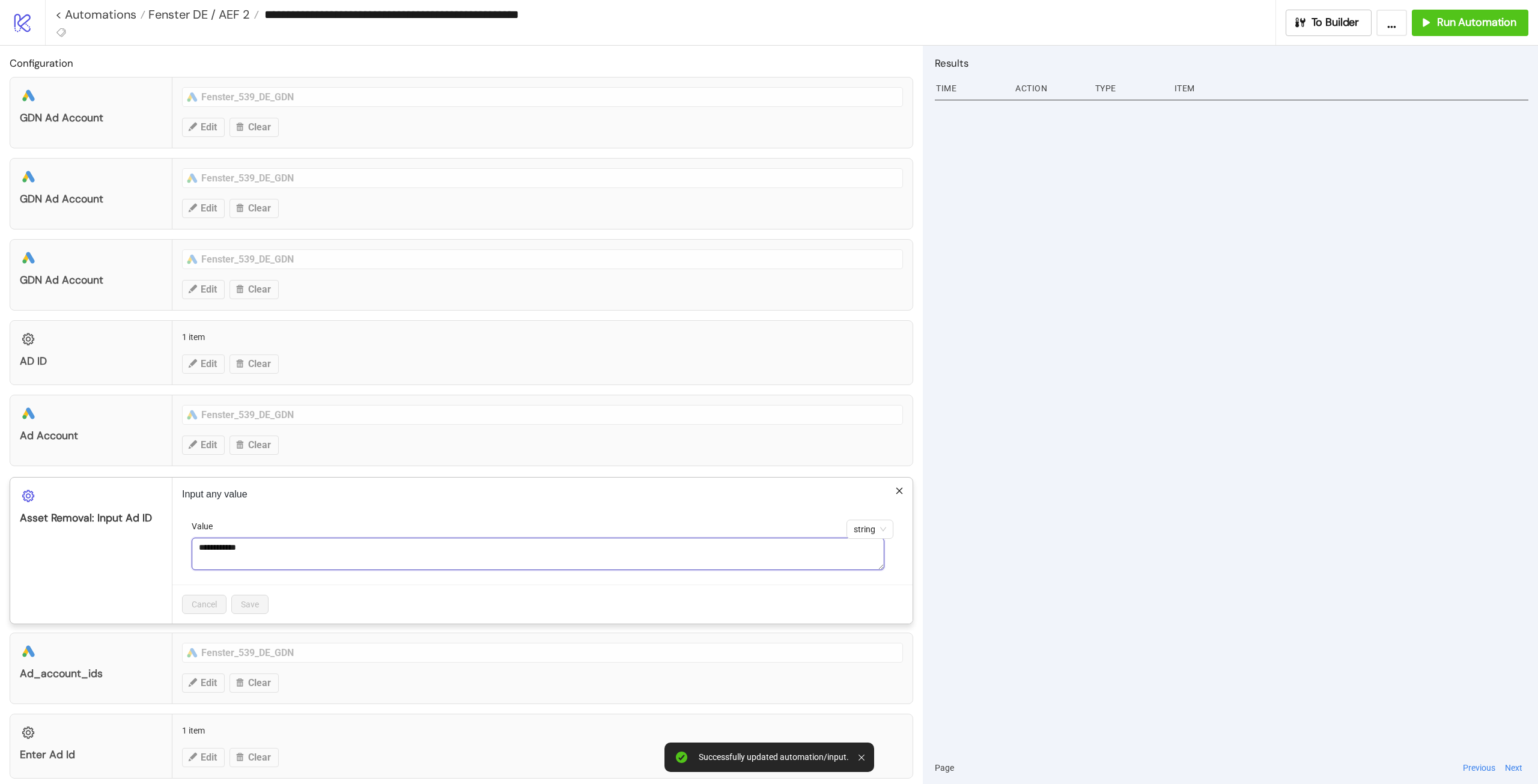
click at [264, 548] on textarea "**********" at bounding box center [537, 554] width 693 height 33
paste textarea
type textarea "**********"
click at [252, 604] on span "Save" at bounding box center [249, 604] width 18 height 9
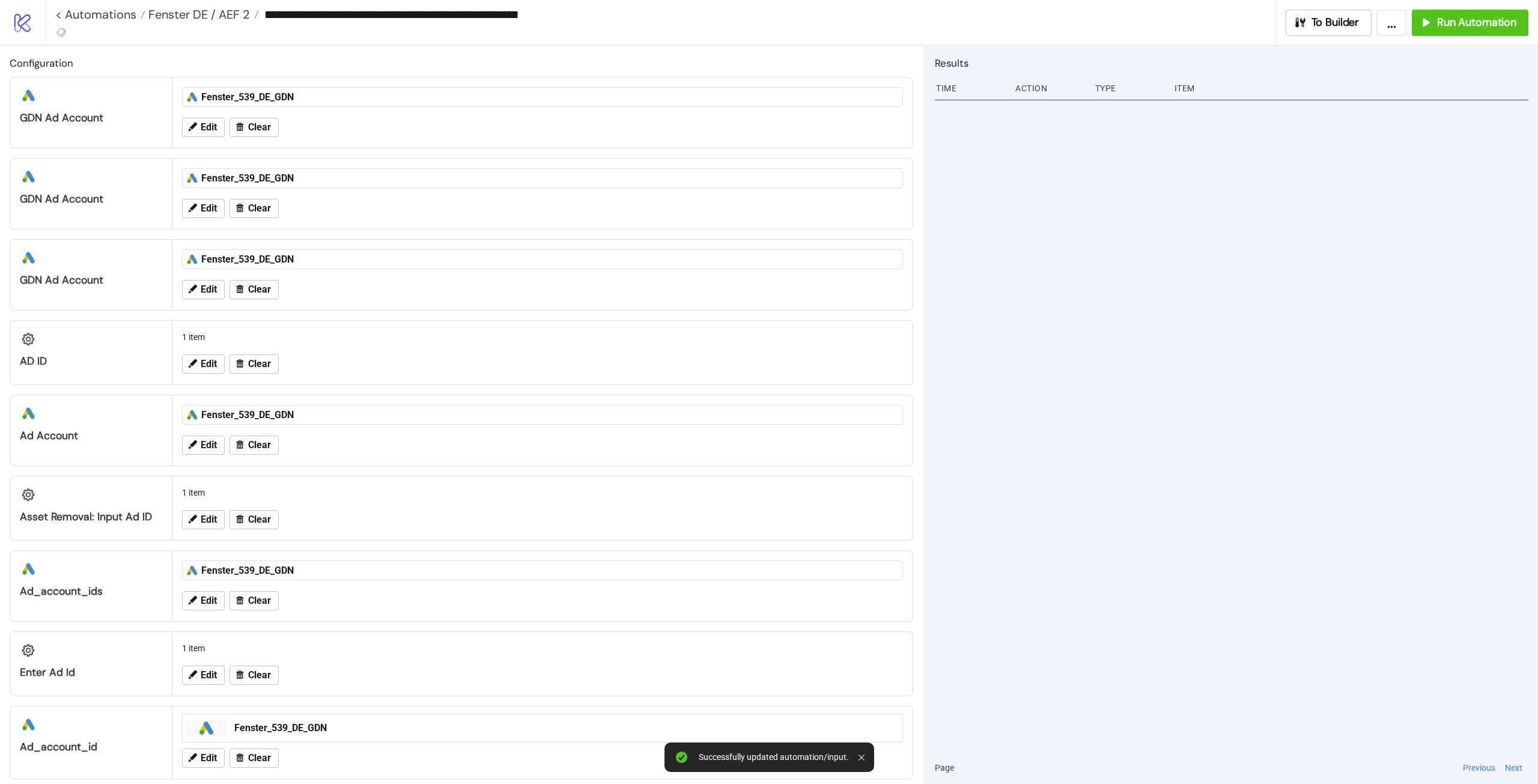
scroll to position [180, 0]
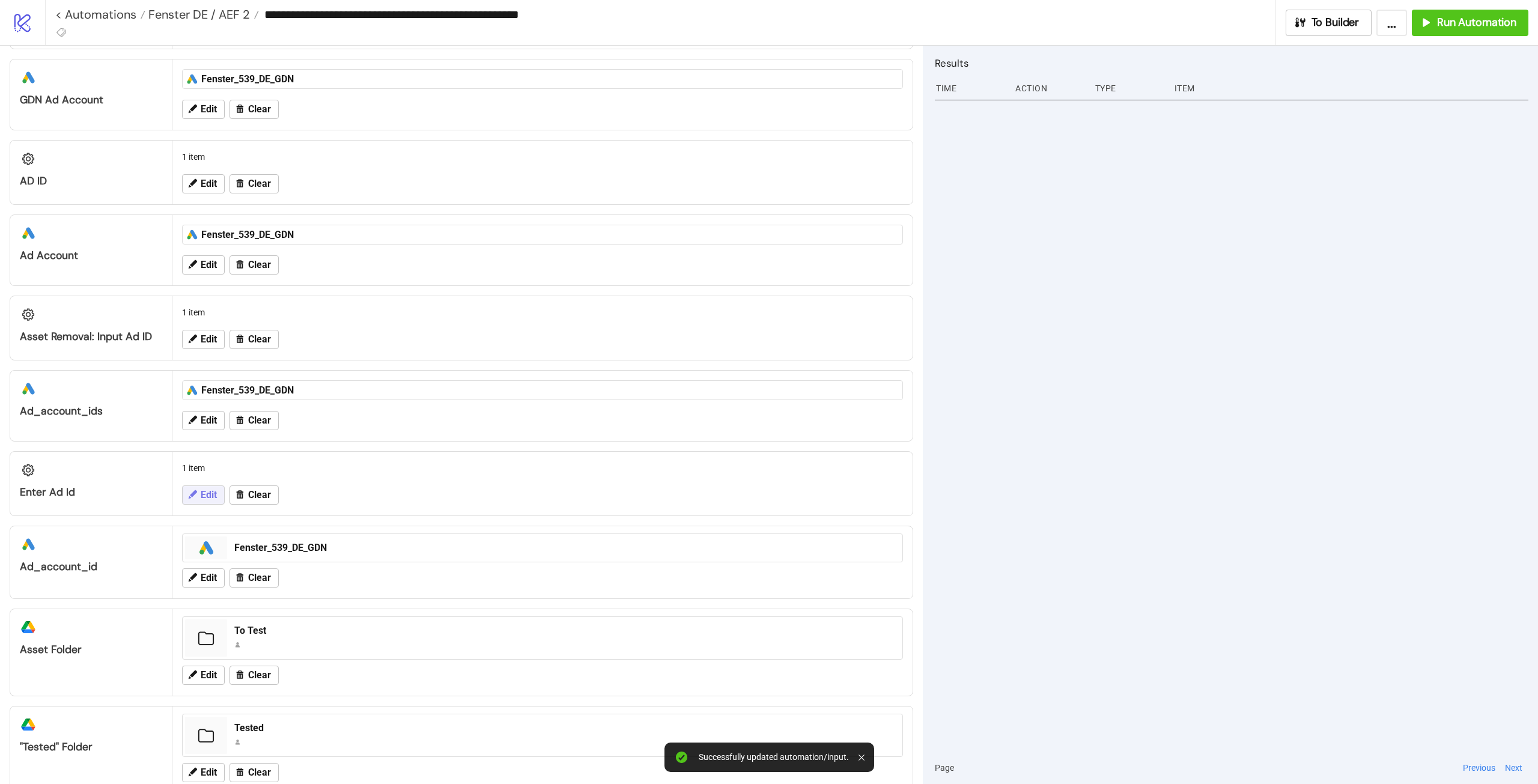
click at [194, 497] on icon at bounding box center [192, 494] width 11 height 11
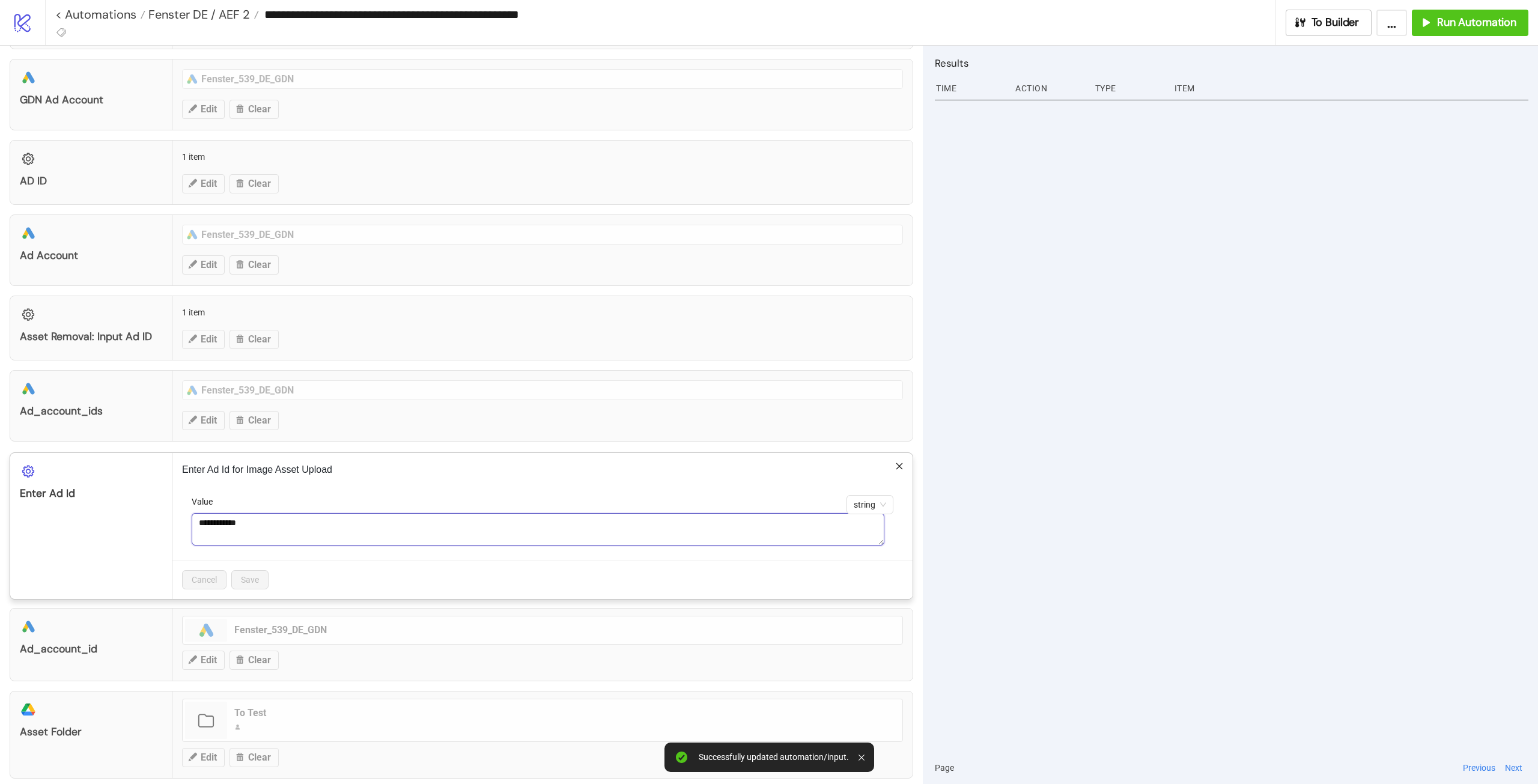
click at [283, 522] on textarea "**********" at bounding box center [537, 529] width 693 height 33
paste textarea
type textarea "**********"
click at [254, 586] on button "Save" at bounding box center [250, 579] width 37 height 20
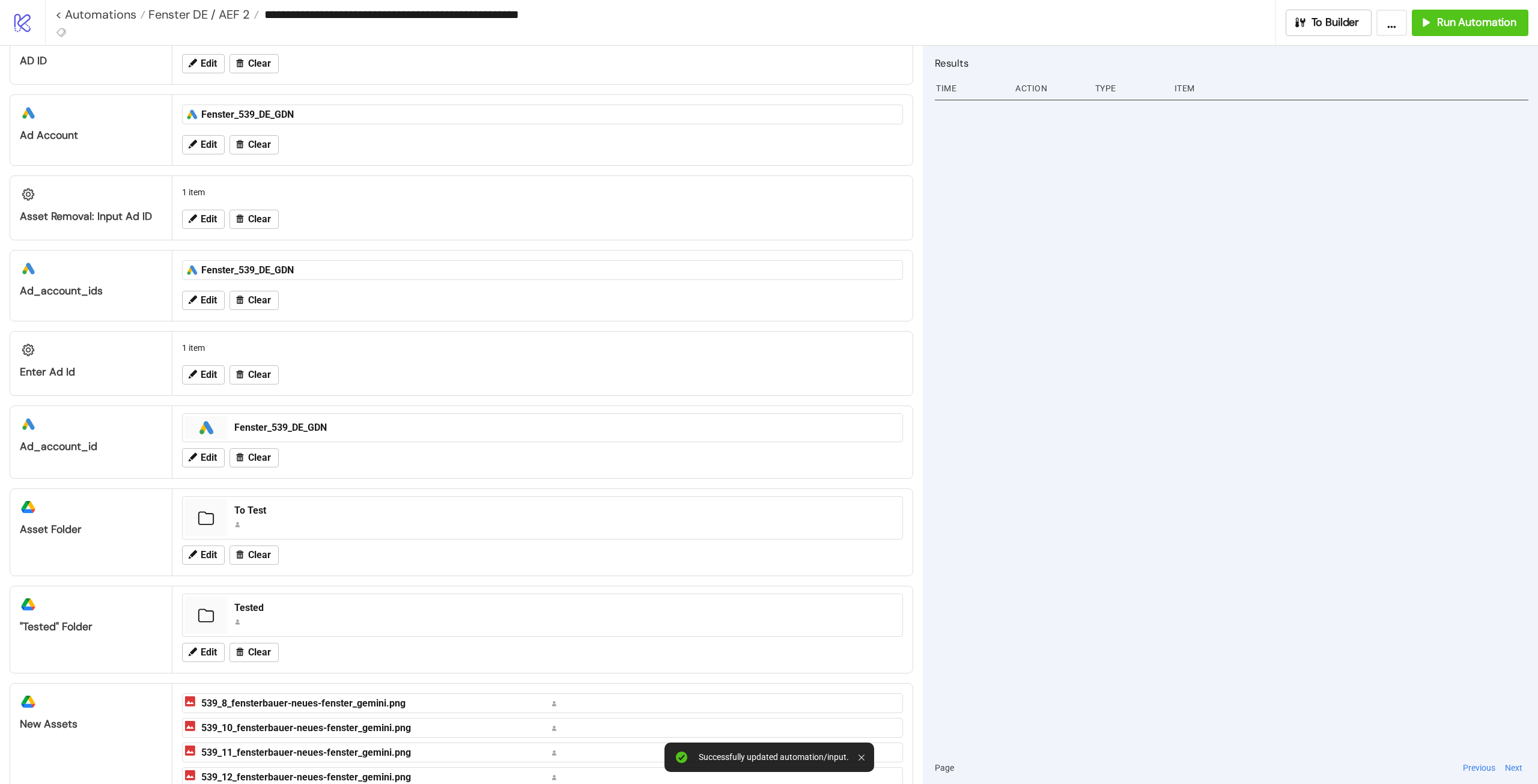
scroll to position [60, 0]
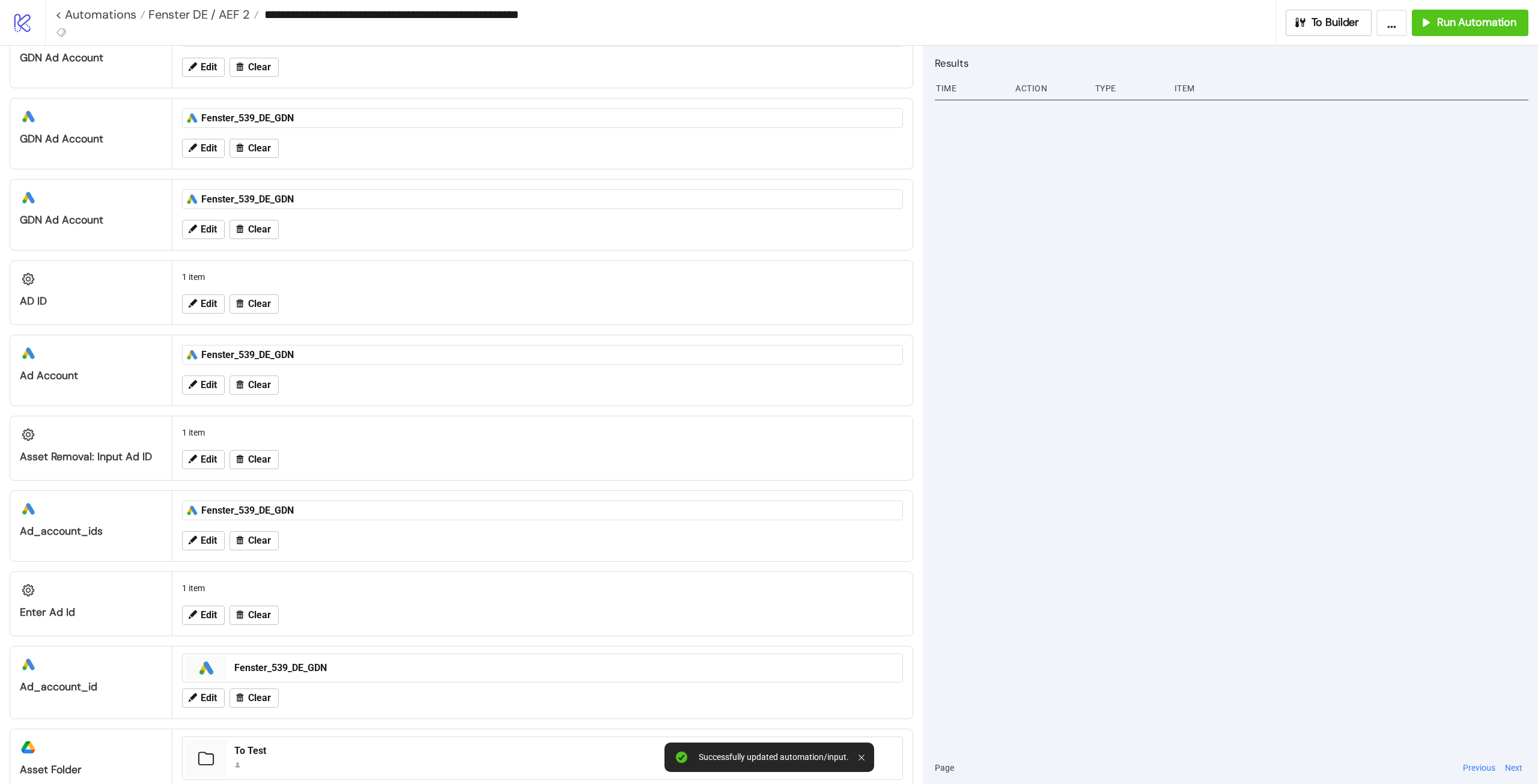
drag, startPoint x: 449, startPoint y: 431, endPoint x: 1058, endPoint y: 402, distance: 609.7
click at [1058, 402] on div at bounding box center [1232, 423] width 594 height 655
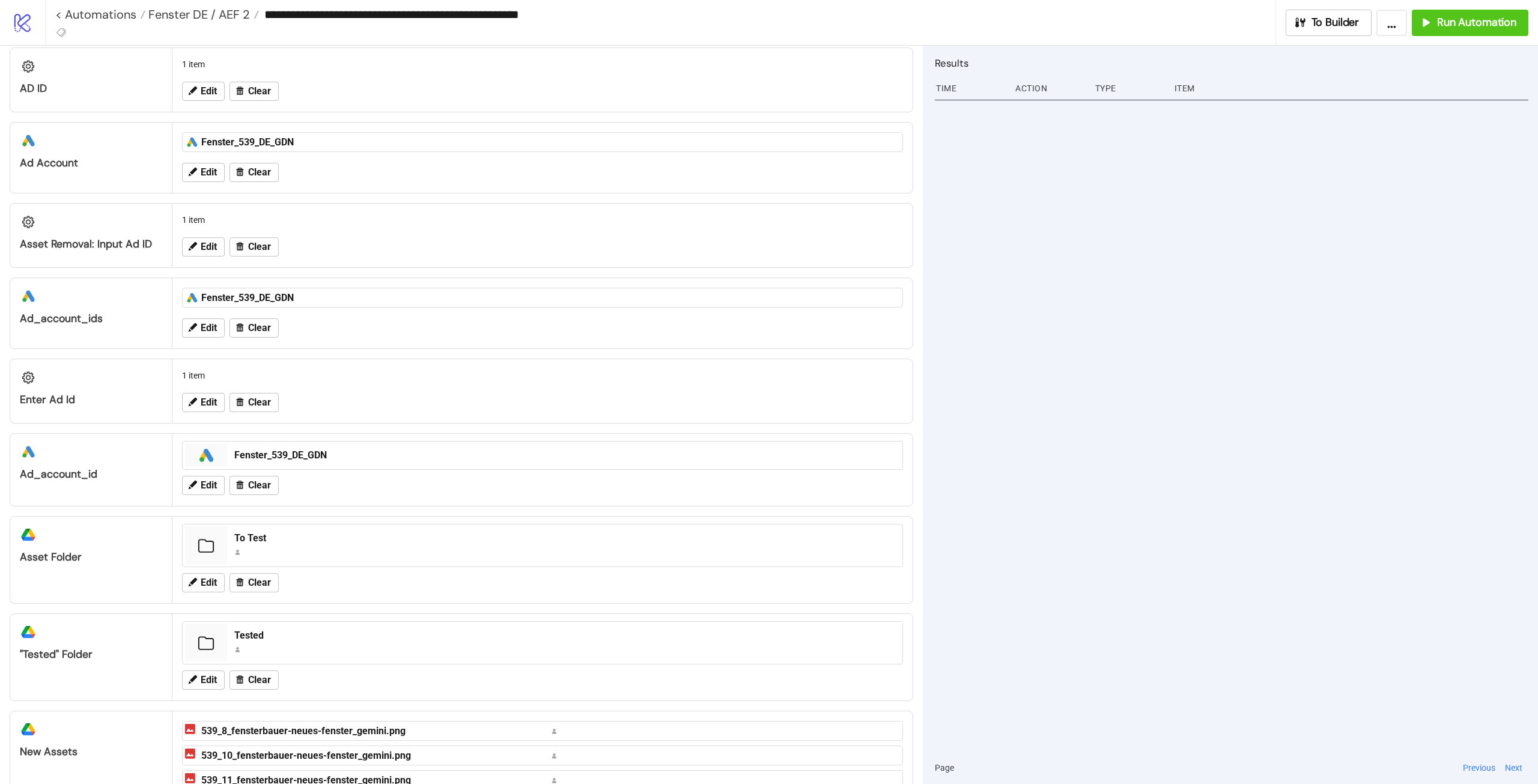
scroll to position [389, 0]
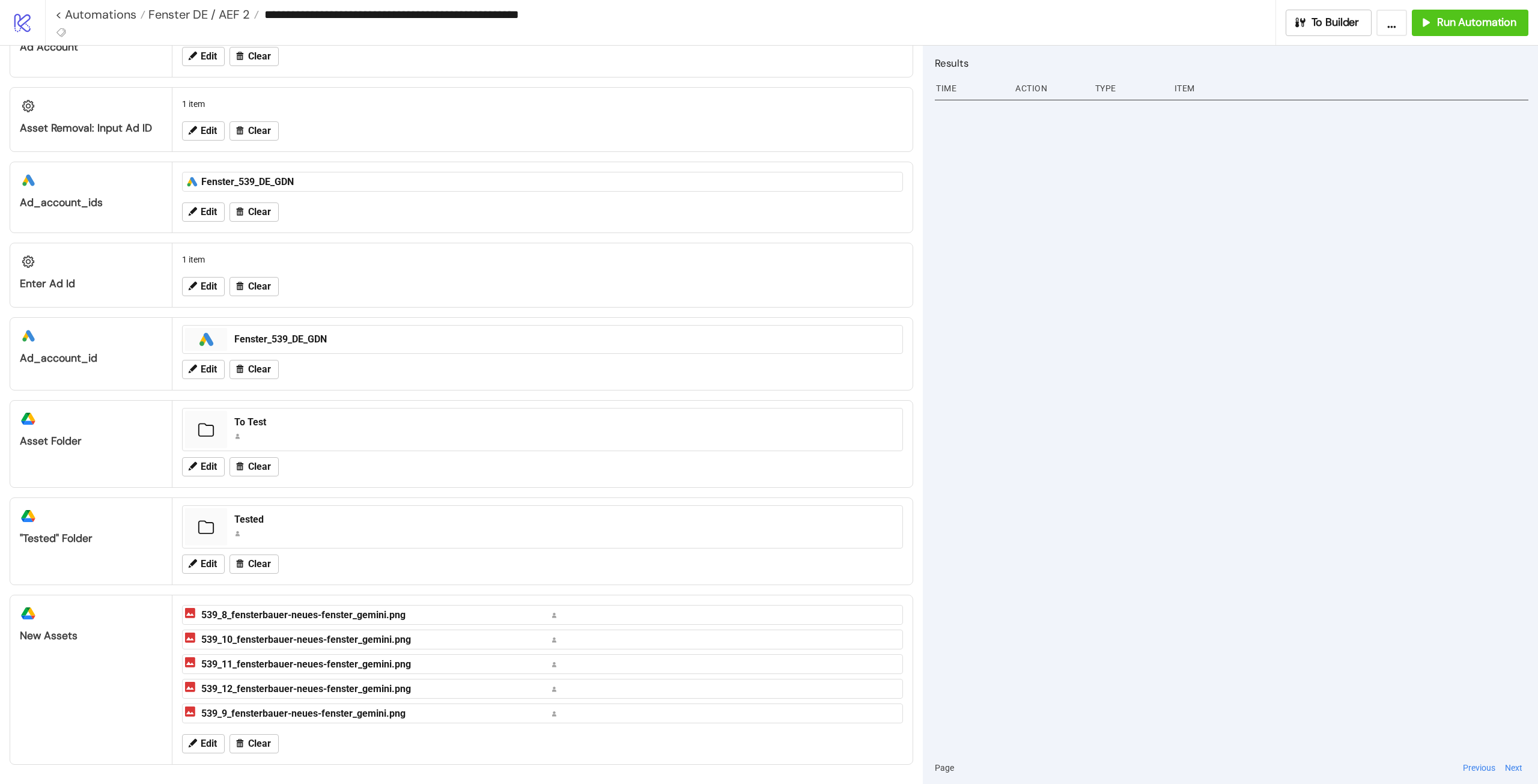
drag, startPoint x: 1206, startPoint y: 199, endPoint x: 1226, endPoint y: 217, distance: 26.9
click at [1207, 198] on div at bounding box center [1232, 423] width 594 height 655
click at [267, 742] on span "Clear" at bounding box center [259, 743] width 23 height 11
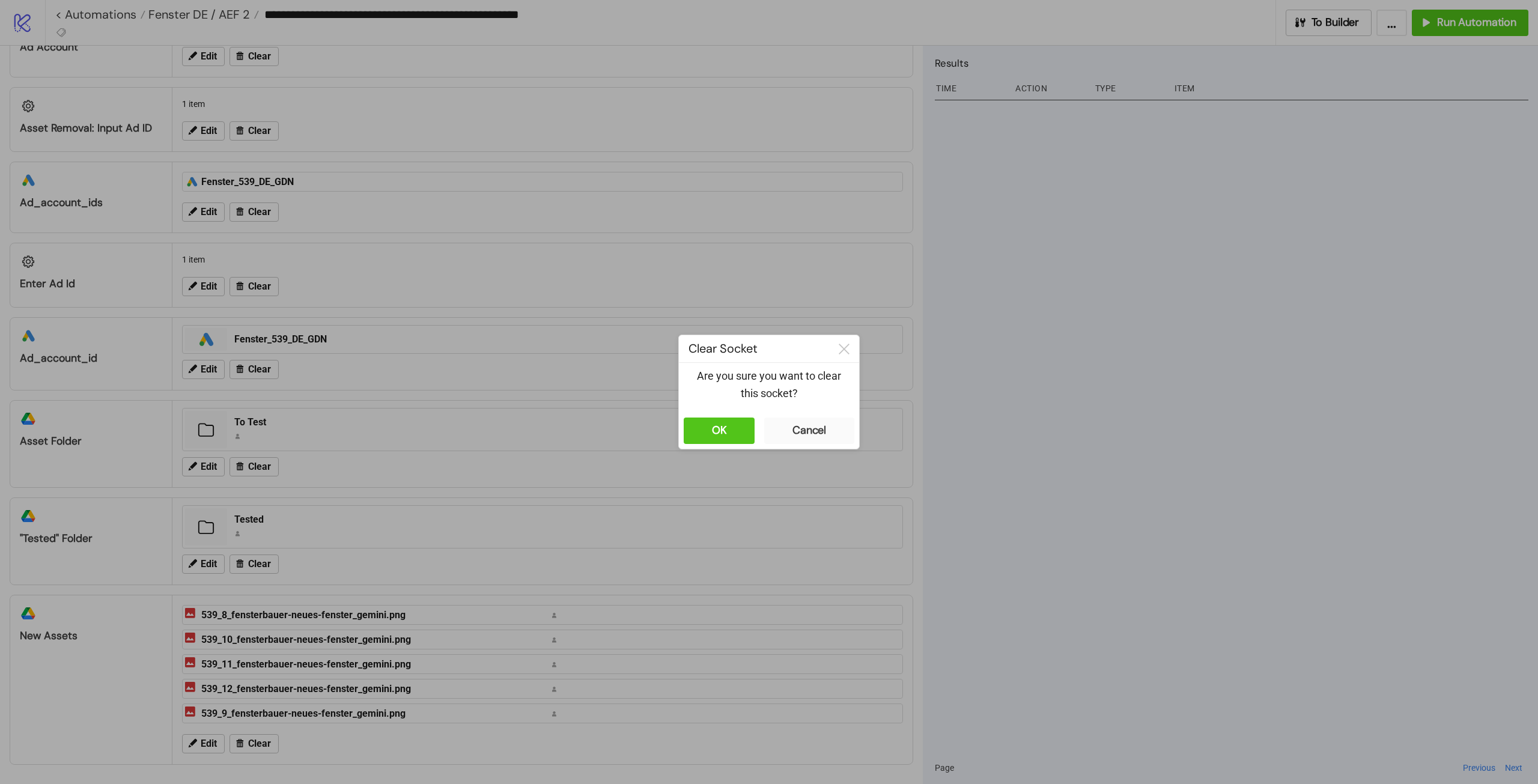
click at [719, 412] on div "Are you sure you want to clear this socket?" at bounding box center [769, 388] width 180 height 50
click at [718, 422] on button "OK" at bounding box center [719, 431] width 71 height 27
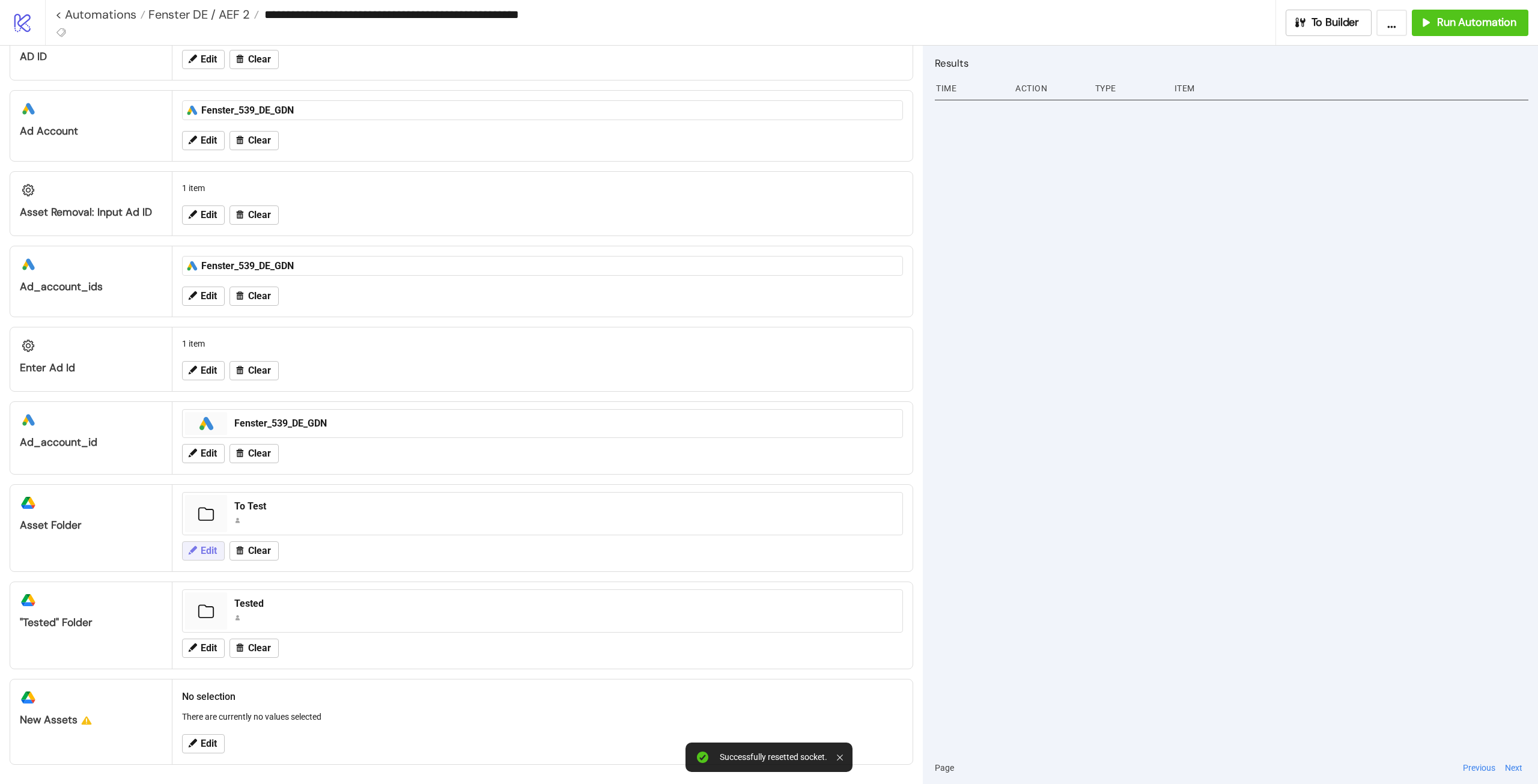
click at [200, 552] on button "Edit" at bounding box center [203, 551] width 43 height 20
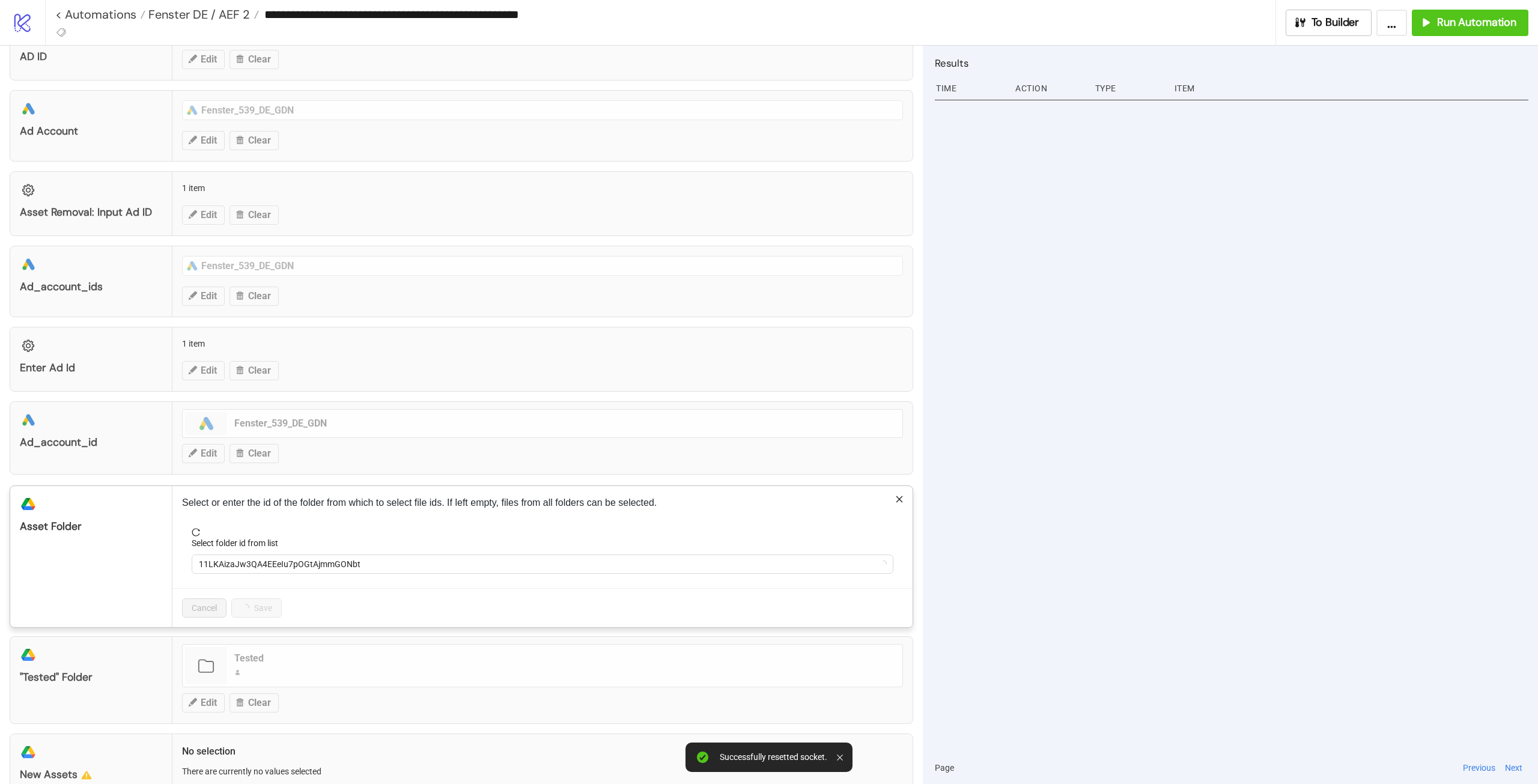
click at [1121, 511] on div "**********" at bounding box center [769, 392] width 1538 height 784
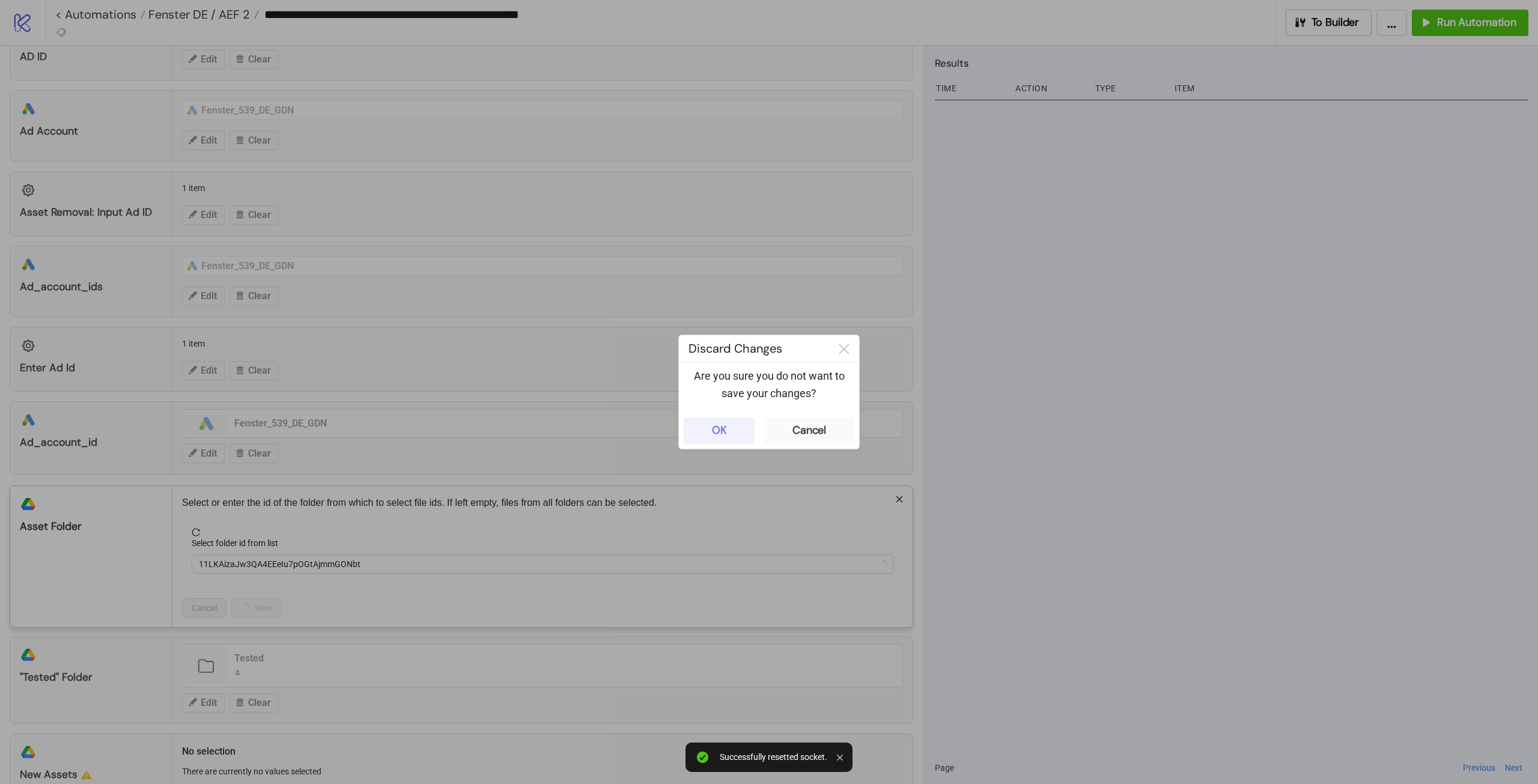
click at [701, 424] on button "OK" at bounding box center [719, 431] width 71 height 27
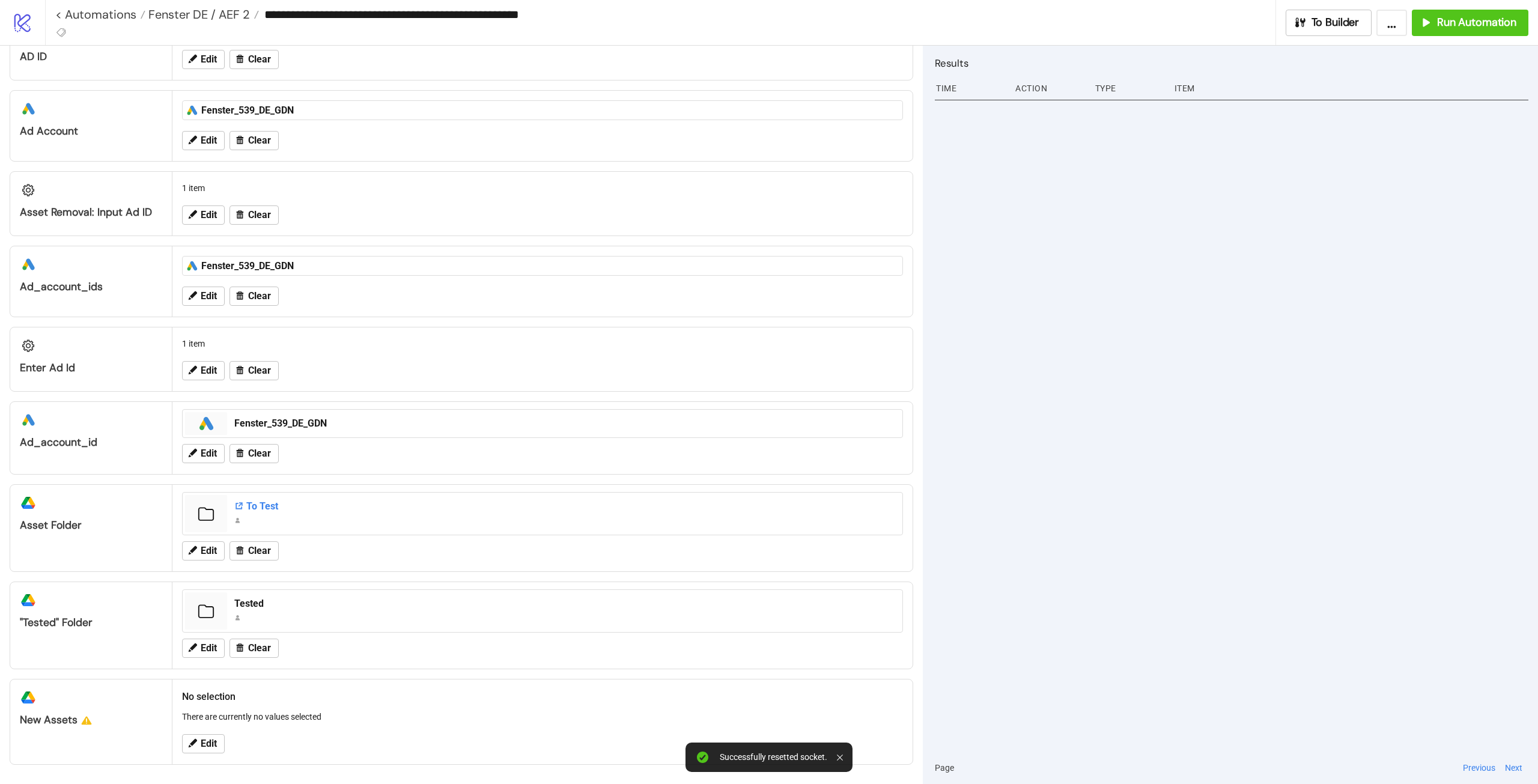
click at [246, 505] on div "To Test" at bounding box center [565, 506] width 661 height 13
click at [200, 550] on button "Edit" at bounding box center [203, 551] width 43 height 20
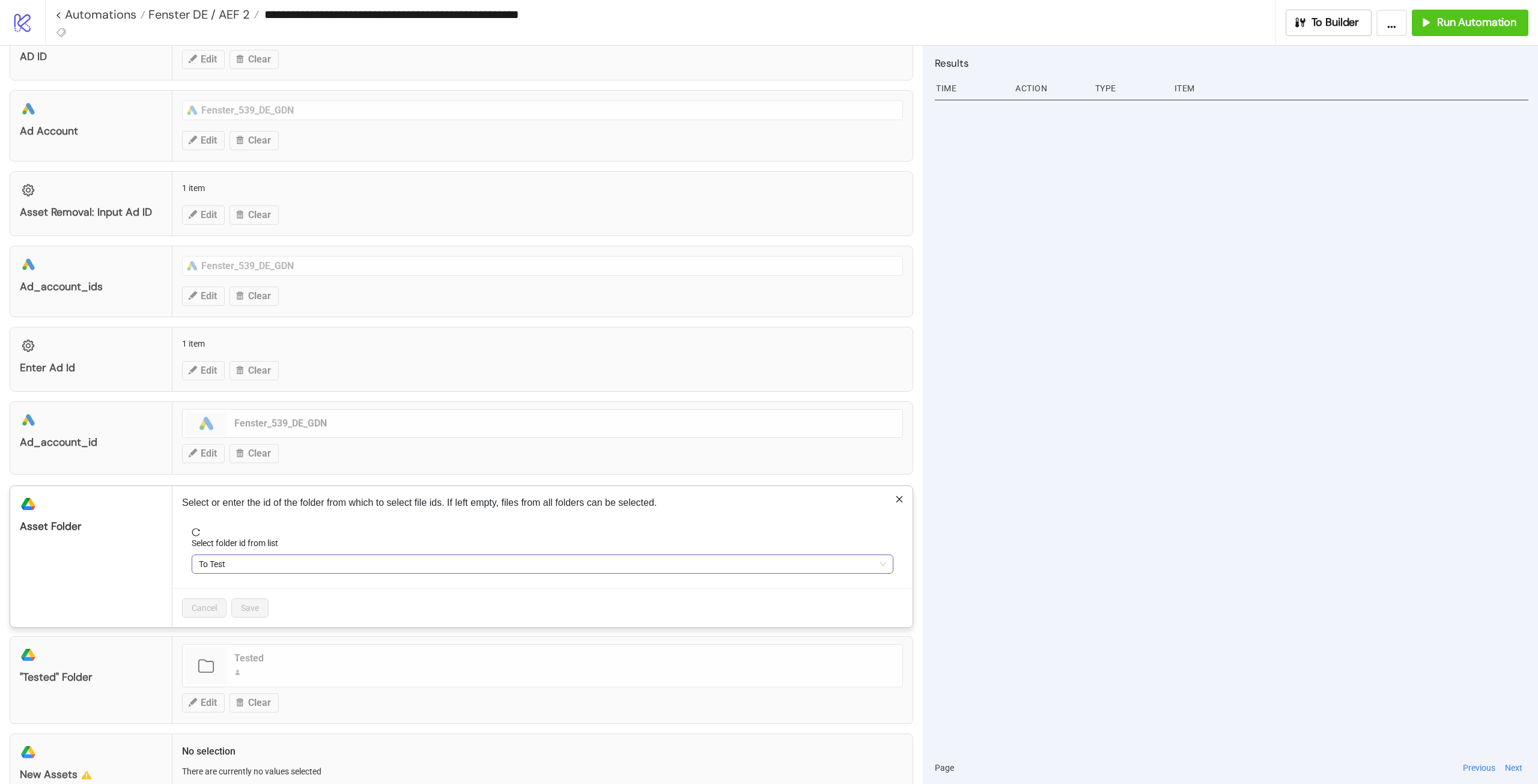
click at [251, 561] on span "To Test" at bounding box center [543, 564] width 687 height 18
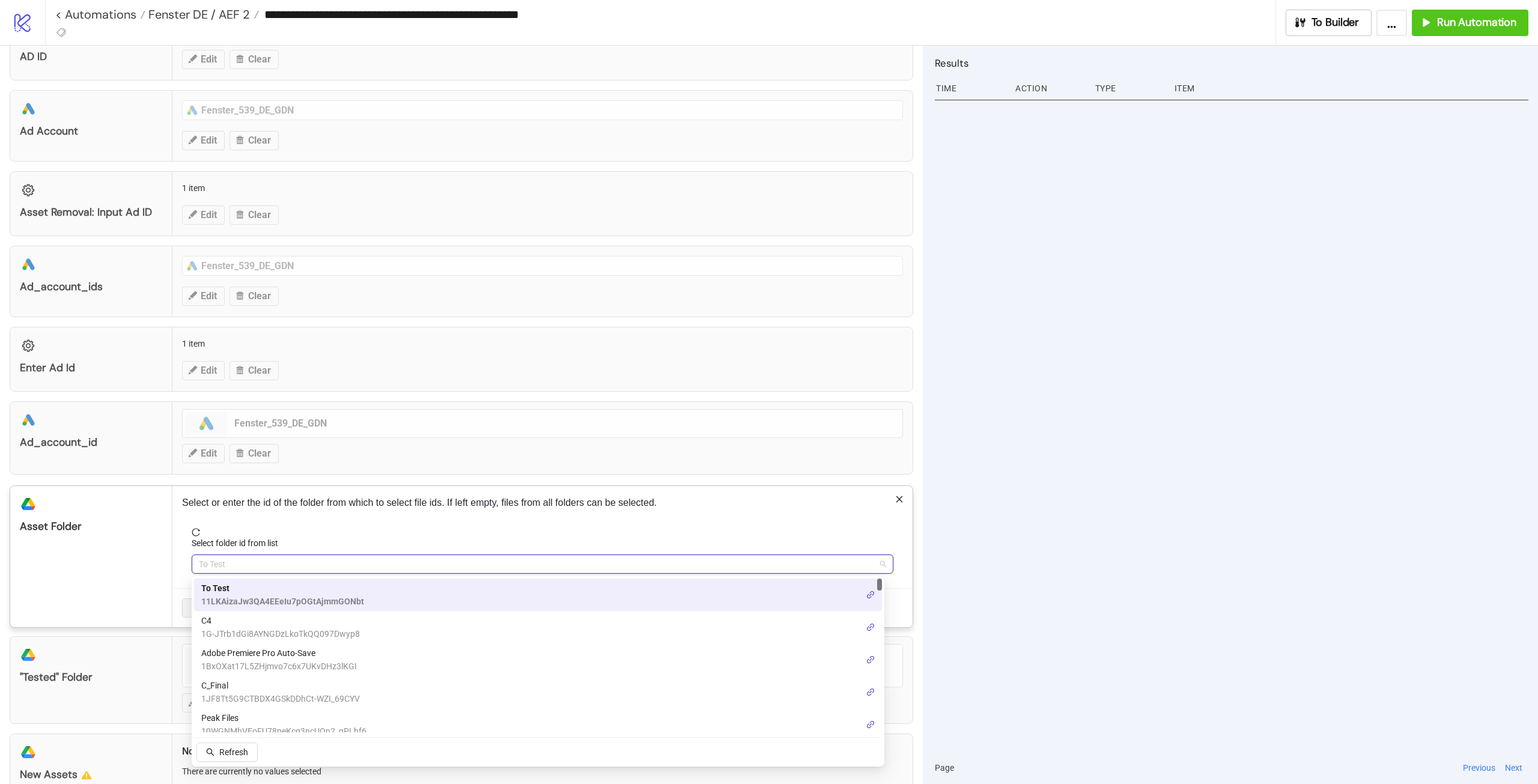
click at [1236, 451] on div at bounding box center [1232, 423] width 594 height 655
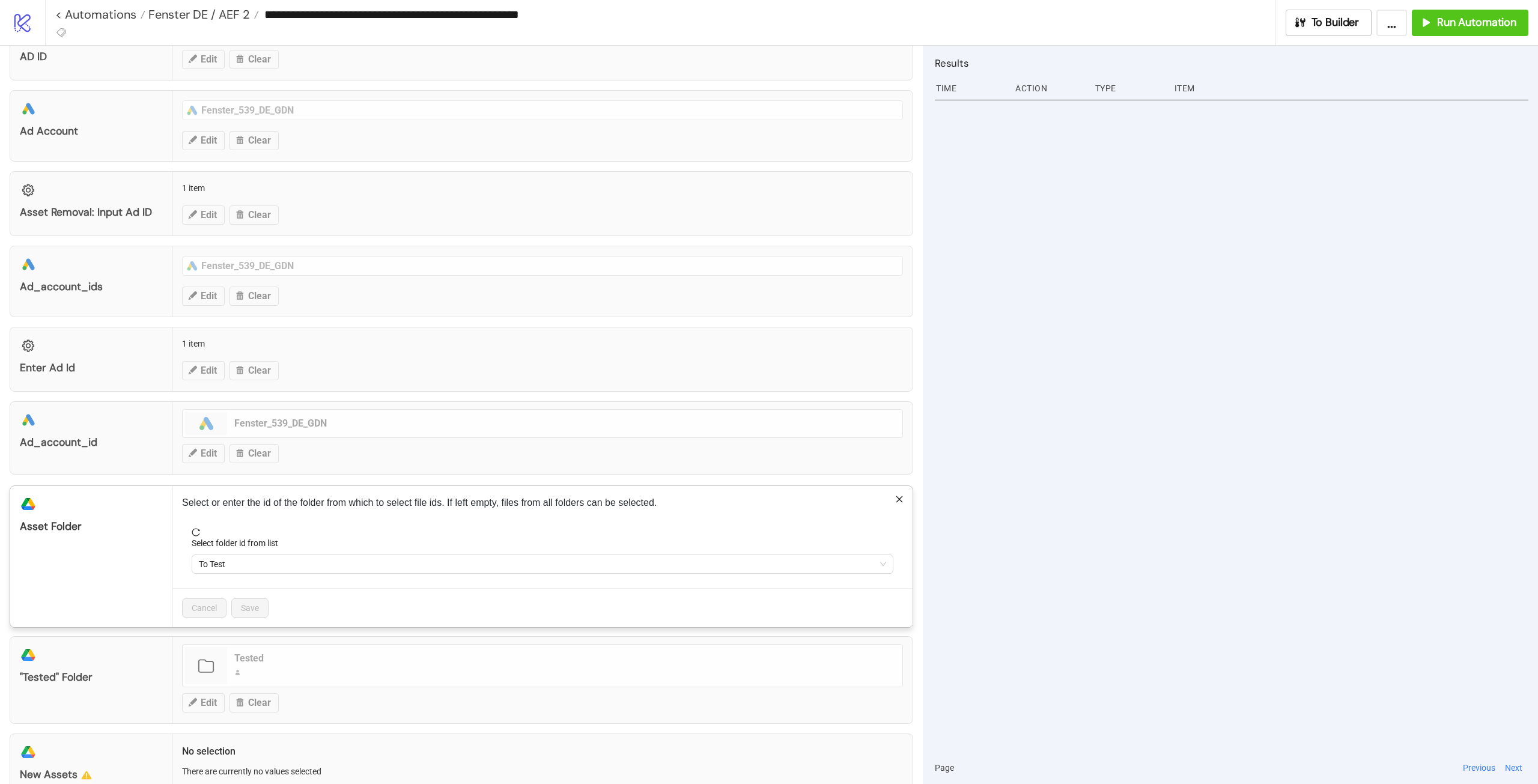
click at [1174, 441] on div "**********" at bounding box center [769, 392] width 1538 height 784
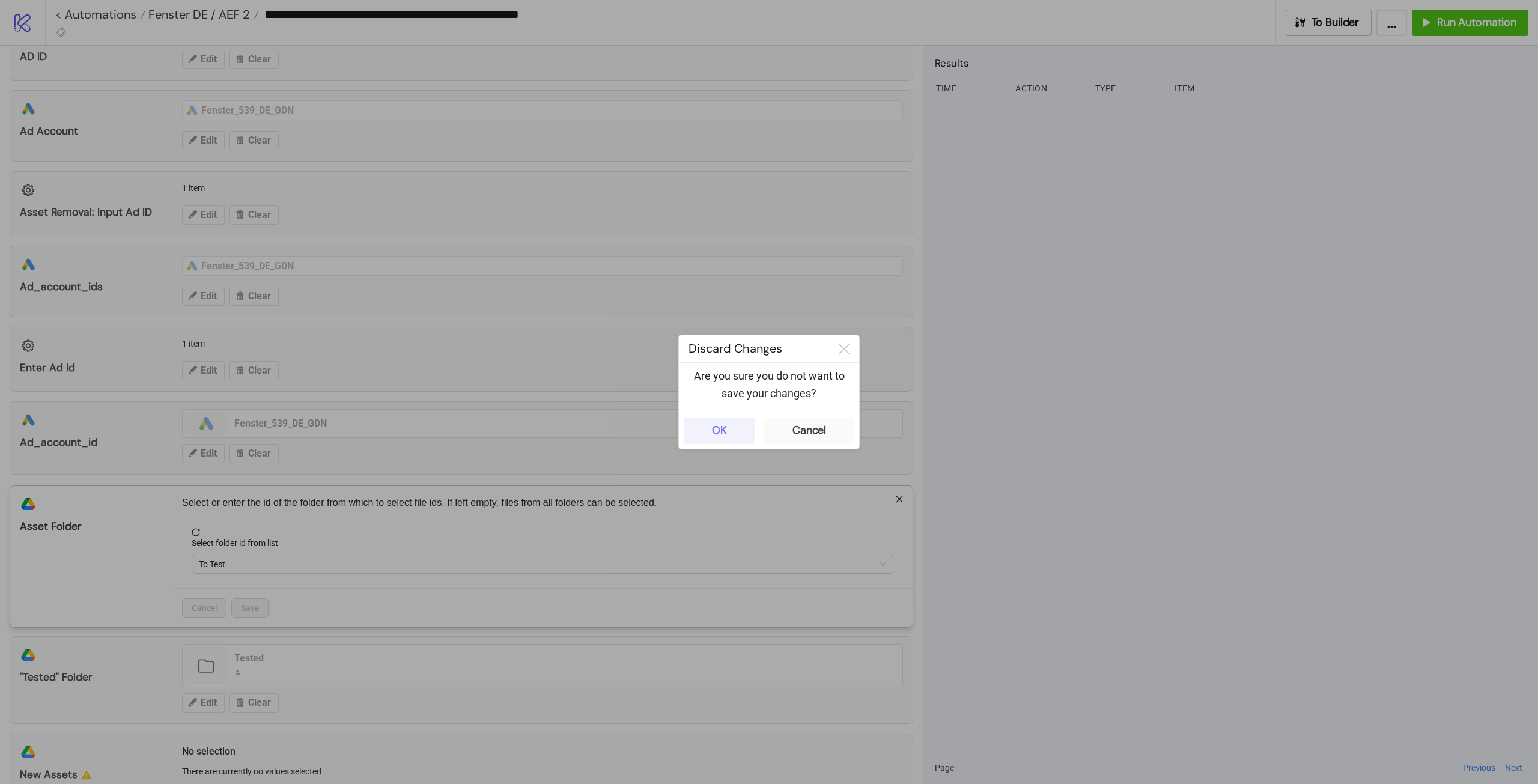
click at [718, 426] on div "OK" at bounding box center [719, 430] width 15 height 14
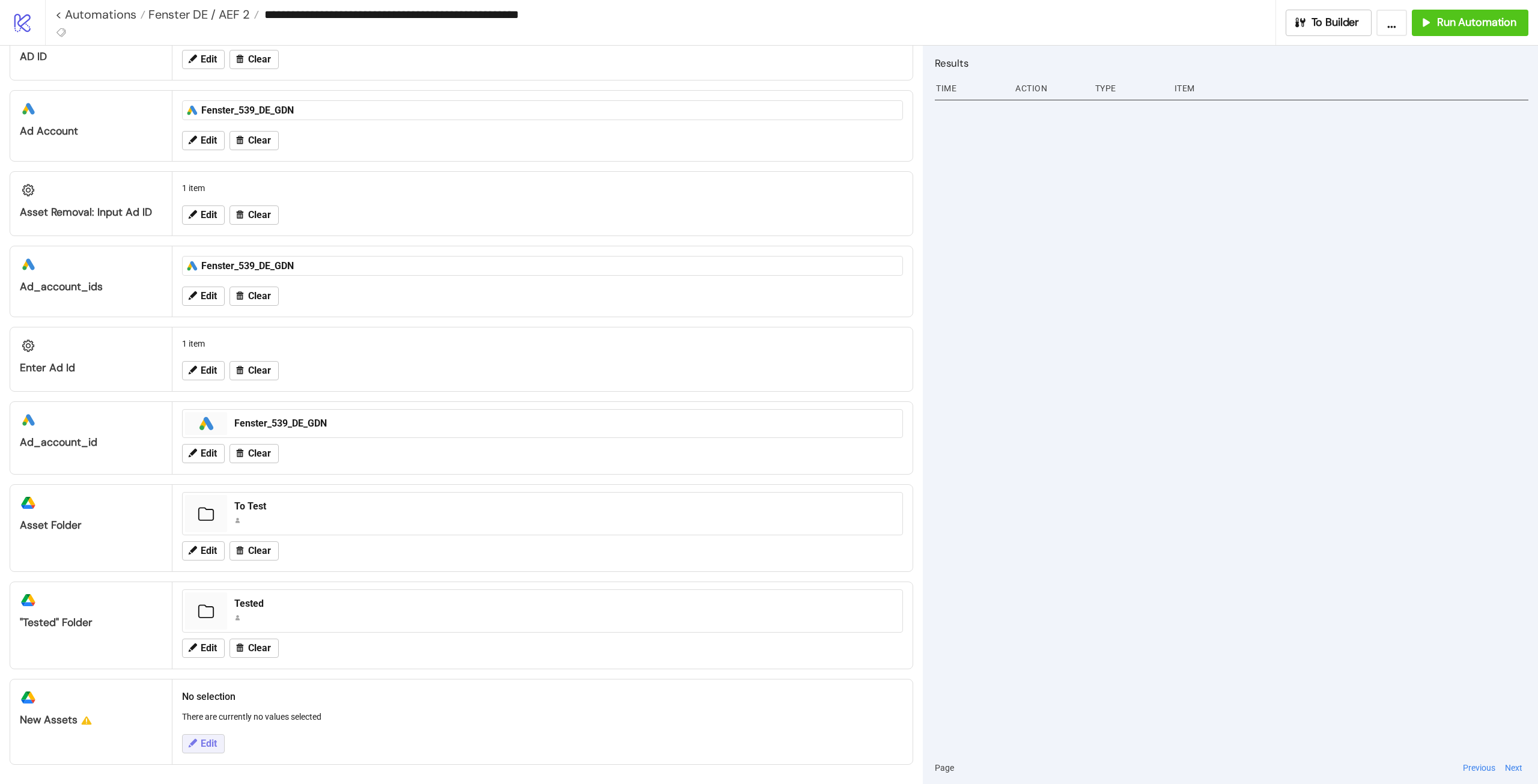
click at [209, 743] on span "Edit" at bounding box center [209, 743] width 16 height 11
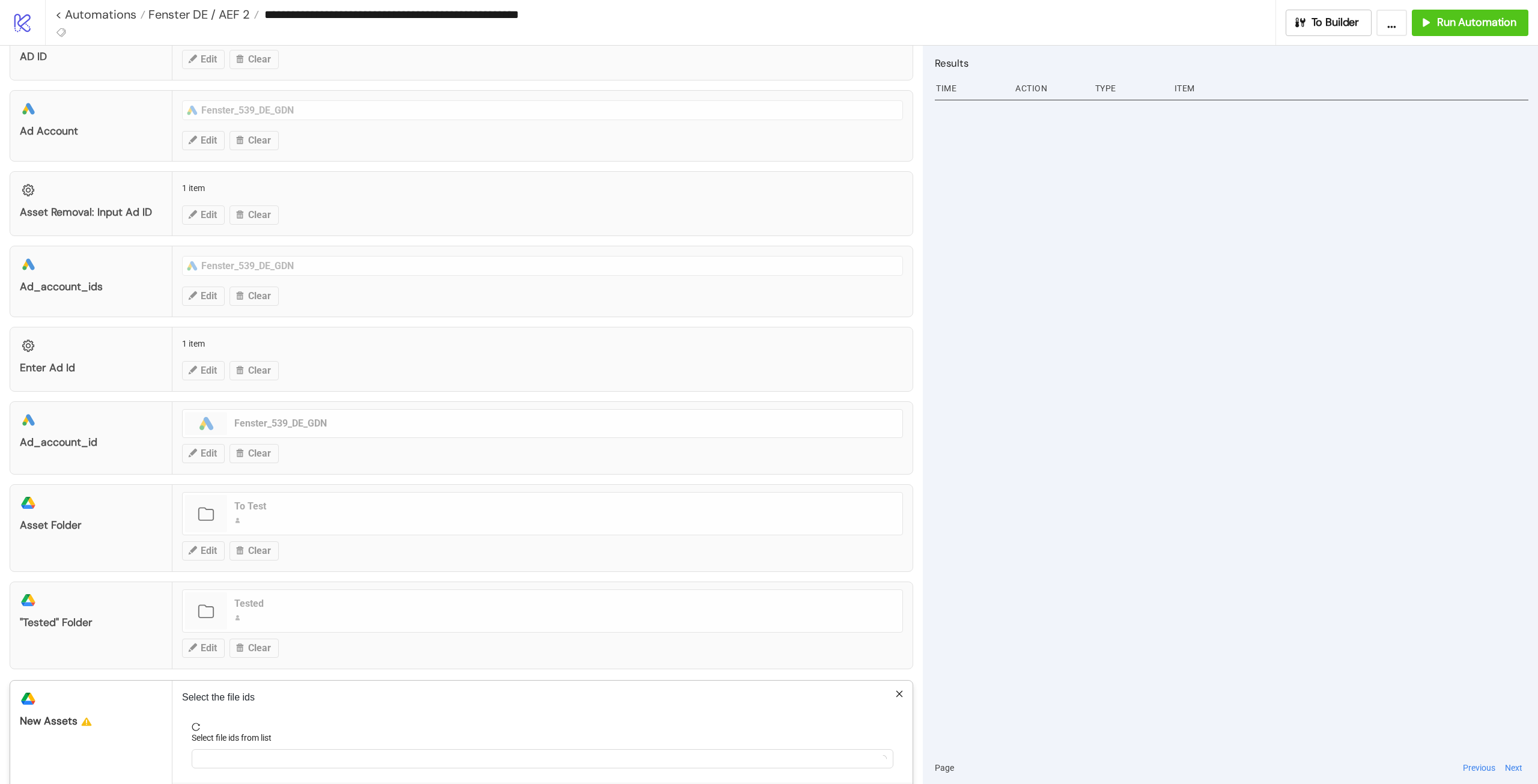
scroll to position [361, 0]
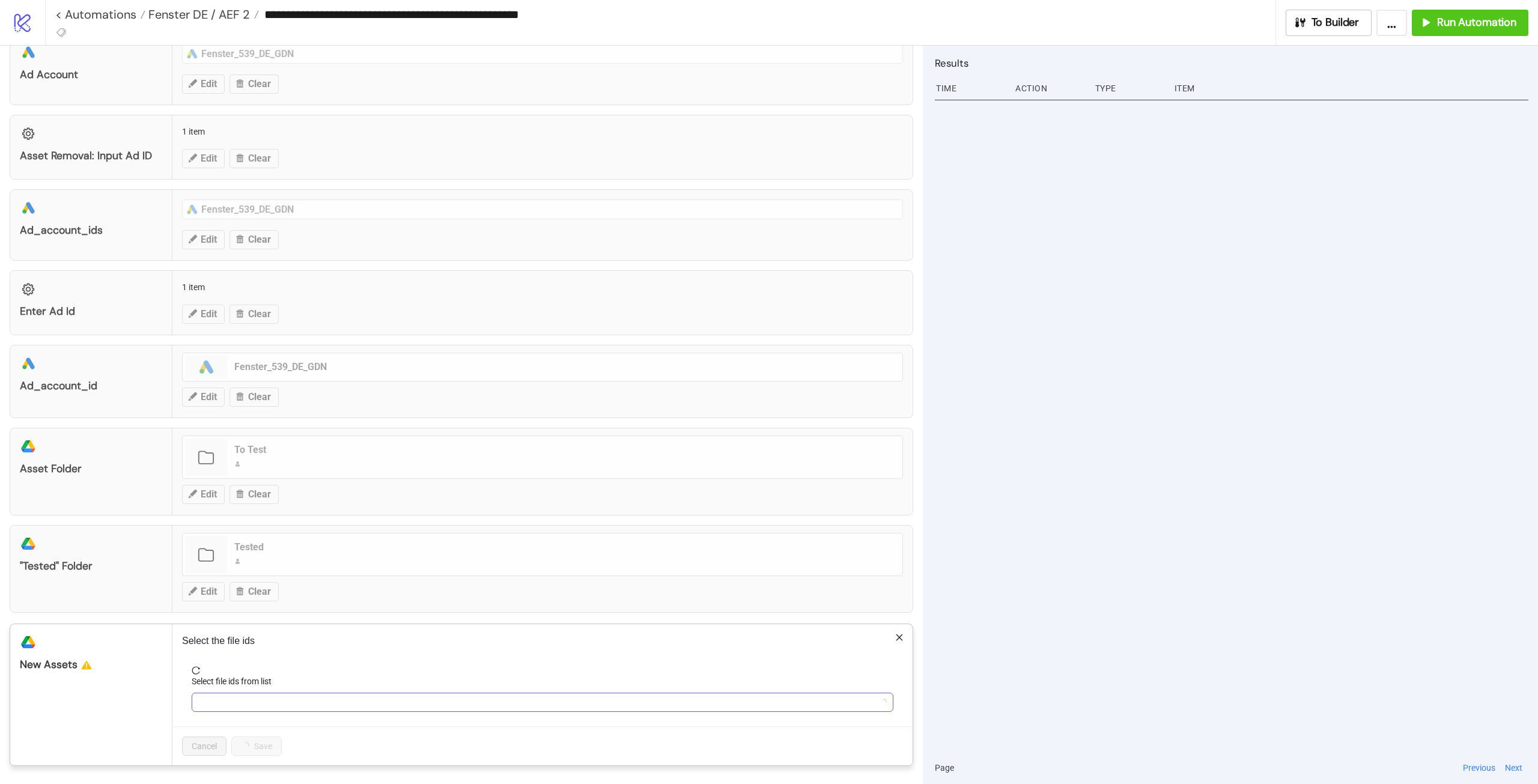
click at [277, 698] on div at bounding box center [536, 702] width 684 height 17
click at [189, 670] on form "Select file ids from list" at bounding box center [542, 696] width 721 height 60
click at [235, 673] on span "reload" at bounding box center [542, 670] width 701 height 9
click at [330, 709] on div at bounding box center [536, 702] width 684 height 17
click at [238, 671] on span "Refresh" at bounding box center [234, 675] width 29 height 9
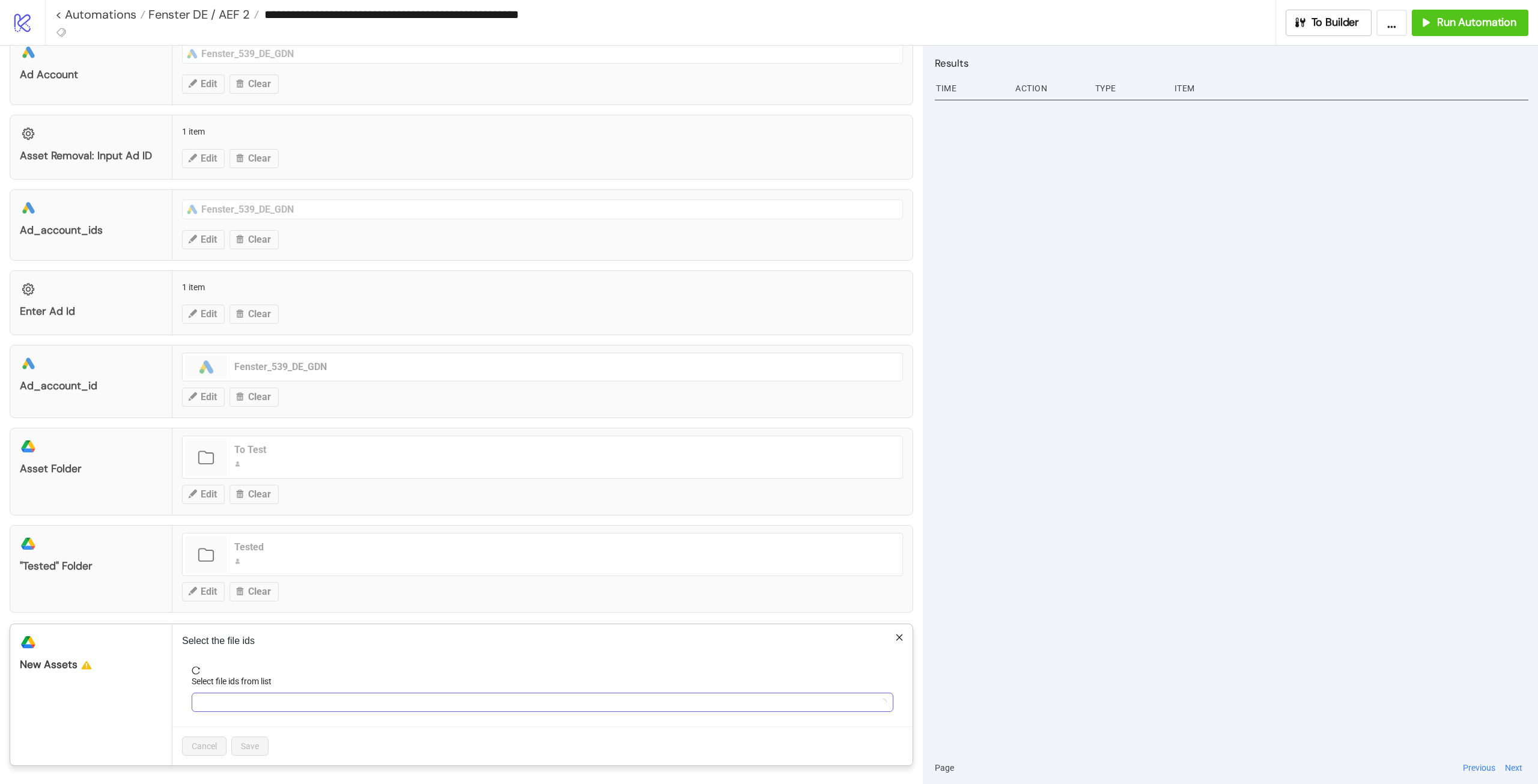
click at [392, 693] on div at bounding box center [542, 702] width 701 height 20
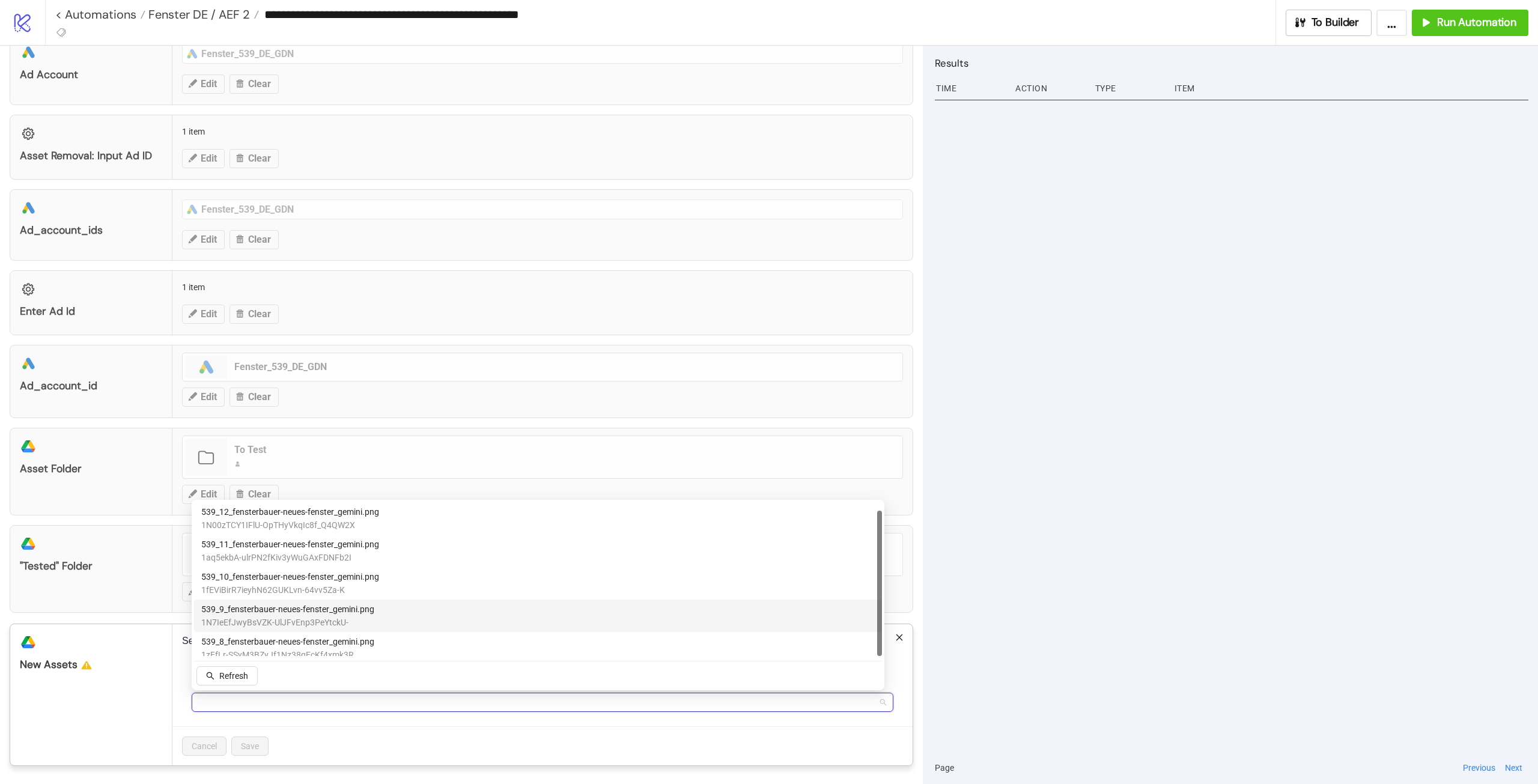
scroll to position [9, 0]
click at [295, 632] on span "539_8_fensterbauer-neues-fenster_gemini.png" at bounding box center [288, 633] width 173 height 13
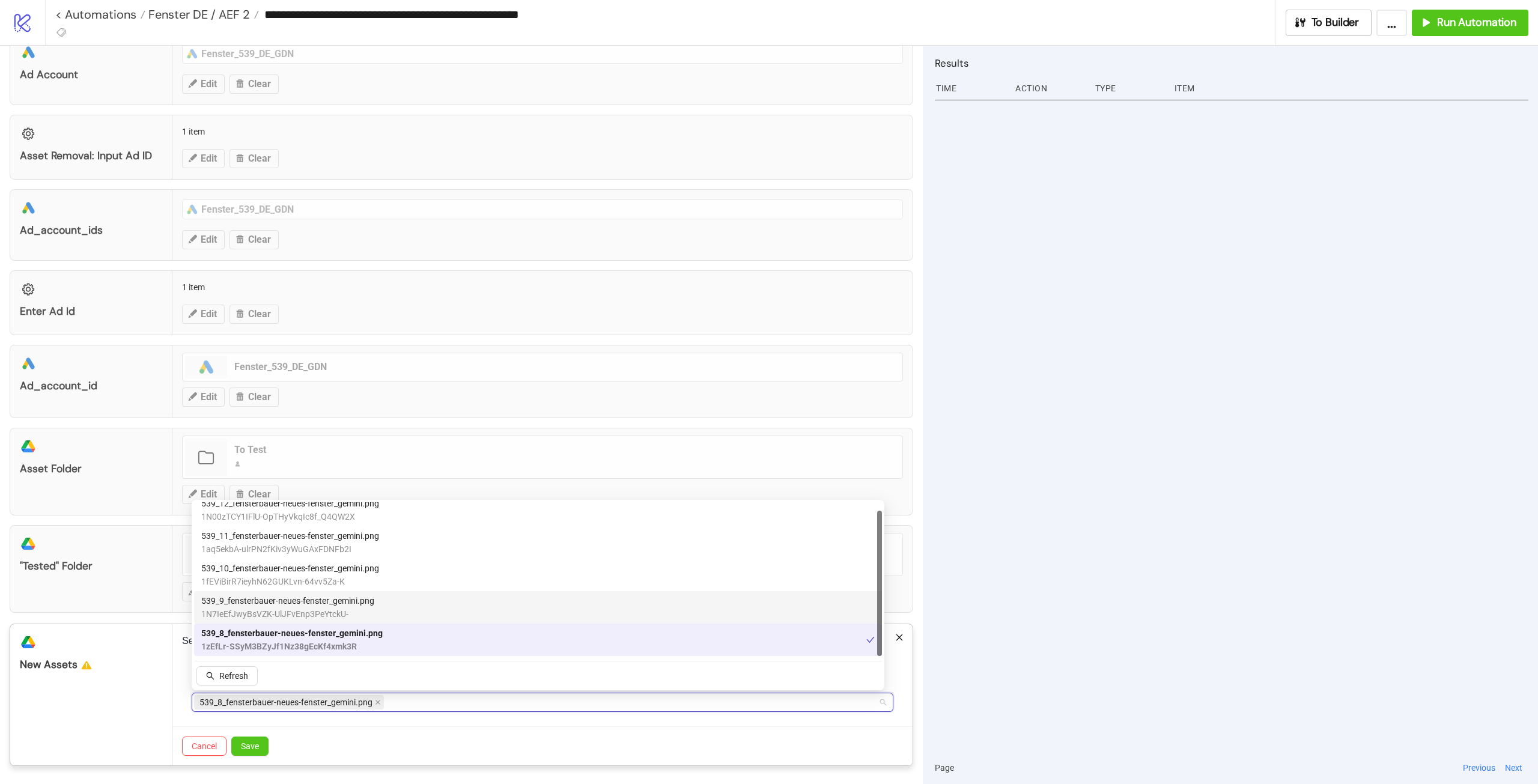
click at [301, 613] on span "1N7IeEfJwyBsVZK-UlJFvEnp3PeYtckU-" at bounding box center [288, 614] width 173 height 13
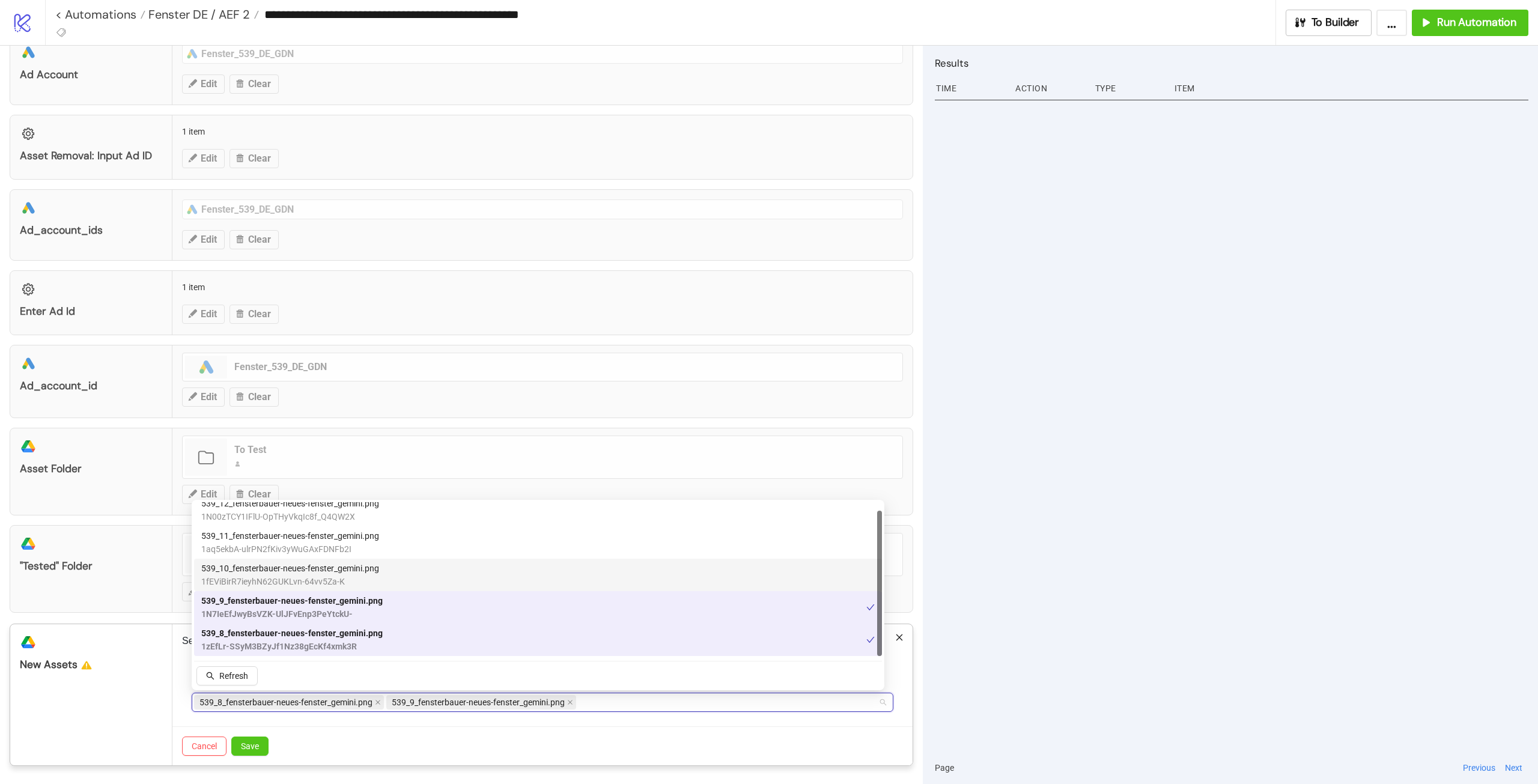
click at [299, 584] on span "1fEViBirR7ieyhN62GUKLvn-64vv5Za-K" at bounding box center [291, 581] width 178 height 13
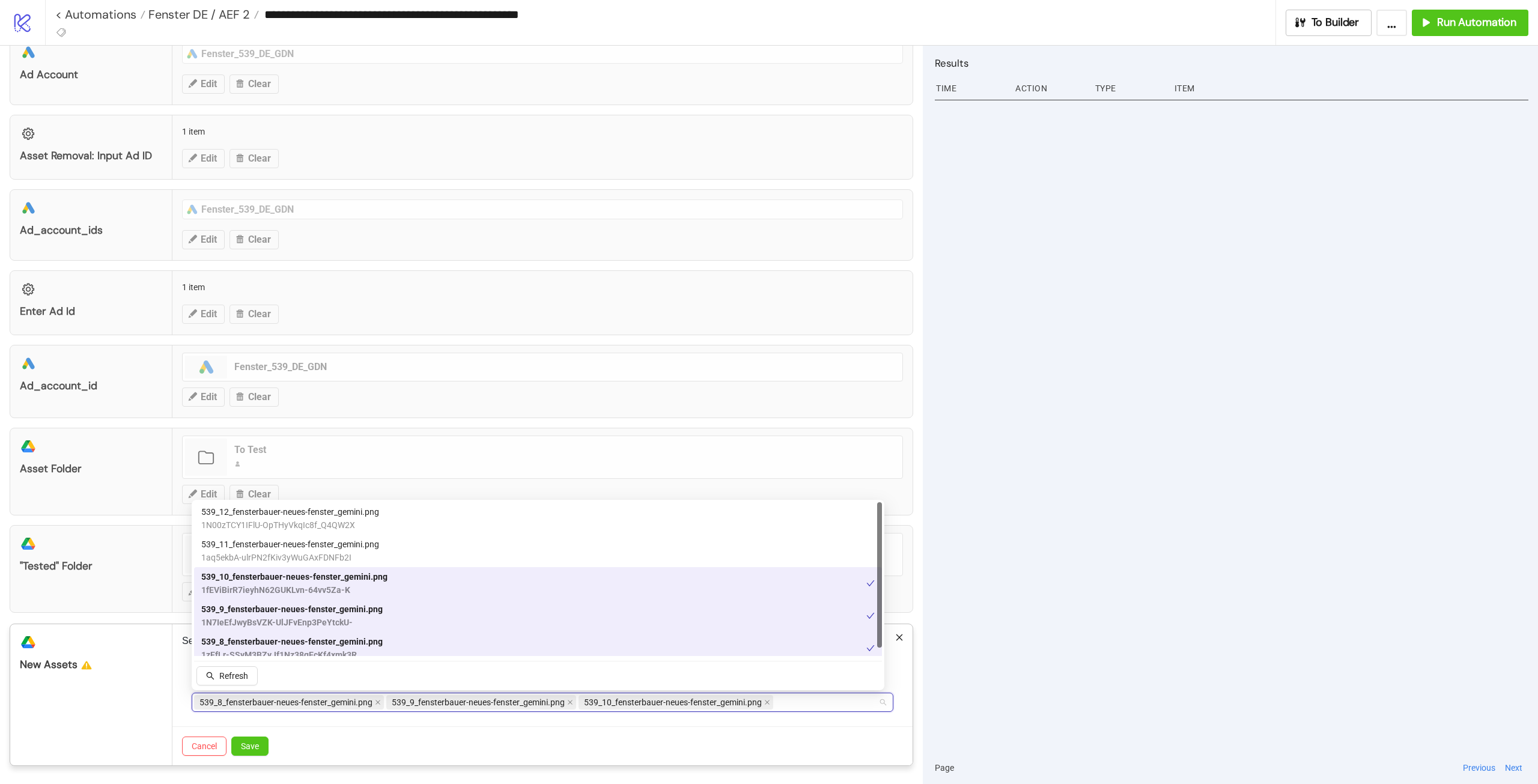
click at [275, 553] on span "1aq5ekbA-ulrPN2fKiv3yWuGAxFDNFb2I" at bounding box center [291, 557] width 178 height 13
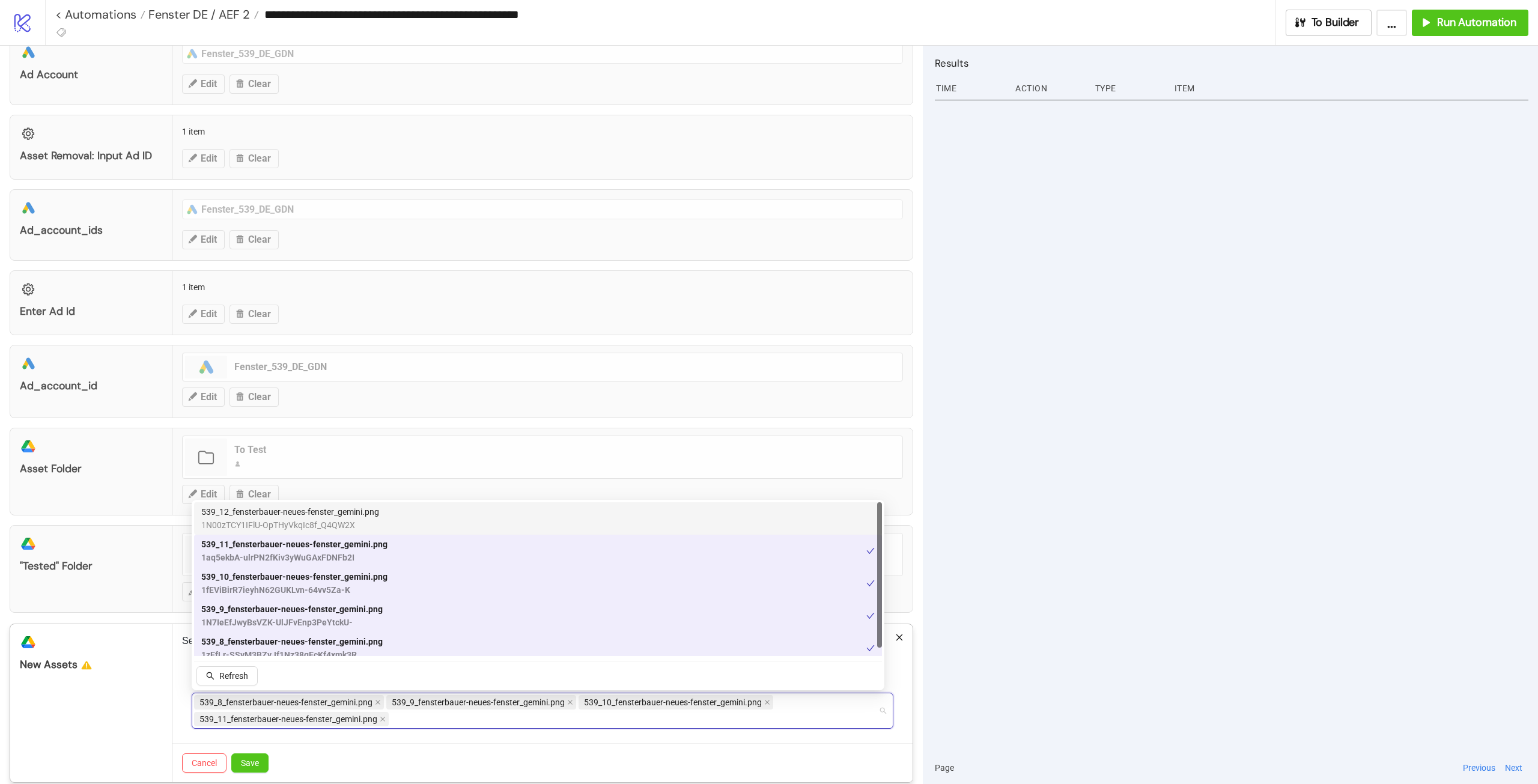
click at [285, 522] on span "1N00zTCY1IFlU-OpTHyVkqIc8f_Q4QW2X" at bounding box center [291, 525] width 178 height 13
click at [259, 772] on button "Save" at bounding box center [250, 763] width 37 height 20
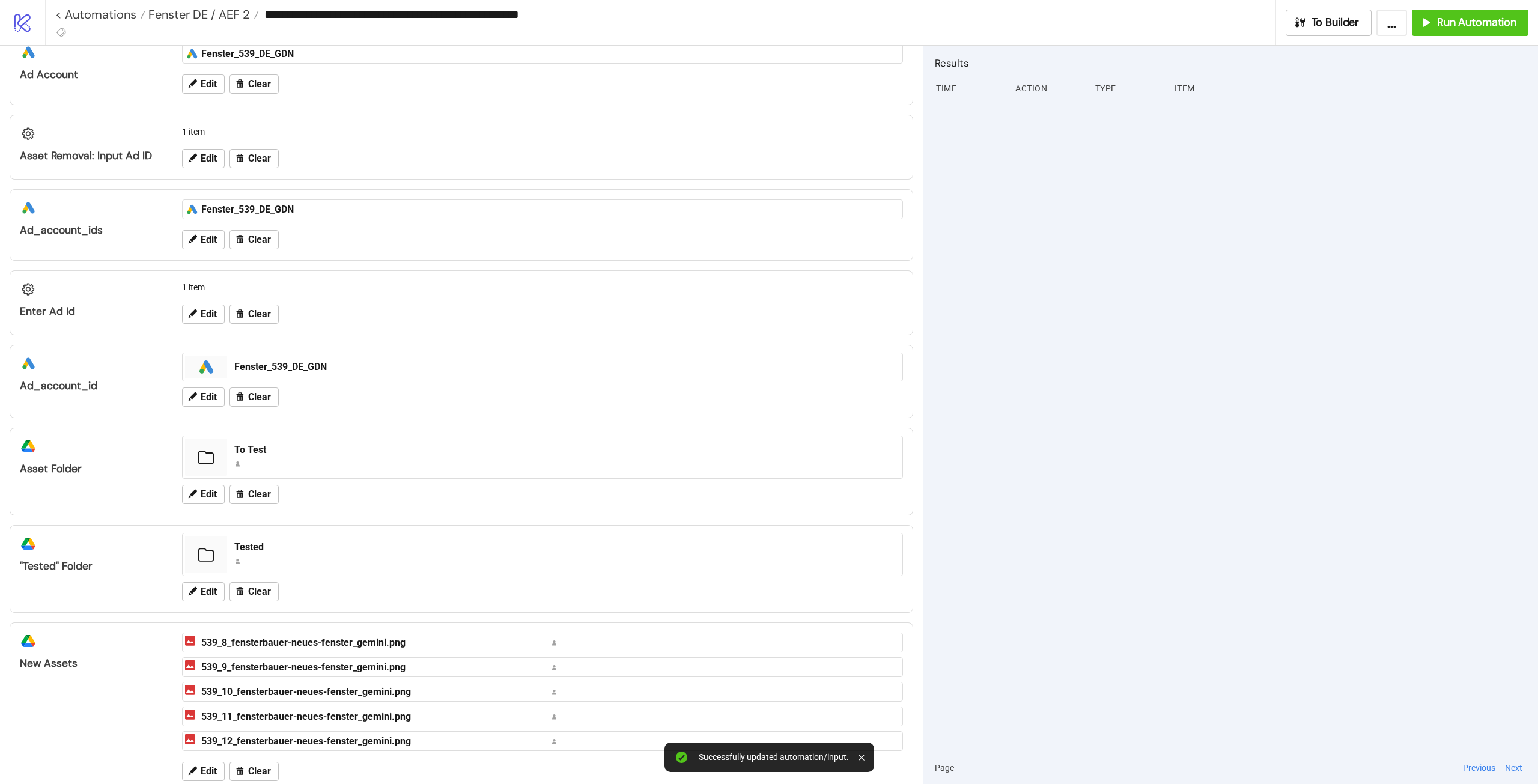
click at [1208, 580] on div at bounding box center [1232, 423] width 594 height 655
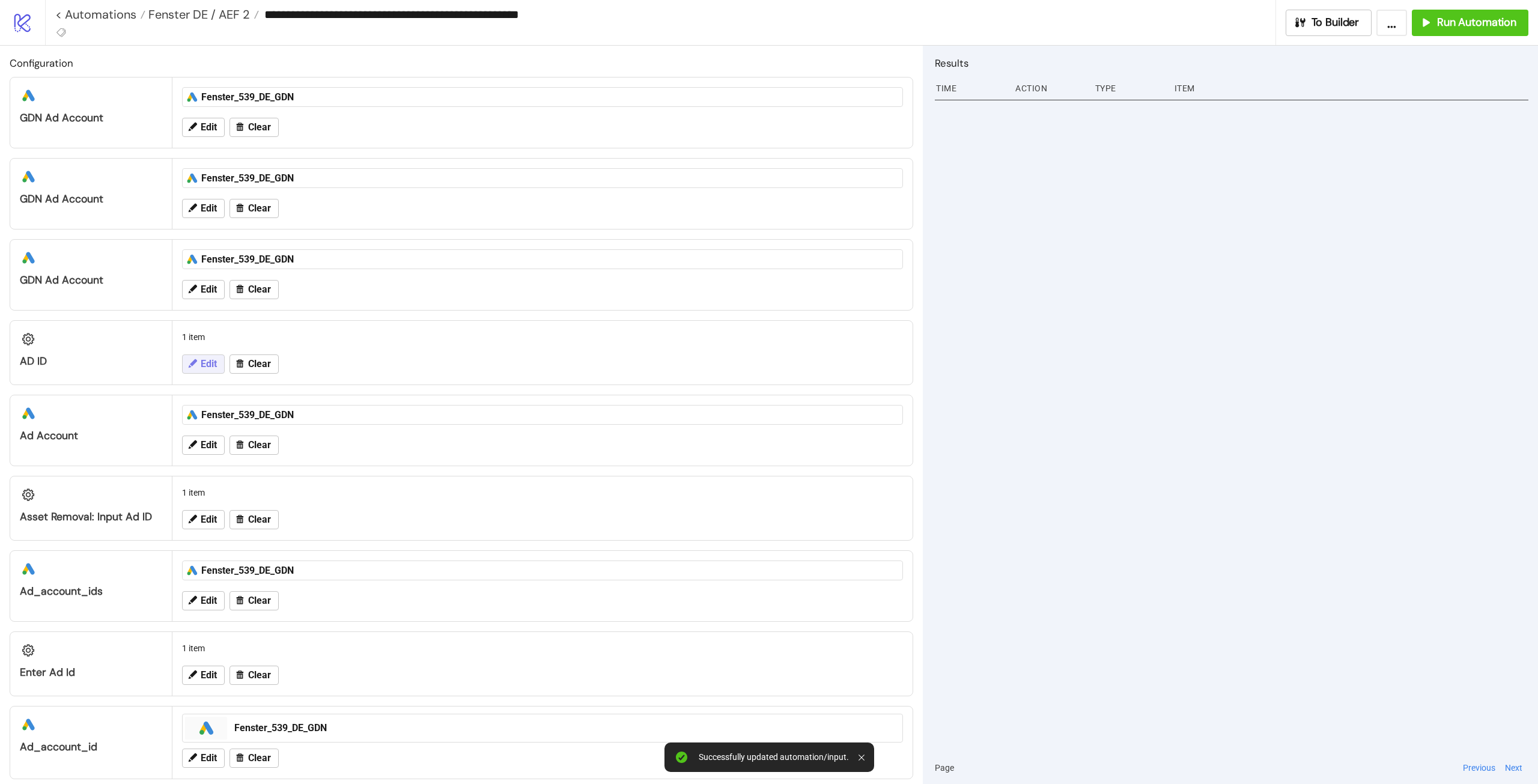
click at [192, 365] on icon at bounding box center [193, 363] width 9 height 9
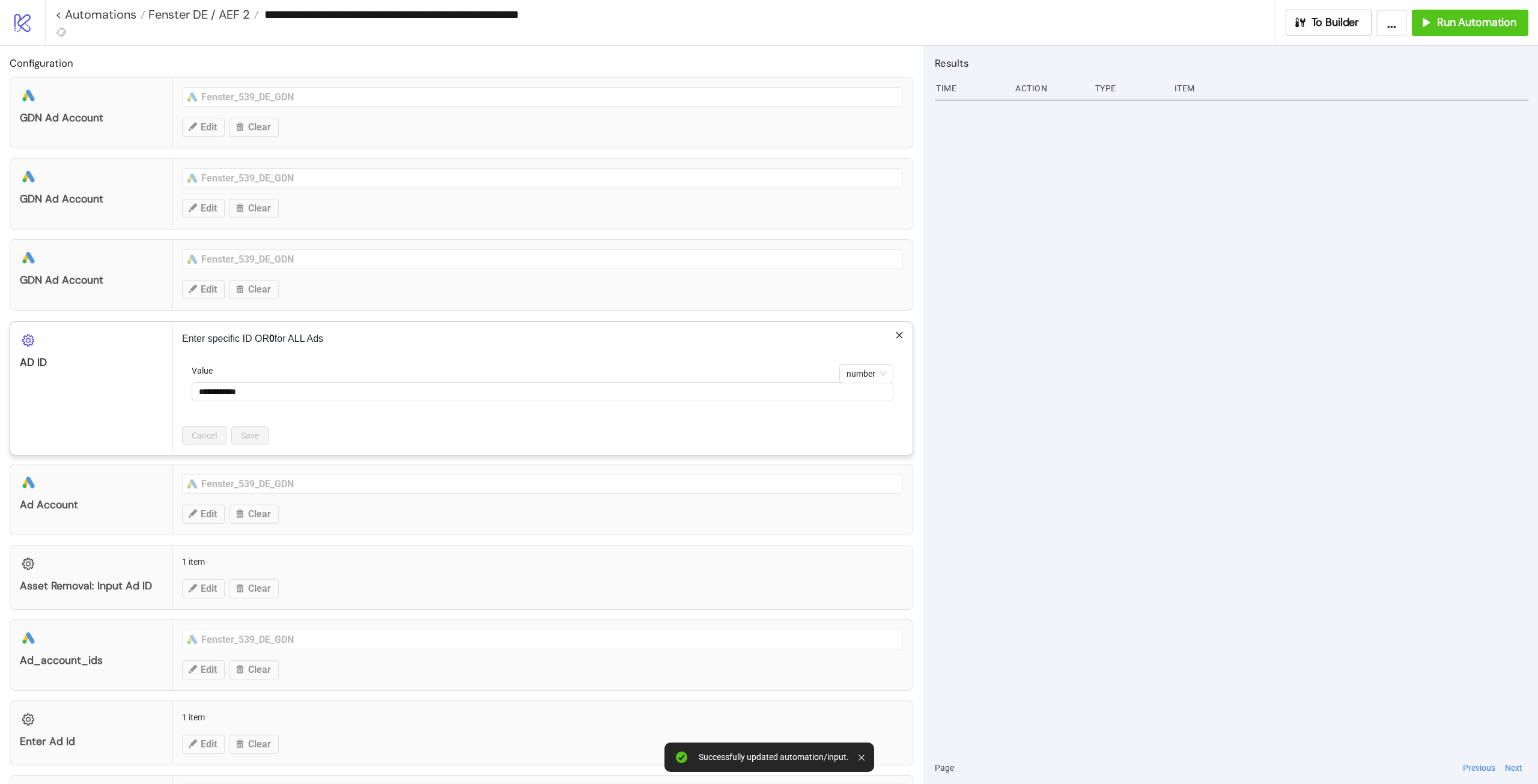
click at [1054, 433] on div "**********" at bounding box center [769, 392] width 1538 height 784
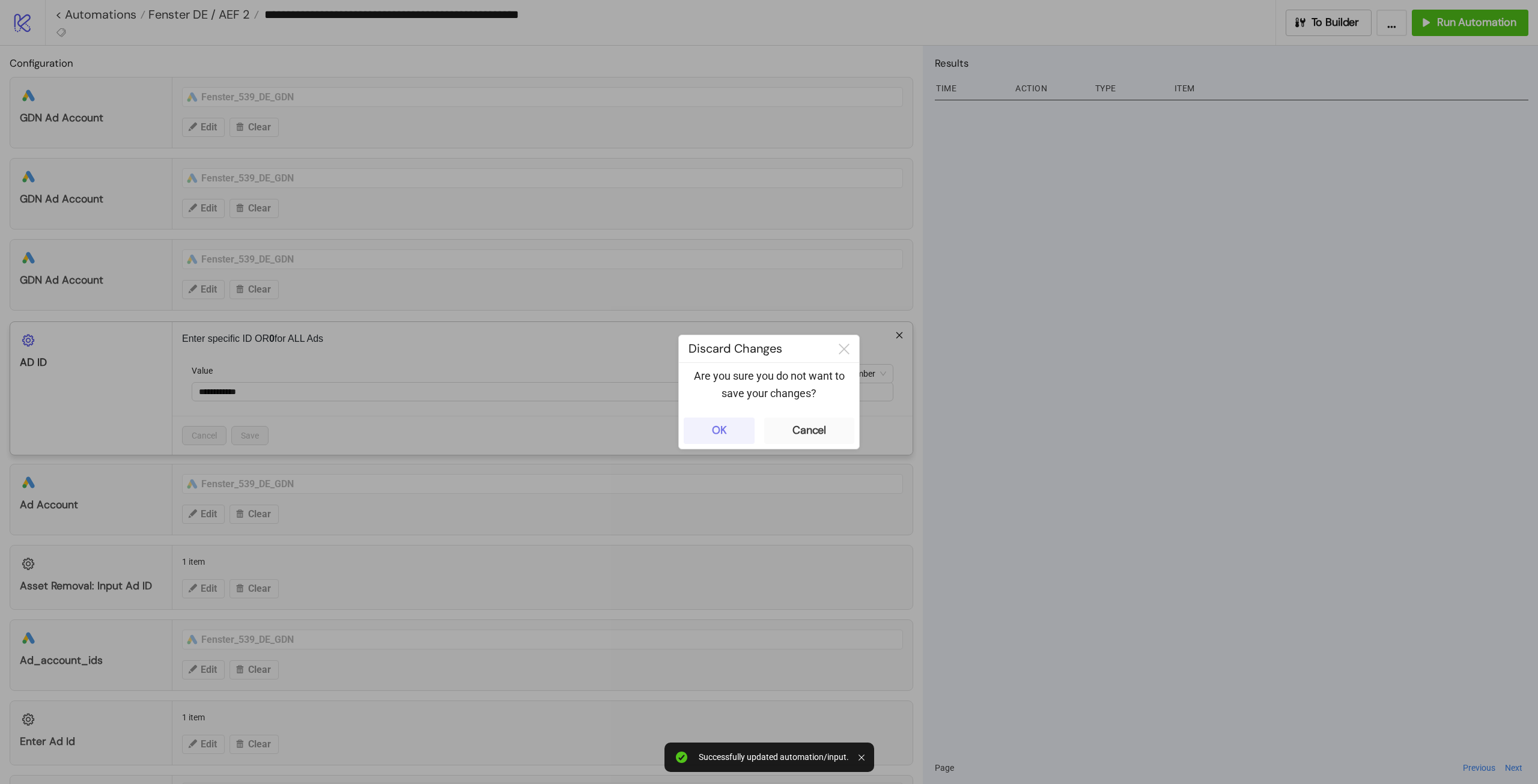
click at [719, 431] on div "OK" at bounding box center [719, 430] width 15 height 14
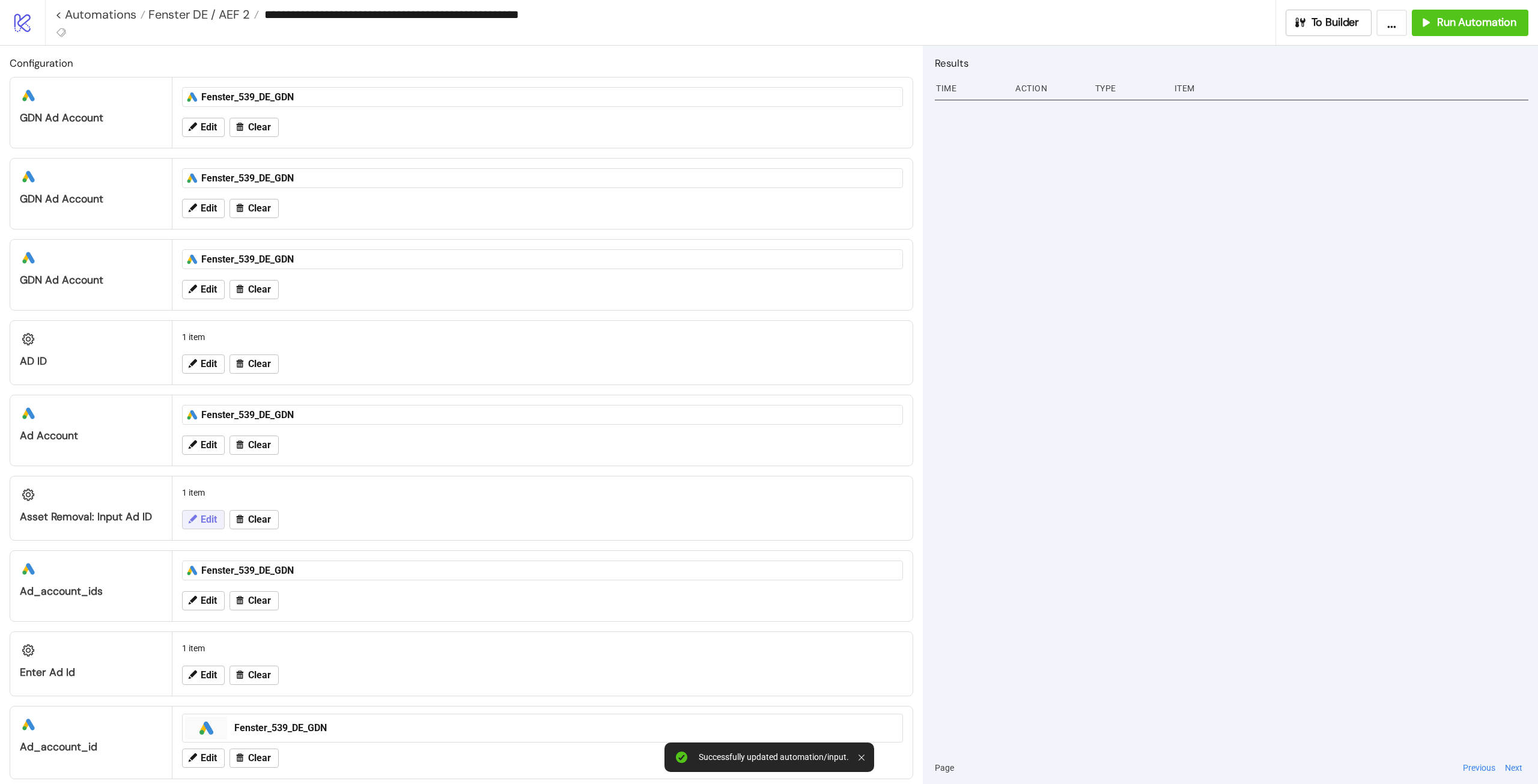
click at [204, 515] on span "Edit" at bounding box center [209, 519] width 16 height 11
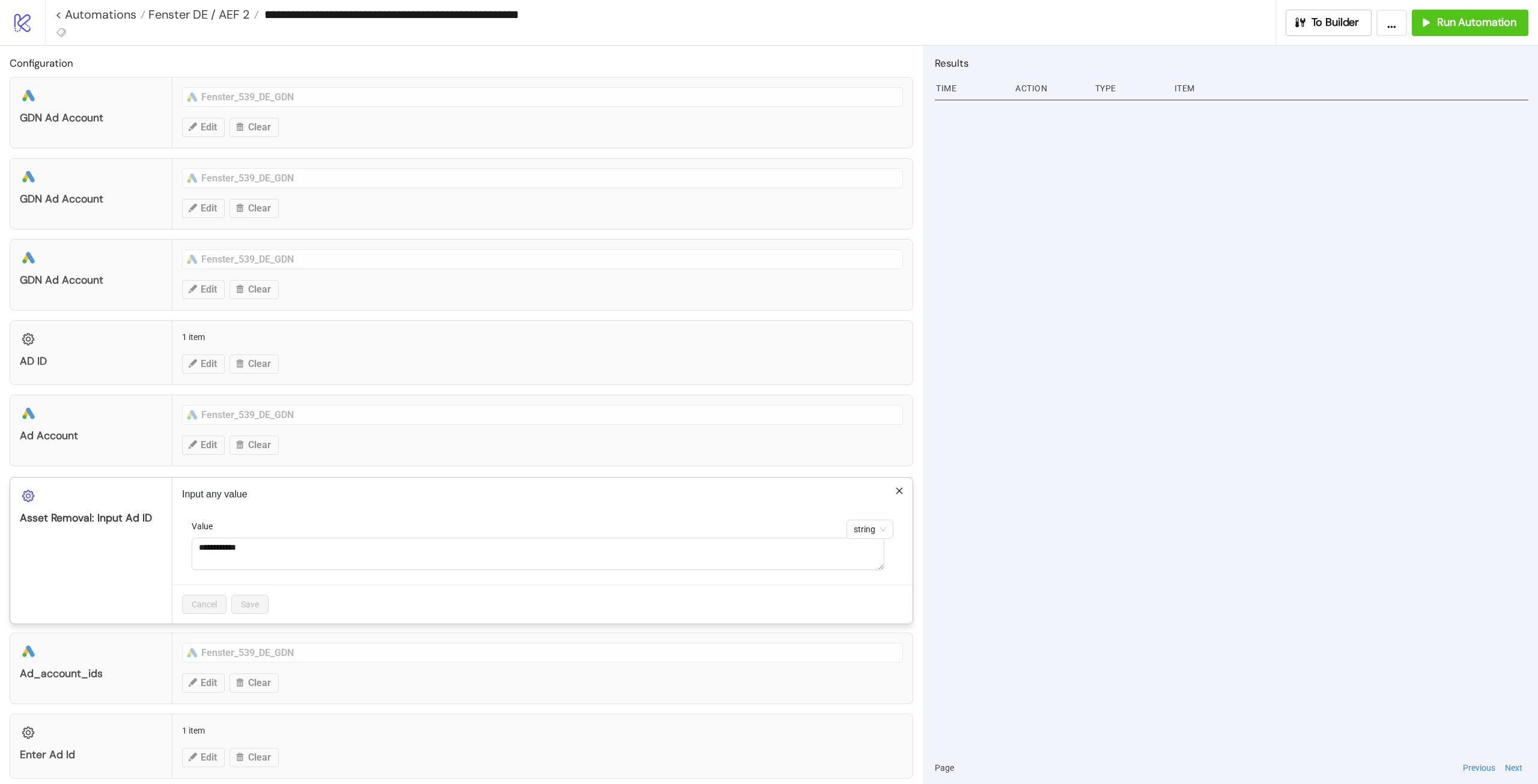
click at [1083, 545] on div "**********" at bounding box center [769, 392] width 1538 height 784
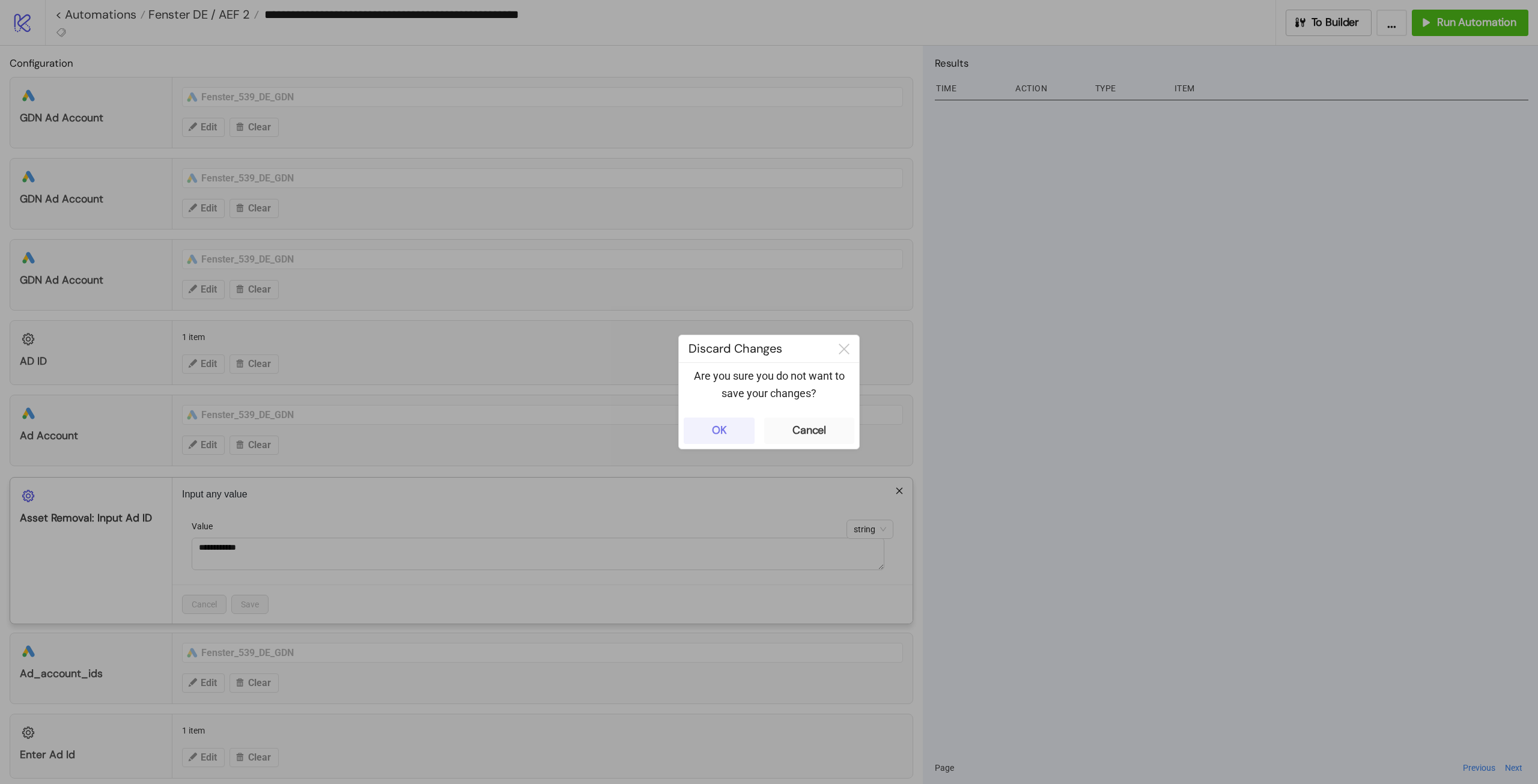
click at [737, 426] on button "OK" at bounding box center [719, 431] width 71 height 27
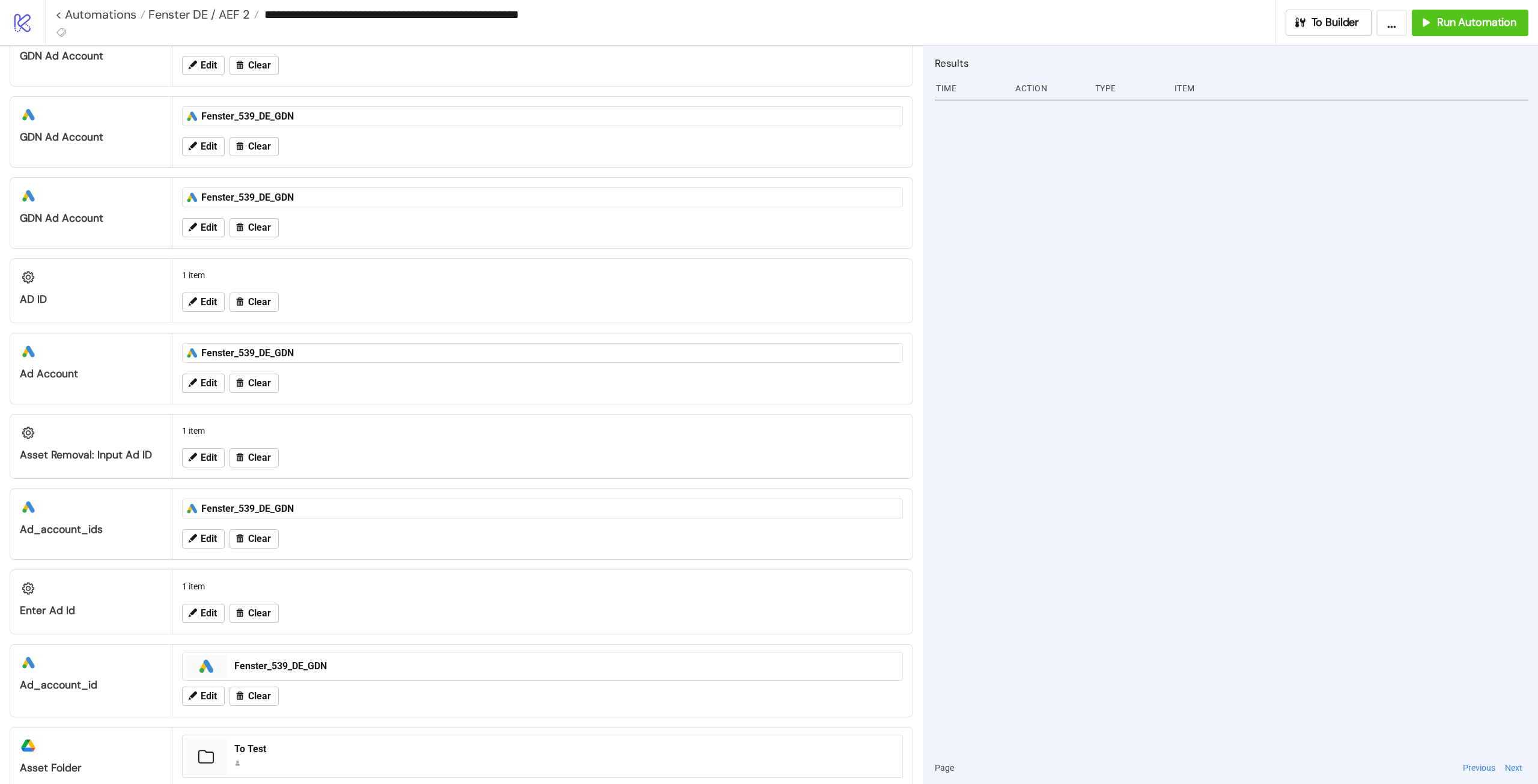
scroll to position [120, 0]
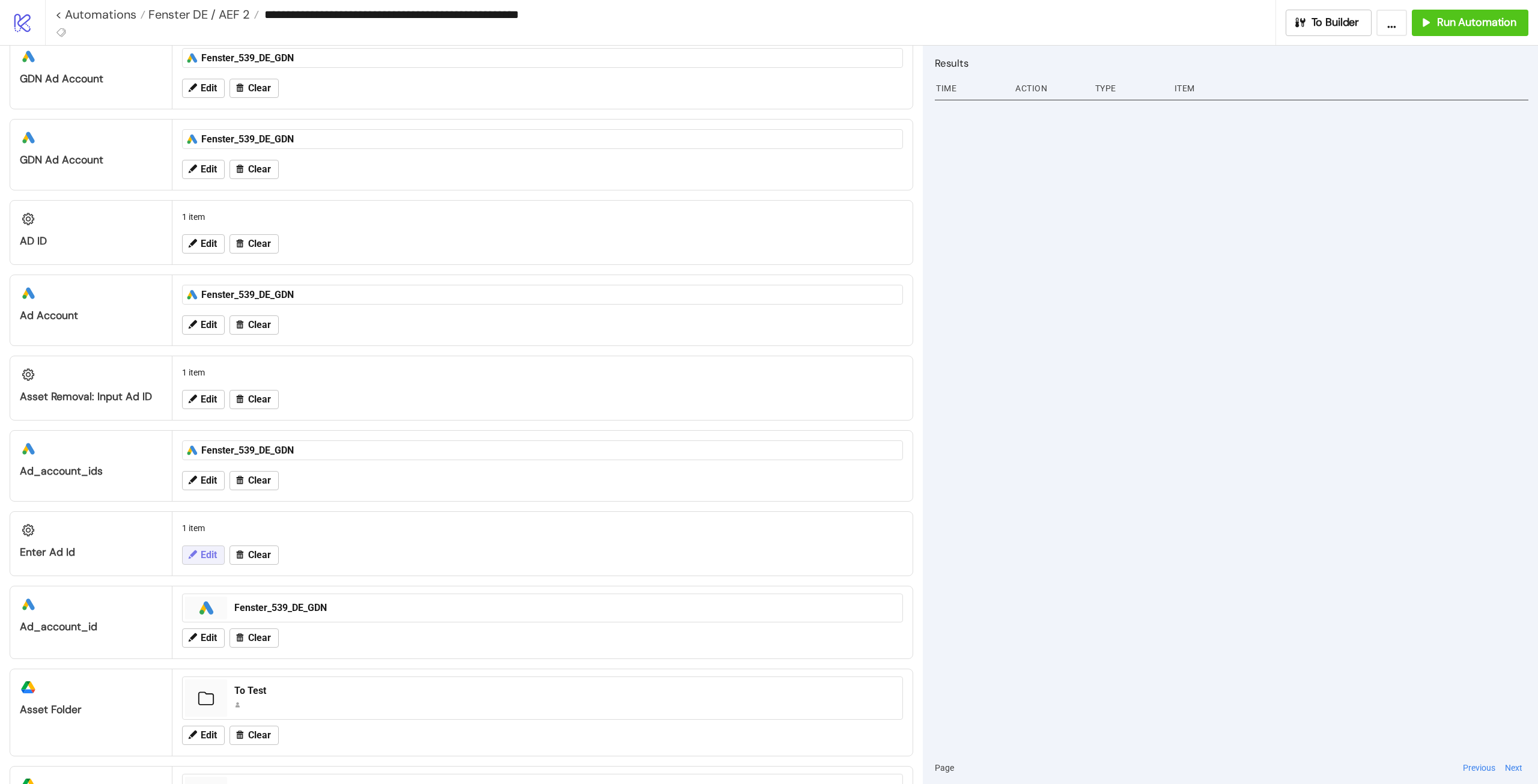
click at [208, 552] on span "Edit" at bounding box center [209, 555] width 16 height 11
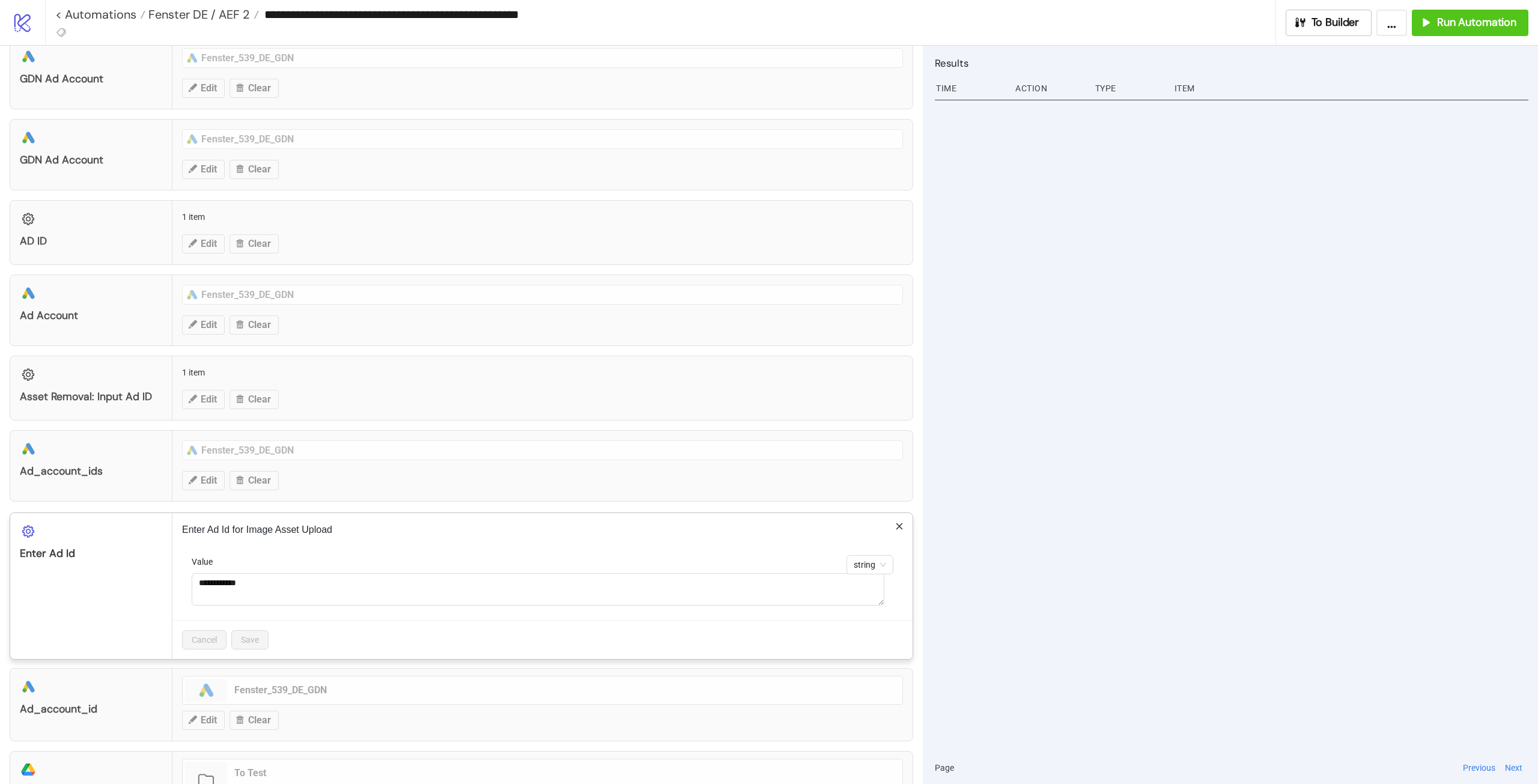
click at [980, 552] on div "**********" at bounding box center [769, 392] width 1538 height 784
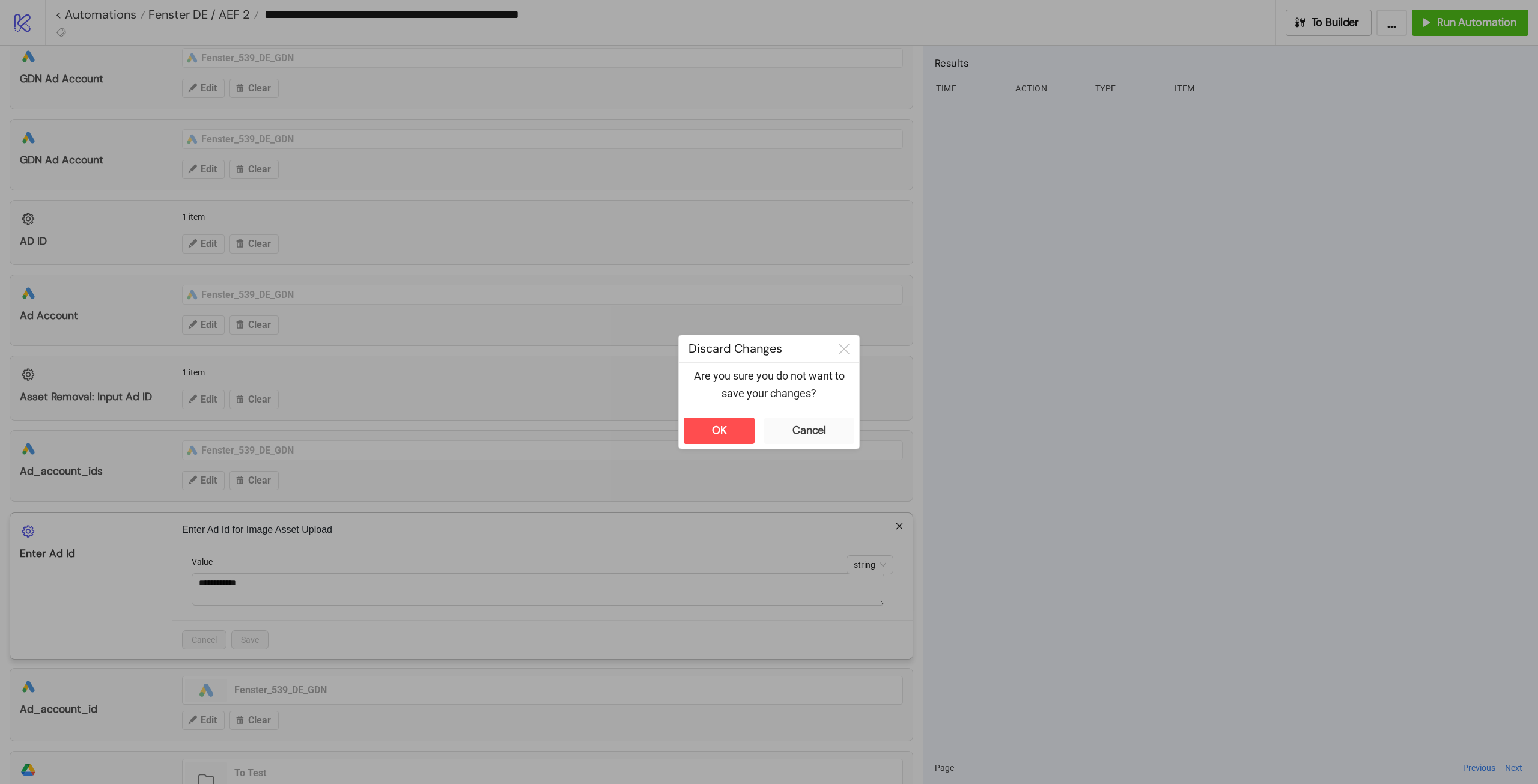
click at [678, 434] on div "Discard Changes Are you sure you do not want to save your changes? OK Cancel" at bounding box center [769, 391] width 181 height 115
click at [710, 429] on button "OK" at bounding box center [719, 431] width 71 height 27
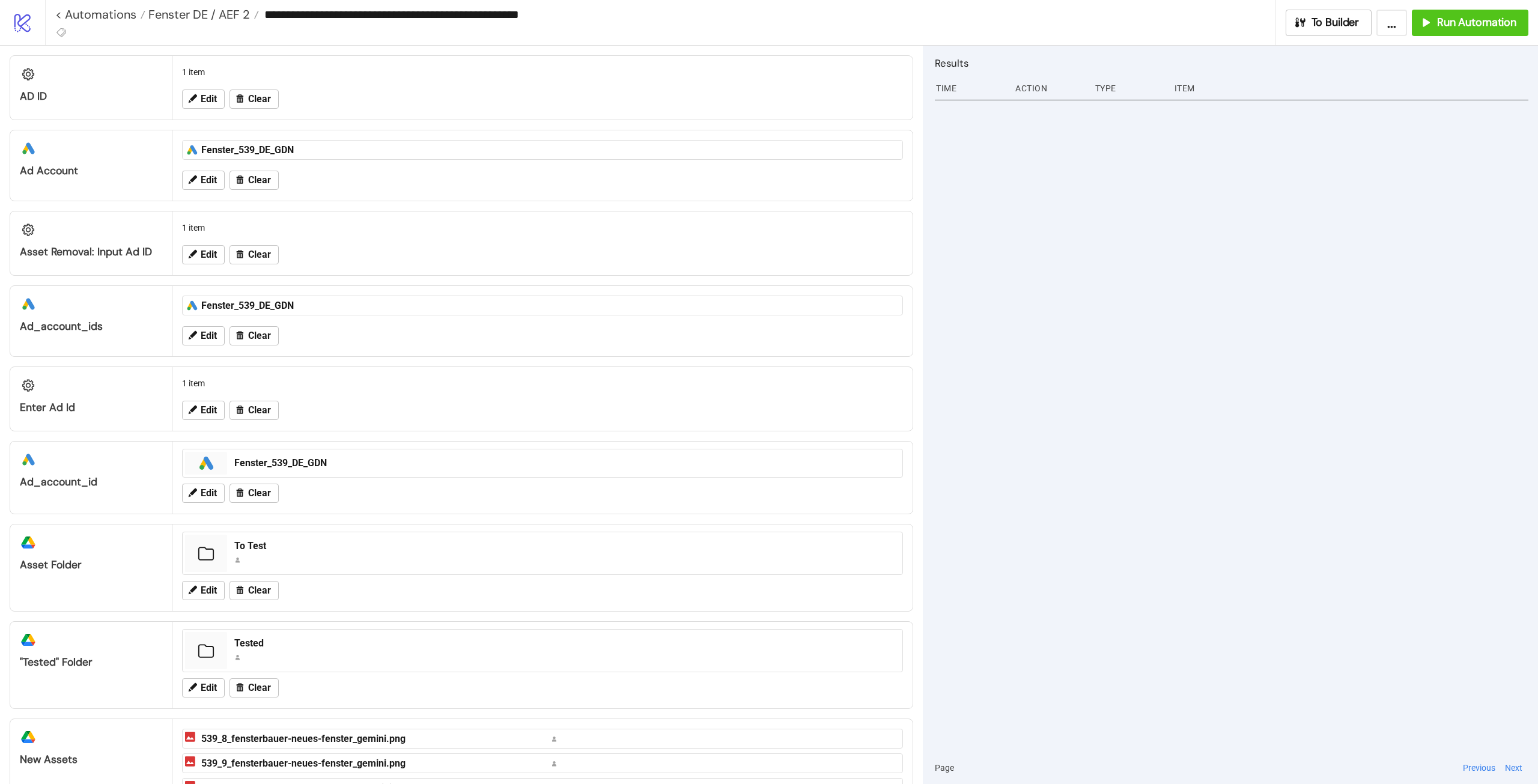
scroll to position [389, 0]
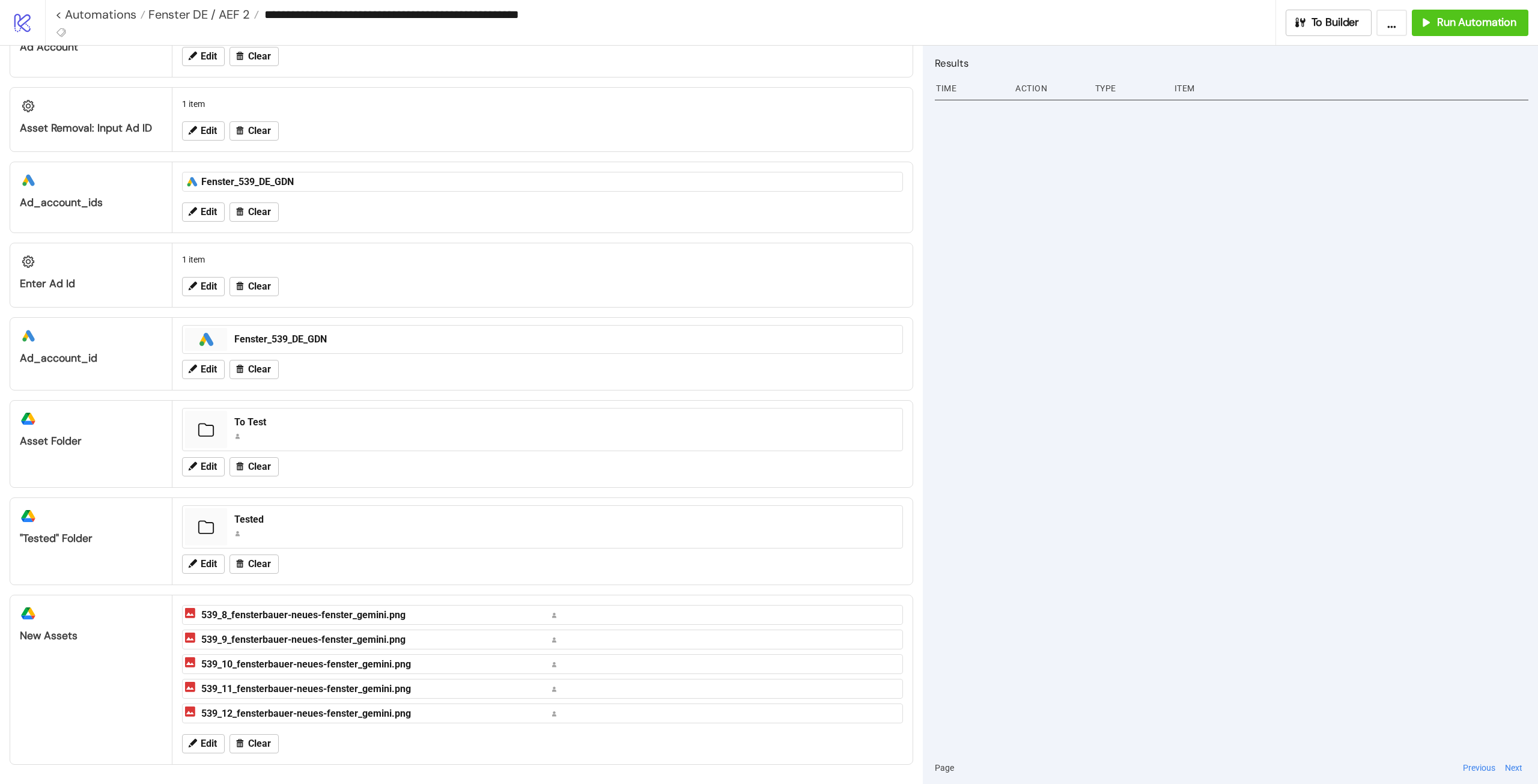
click at [1256, 282] on div at bounding box center [1232, 423] width 594 height 655
click at [1059, 309] on div at bounding box center [1232, 423] width 594 height 655
click at [1241, 311] on div at bounding box center [1232, 423] width 594 height 655
